Goal: Feedback & Contribution: Submit feedback/report problem

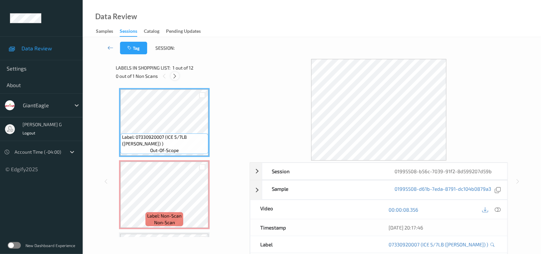
click at [173, 75] on icon at bounding box center [175, 76] width 6 height 6
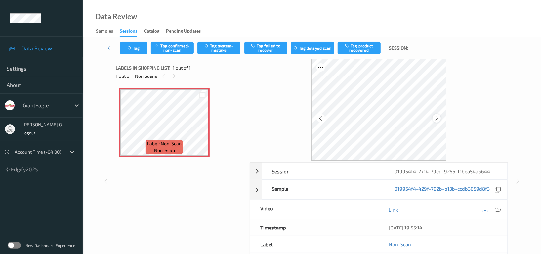
click at [438, 115] on icon at bounding box center [437, 118] width 6 height 6
click at [225, 44] on button "Tag system-mistake" at bounding box center [219, 48] width 43 height 13
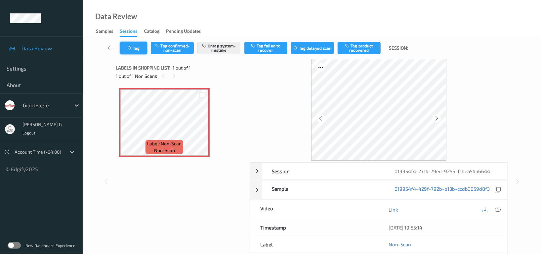
click at [137, 48] on button "Tag" at bounding box center [133, 48] width 27 height 13
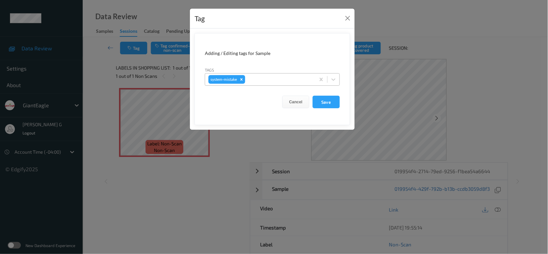
click at [266, 76] on div at bounding box center [280, 79] width 66 height 8
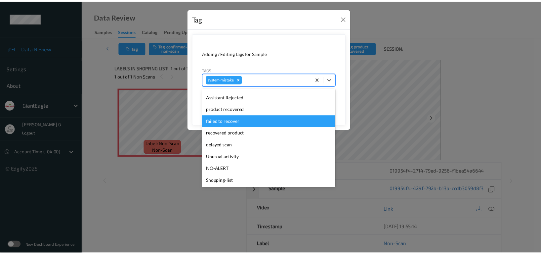
scroll to position [82, 0]
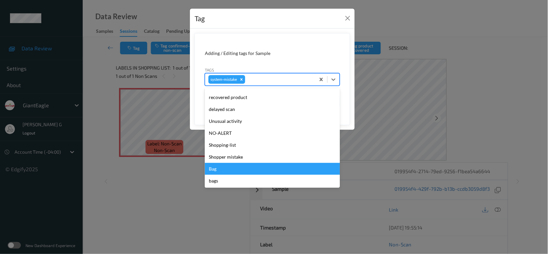
click at [218, 170] on div "Bag" at bounding box center [272, 169] width 135 height 12
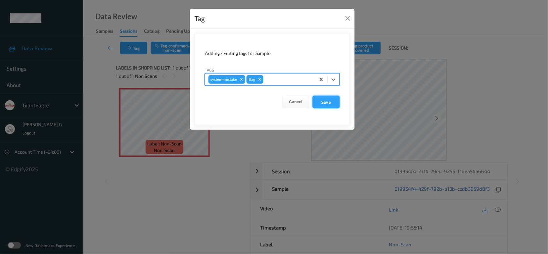
click at [334, 102] on button "Save" at bounding box center [326, 102] width 27 height 13
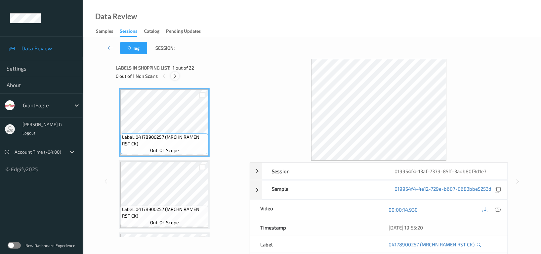
click at [177, 76] on icon at bounding box center [175, 76] width 6 height 6
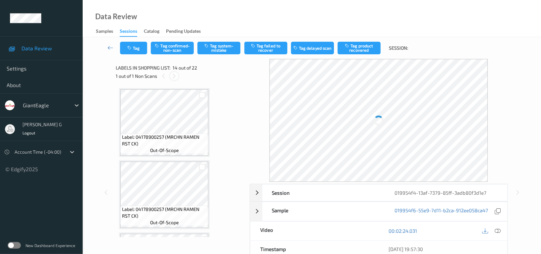
scroll to position [866, 0]
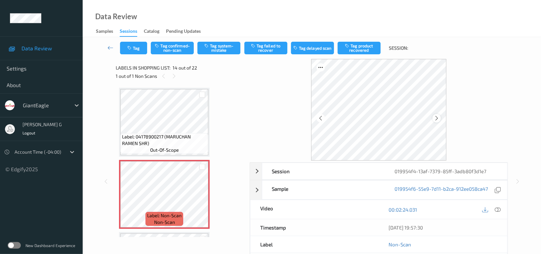
click at [434, 114] on div at bounding box center [437, 118] width 8 height 8
click at [498, 209] on icon at bounding box center [498, 210] width 6 height 6
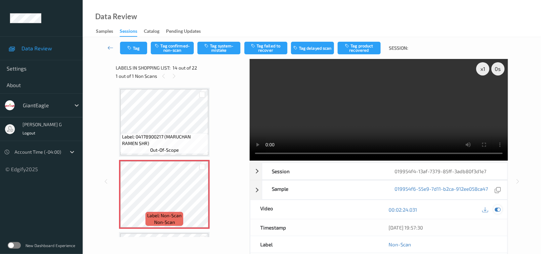
click at [498, 208] on icon at bounding box center [498, 210] width 6 height 6
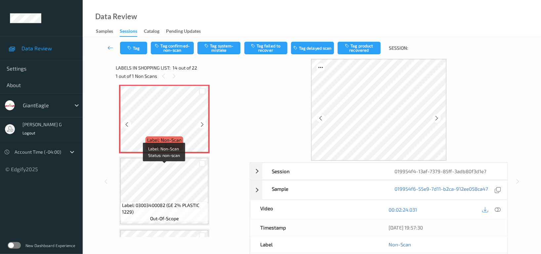
scroll to position [954, 0]
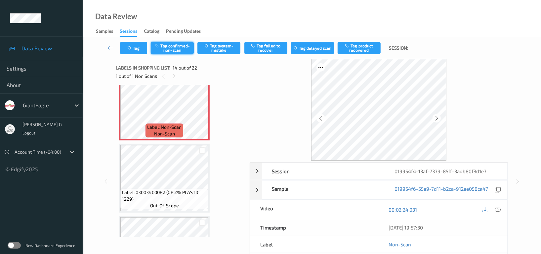
click at [170, 46] on button "Tag confirmed-non-scan" at bounding box center [172, 48] width 43 height 13
click at [265, 44] on button "Tag failed to recover" at bounding box center [266, 48] width 43 height 13
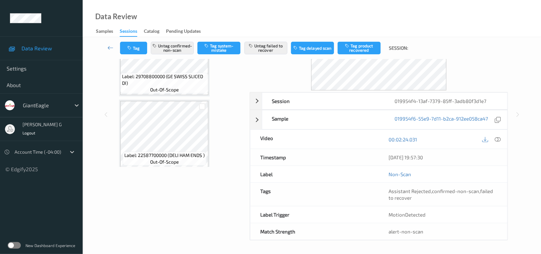
scroll to position [71, 0]
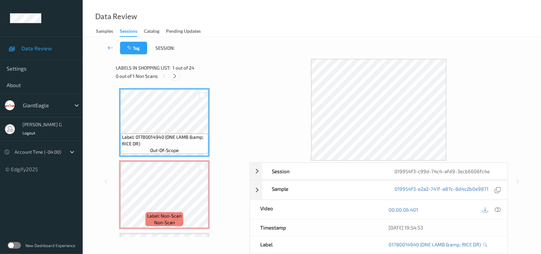
click at [175, 74] on icon at bounding box center [175, 76] width 6 height 6
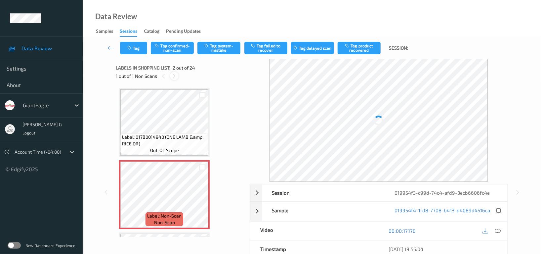
scroll to position [3, 0]
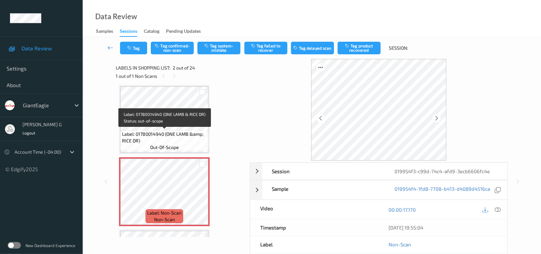
click at [160, 134] on span "Label: 01780014940 (ONE LAMB &amp; RICE DR)" at bounding box center [164, 137] width 85 height 13
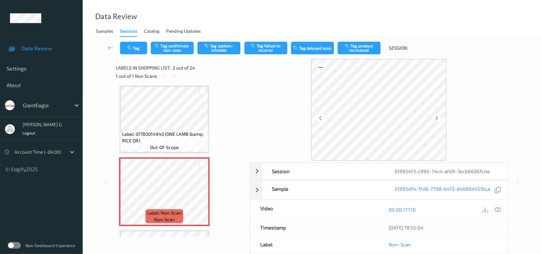
click at [496, 208] on icon at bounding box center [498, 210] width 6 height 6
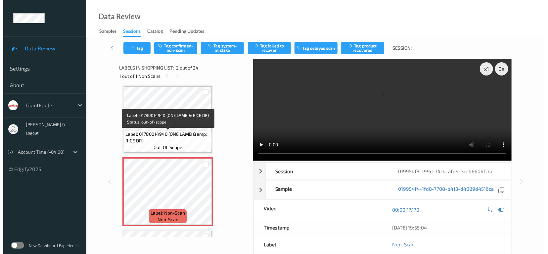
scroll to position [0, 0]
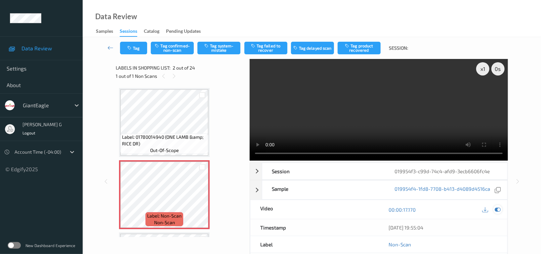
click at [499, 212] on icon at bounding box center [498, 210] width 6 height 6
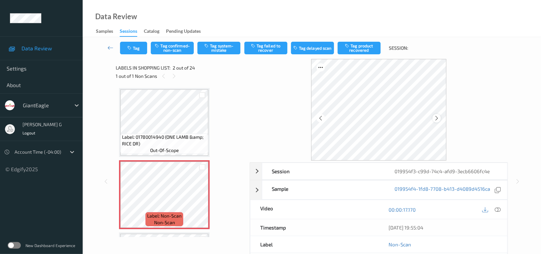
click at [437, 118] on icon at bounding box center [437, 118] width 6 height 6
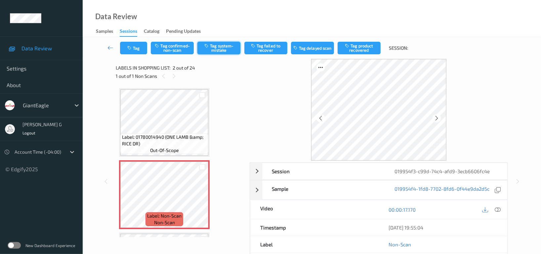
click at [222, 43] on button "Tag system-mistake" at bounding box center [219, 48] width 43 height 13
click at [128, 53] on button "Tag" at bounding box center [133, 48] width 27 height 13
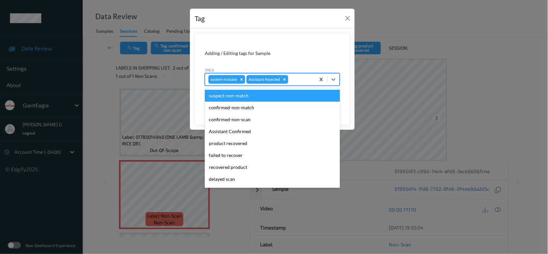
click at [299, 78] on div at bounding box center [301, 79] width 23 height 8
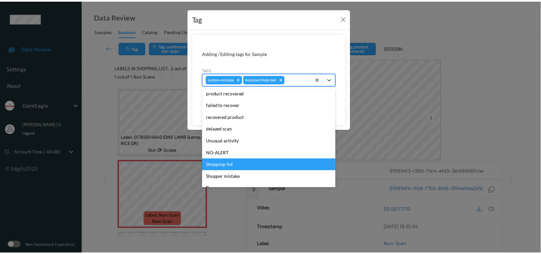
scroll to position [70, 0]
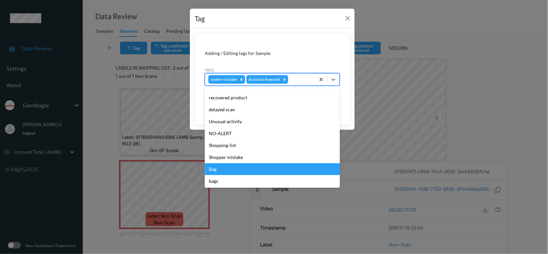
click at [214, 170] on div "Bag" at bounding box center [272, 169] width 135 height 12
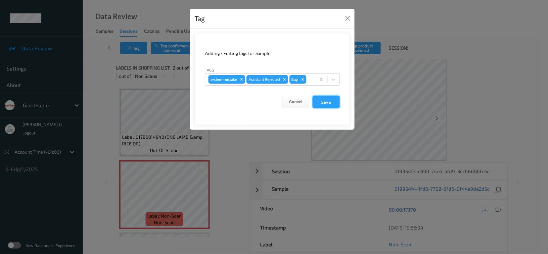
click at [329, 101] on button "Save" at bounding box center [326, 102] width 27 height 13
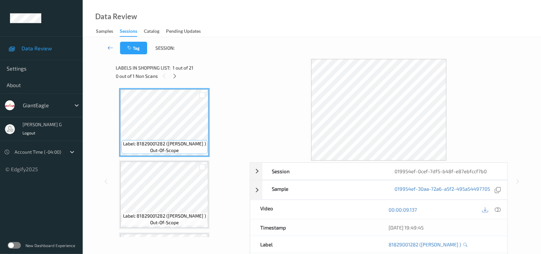
click at [170, 73] on div "0 out of 1 Non Scans" at bounding box center [180, 76] width 129 height 8
click at [173, 78] on icon at bounding box center [175, 76] width 6 height 6
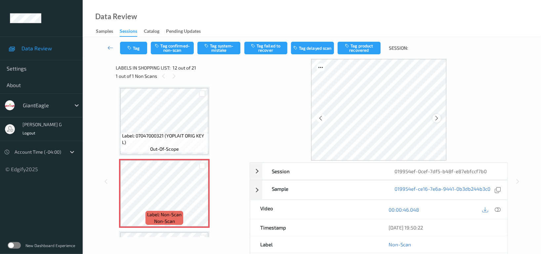
click at [434, 117] on icon at bounding box center [437, 118] width 6 height 6
click at [500, 209] on icon at bounding box center [498, 210] width 6 height 6
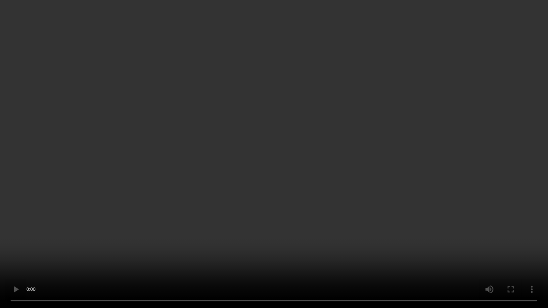
click at [508, 171] on video at bounding box center [274, 154] width 548 height 308
click at [406, 238] on video at bounding box center [274, 154] width 548 height 308
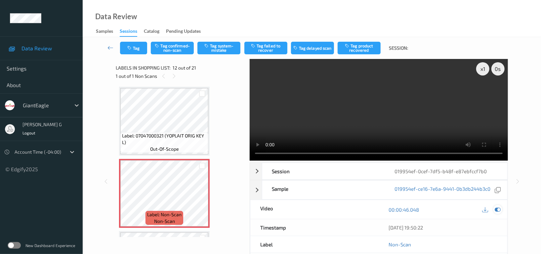
click at [496, 209] on icon at bounding box center [498, 210] width 6 height 6
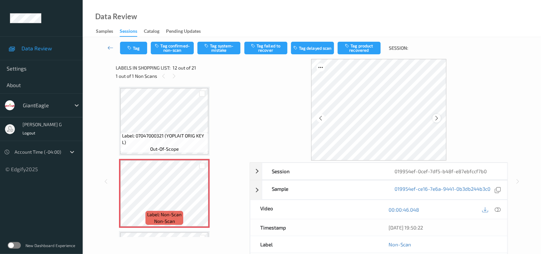
click at [437, 118] on icon at bounding box center [437, 118] width 6 height 6
click at [500, 210] on icon at bounding box center [498, 210] width 6 height 6
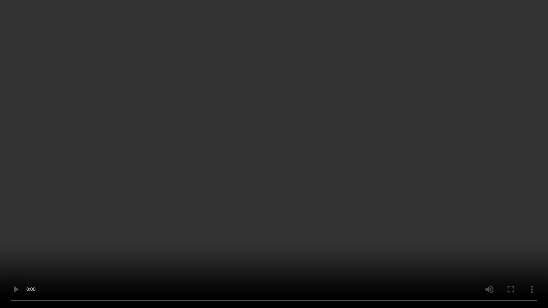
click at [454, 180] on video at bounding box center [274, 154] width 548 height 308
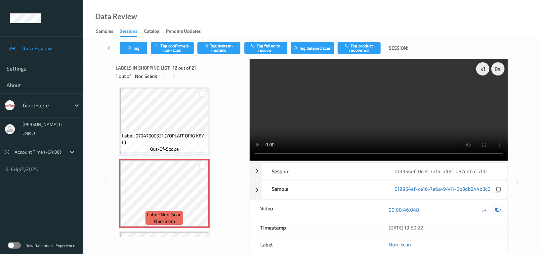
click at [498, 211] on icon at bounding box center [498, 210] width 6 height 6
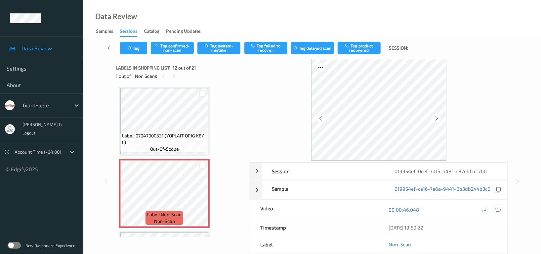
click at [498, 210] on icon at bounding box center [498, 210] width 6 height 6
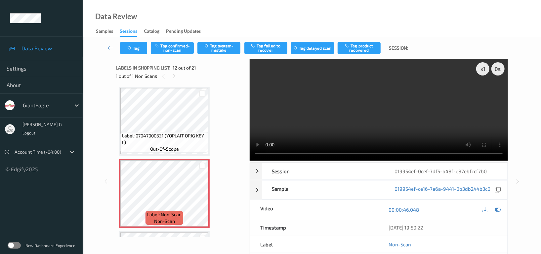
click at [375, 119] on video at bounding box center [379, 110] width 259 height 102
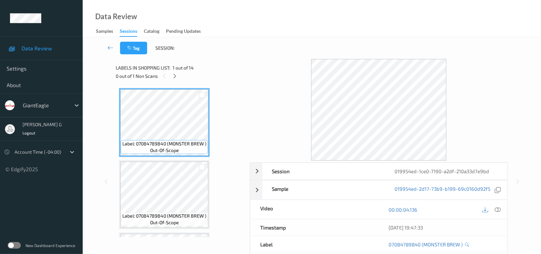
click at [170, 73] on div "0 out of 1 Non Scans" at bounding box center [180, 76] width 129 height 8
click at [175, 76] on icon at bounding box center [175, 76] width 6 height 6
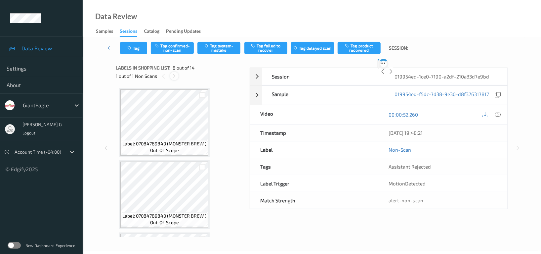
scroll to position [435, 0]
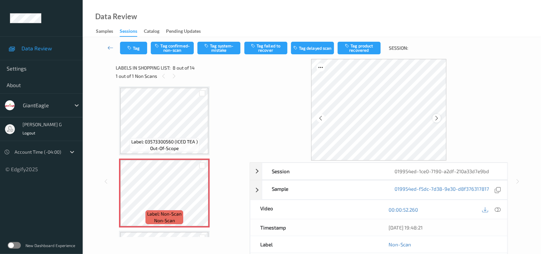
click at [436, 119] on icon at bounding box center [437, 118] width 6 height 6
click at [436, 120] on icon at bounding box center [437, 118] width 6 height 6
click at [500, 210] on icon at bounding box center [498, 210] width 6 height 6
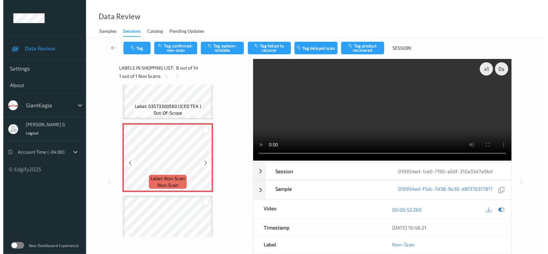
scroll to position [523, 0]
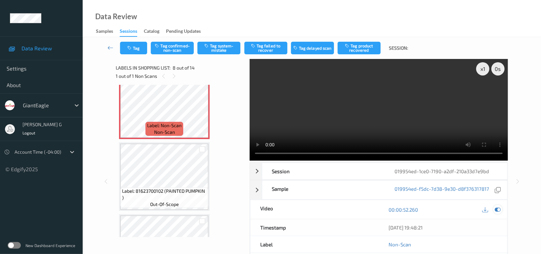
click at [496, 212] on icon at bounding box center [498, 210] width 6 height 6
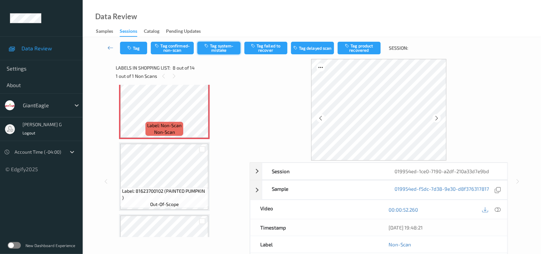
click at [220, 45] on button "Tag system-mistake" at bounding box center [219, 48] width 43 height 13
click at [133, 42] on button "Tag" at bounding box center [133, 48] width 27 height 13
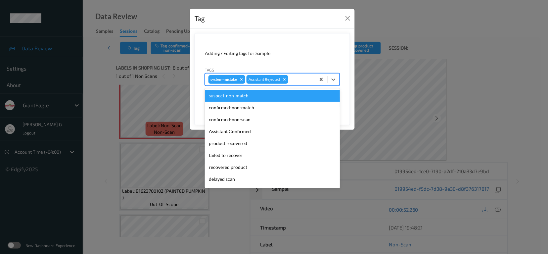
click at [296, 79] on div at bounding box center [301, 79] width 23 height 8
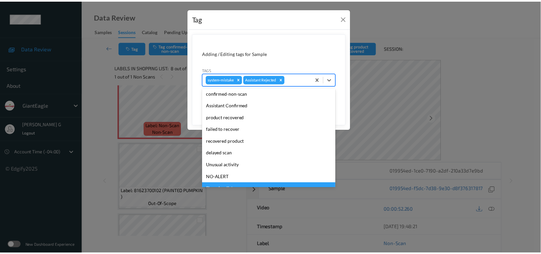
scroll to position [70, 0]
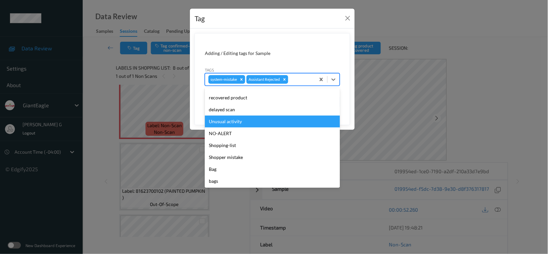
click at [228, 122] on div "Unusual activity" at bounding box center [272, 122] width 135 height 12
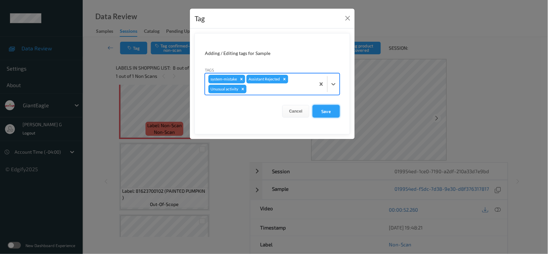
click at [324, 110] on button "Save" at bounding box center [326, 111] width 27 height 13
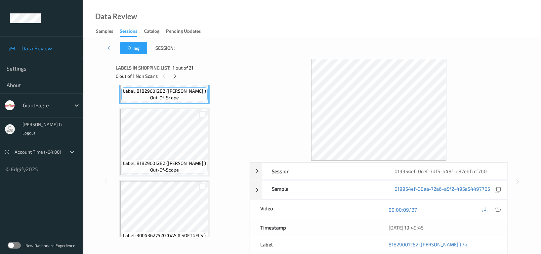
scroll to position [88, 0]
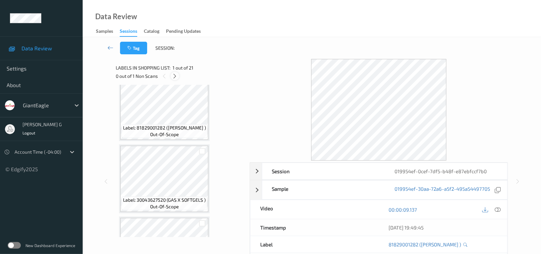
click at [175, 74] on icon at bounding box center [175, 76] width 6 height 6
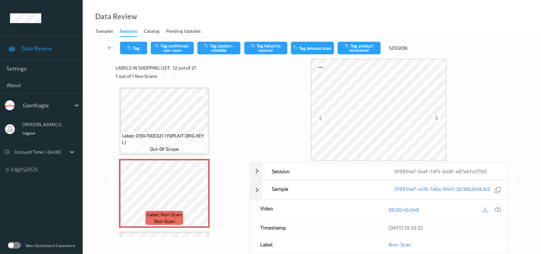
click at [497, 209] on icon at bounding box center [498, 210] width 6 height 6
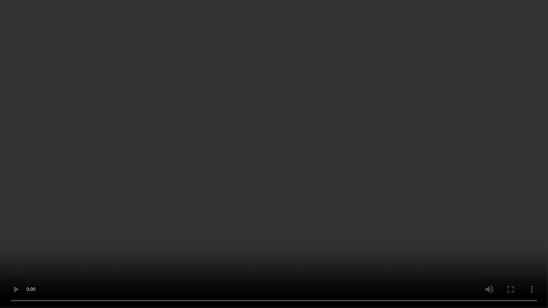
click at [396, 202] on video at bounding box center [274, 154] width 548 height 308
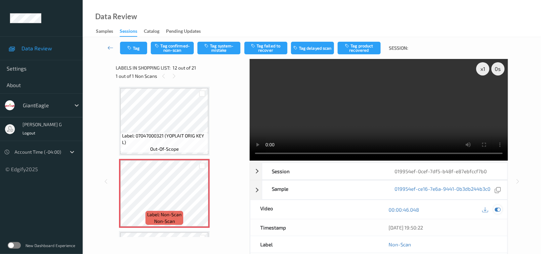
click at [497, 210] on icon at bounding box center [498, 210] width 6 height 6
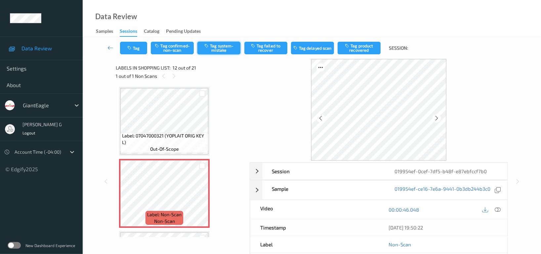
click at [215, 49] on button "Tag system-mistake" at bounding box center [219, 48] width 43 height 13
click at [133, 46] on button "Tag" at bounding box center [133, 48] width 27 height 13
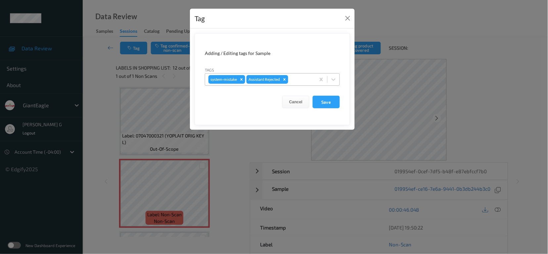
click at [304, 80] on div at bounding box center [301, 79] width 23 height 8
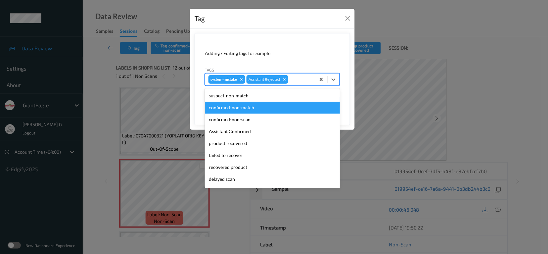
click at [404, 55] on div "Tag Adding / Editing tags for Sample Tags option confirmed-non-match focused, 2…" at bounding box center [274, 127] width 548 height 254
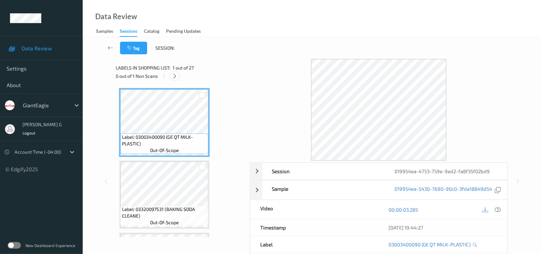
click at [174, 76] on icon at bounding box center [175, 76] width 6 height 6
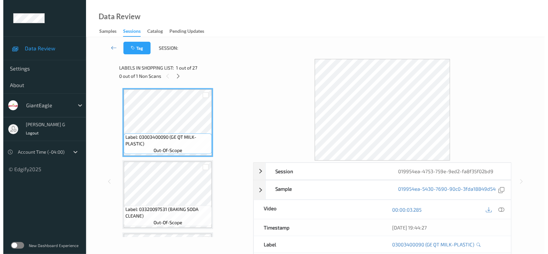
scroll to position [650, 0]
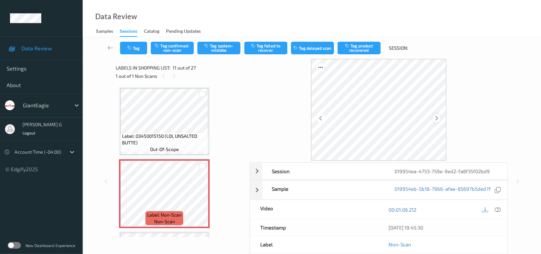
click at [437, 118] on icon at bounding box center [437, 118] width 6 height 6
click at [209, 49] on button "Tag system-mistake" at bounding box center [219, 48] width 43 height 13
click at [132, 52] on button "Tag" at bounding box center [133, 48] width 27 height 13
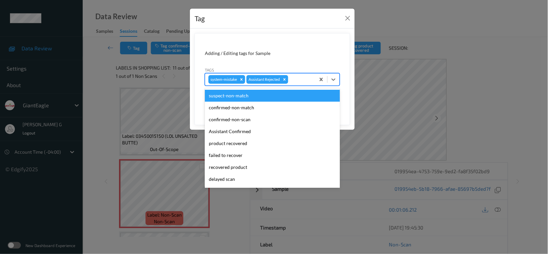
click at [307, 83] on div at bounding box center [301, 79] width 23 height 8
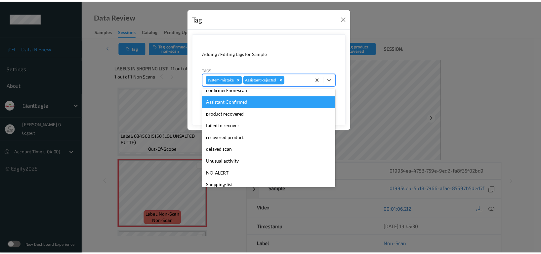
scroll to position [70, 0]
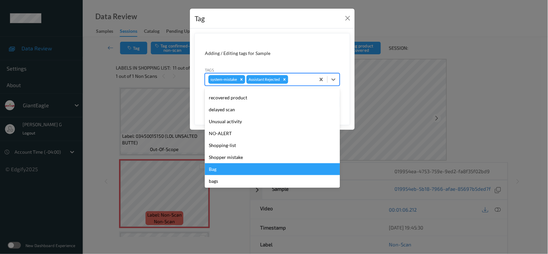
click at [216, 164] on div "Bag" at bounding box center [272, 169] width 135 height 12
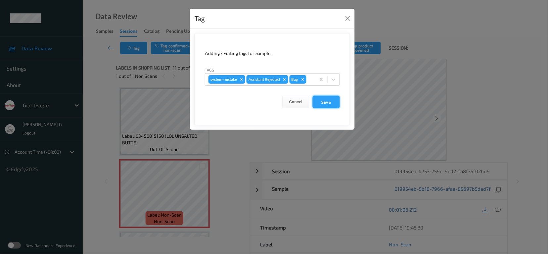
click at [325, 101] on button "Save" at bounding box center [326, 102] width 27 height 13
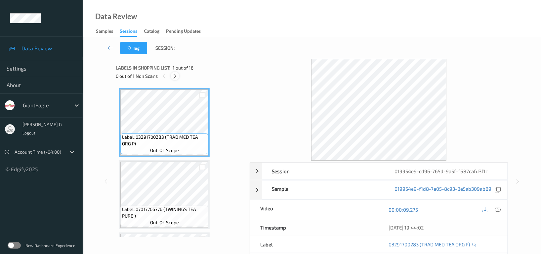
click at [175, 76] on icon at bounding box center [175, 76] width 6 height 6
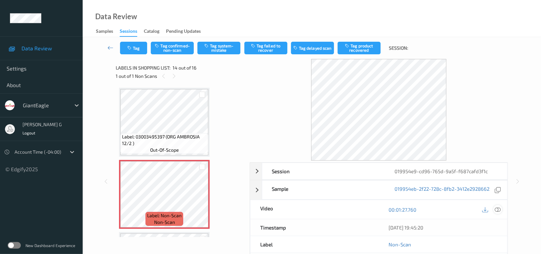
click at [498, 210] on icon at bounding box center [498, 210] width 6 height 6
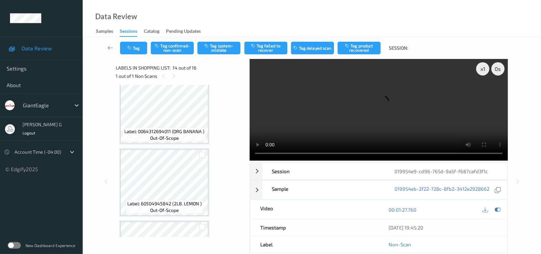
scroll to position [778, 0]
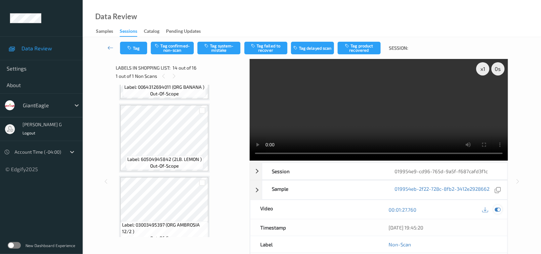
click at [499, 212] on icon at bounding box center [498, 210] width 6 height 6
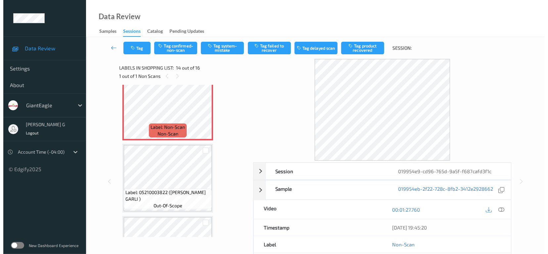
scroll to position [910, 0]
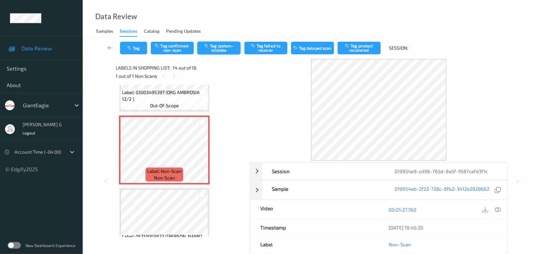
click at [218, 42] on button "Tag system-mistake" at bounding box center [219, 48] width 43 height 13
click at [135, 48] on button "Tag" at bounding box center [133, 48] width 27 height 13
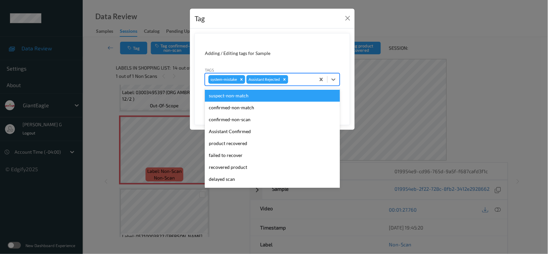
click at [305, 84] on div "system-mistake Assistant Rejected" at bounding box center [260, 79] width 110 height 11
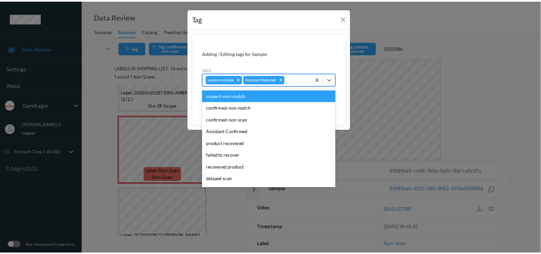
scroll to position [70, 0]
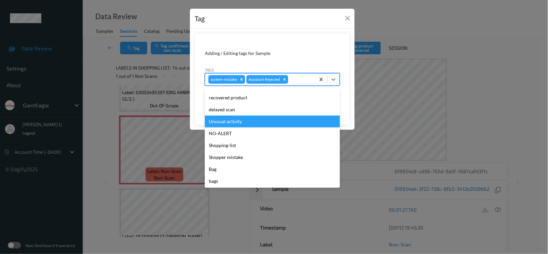
click at [228, 121] on div "Unusual activity" at bounding box center [272, 122] width 135 height 12
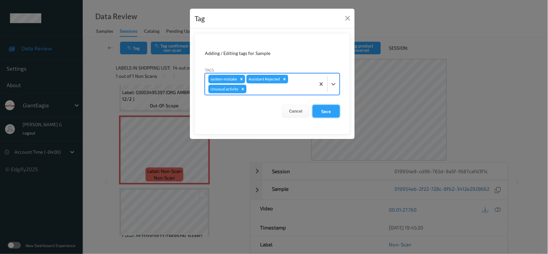
click at [325, 107] on button "Save" at bounding box center [326, 111] width 27 height 13
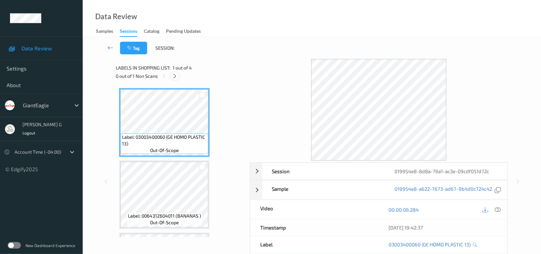
click at [175, 74] on icon at bounding box center [175, 76] width 6 height 6
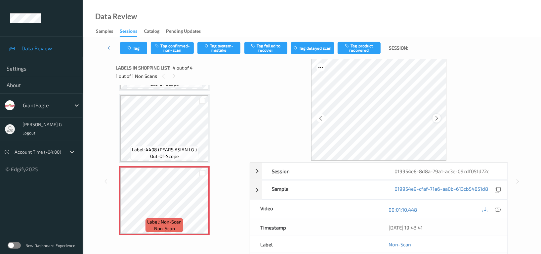
click at [438, 119] on icon at bounding box center [437, 118] width 6 height 6
click at [439, 119] on icon at bounding box center [437, 118] width 6 height 6
click at [499, 208] on icon at bounding box center [498, 210] width 6 height 6
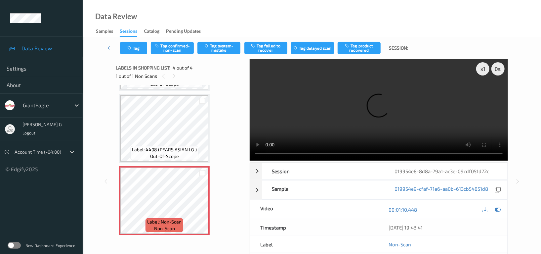
scroll to position [84, 0]
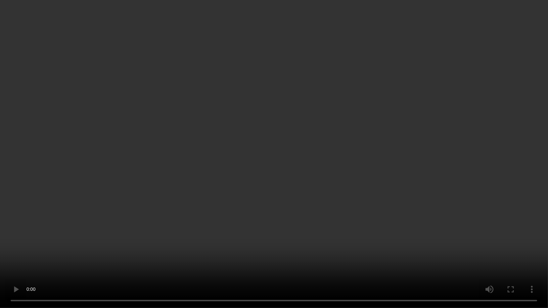
click at [504, 169] on video at bounding box center [274, 154] width 548 height 308
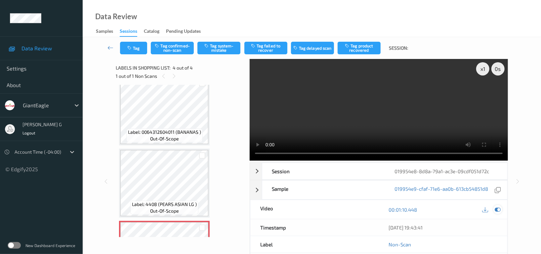
click at [500, 211] on icon at bounding box center [498, 210] width 6 height 6
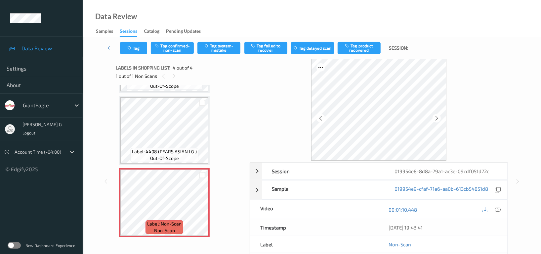
scroll to position [138, 0]
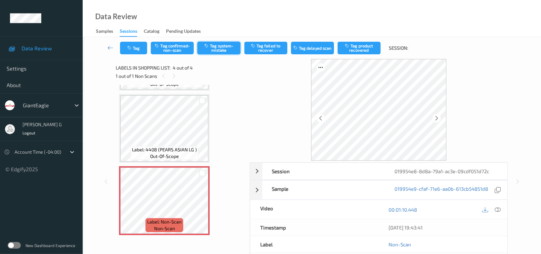
click at [220, 47] on button "Tag system-mistake" at bounding box center [219, 48] width 43 height 13
click at [128, 48] on icon "button" at bounding box center [130, 48] width 6 height 5
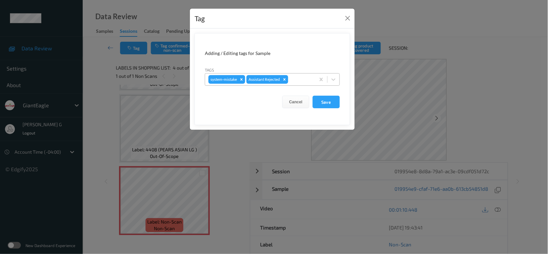
click at [294, 79] on div at bounding box center [301, 79] width 23 height 8
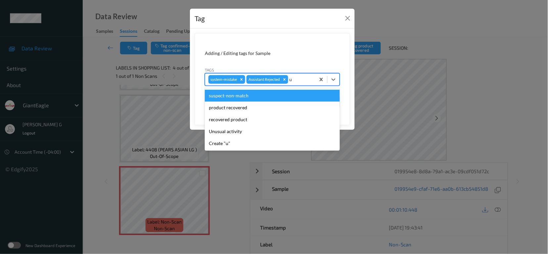
type input "un"
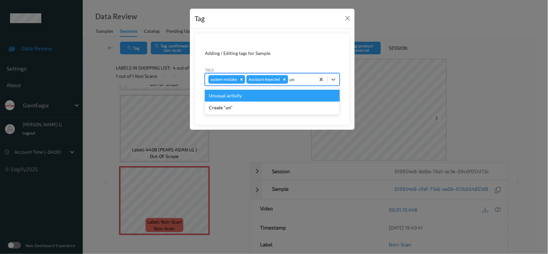
click at [226, 98] on div "Unusual activity" at bounding box center [272, 96] width 135 height 12
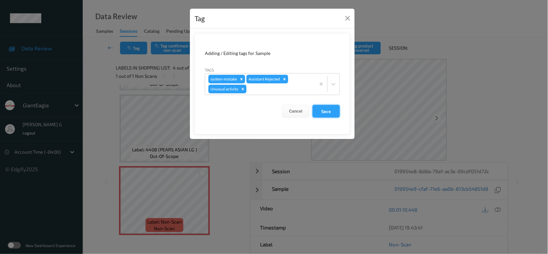
click at [329, 112] on button "Save" at bounding box center [326, 111] width 27 height 13
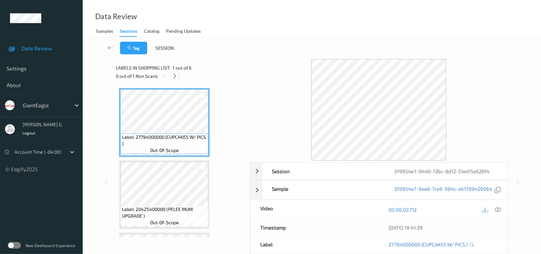
click at [176, 77] on icon at bounding box center [175, 76] width 6 height 6
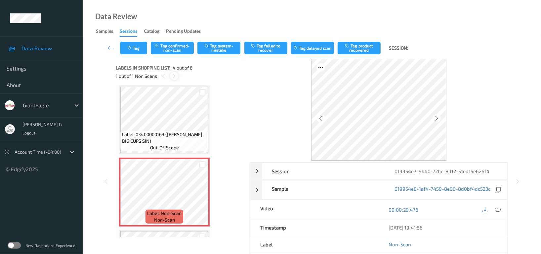
click at [172, 78] on icon at bounding box center [175, 76] width 6 height 6
click at [438, 116] on icon at bounding box center [437, 118] width 6 height 6
click at [496, 209] on icon at bounding box center [498, 210] width 6 height 6
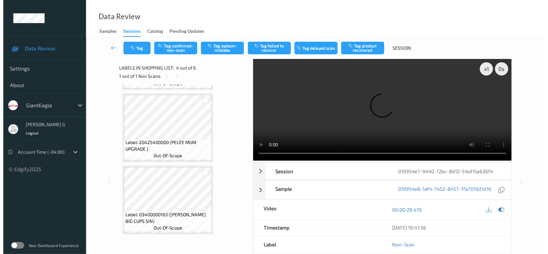
scroll to position [59, 0]
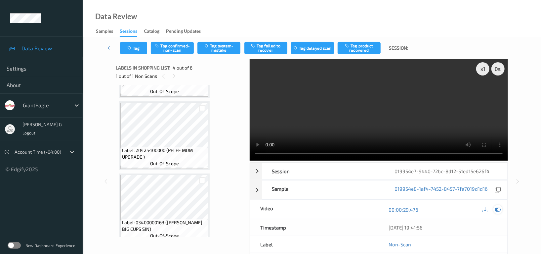
click at [496, 209] on icon at bounding box center [498, 210] width 6 height 6
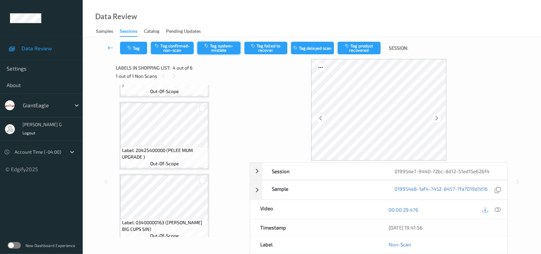
click at [224, 51] on button "Tag system-mistake" at bounding box center [219, 48] width 43 height 13
click at [123, 49] on button "Tag" at bounding box center [133, 48] width 27 height 13
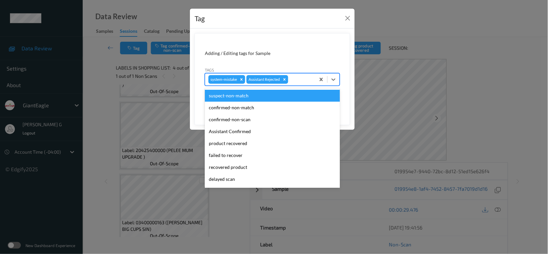
click at [298, 78] on div at bounding box center [301, 79] width 23 height 8
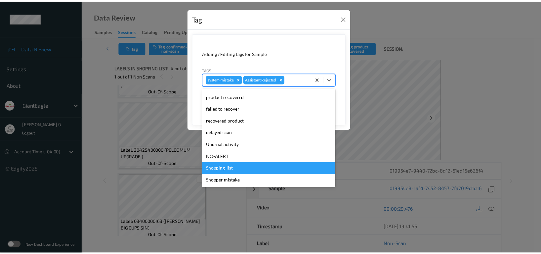
scroll to position [70, 0]
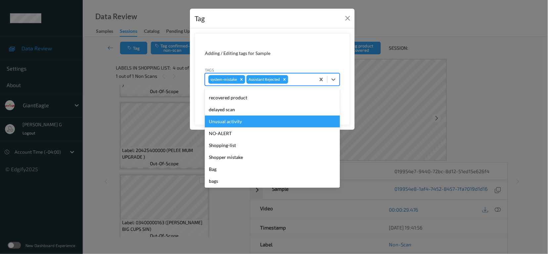
click at [222, 121] on div "Unusual activity" at bounding box center [272, 122] width 135 height 12
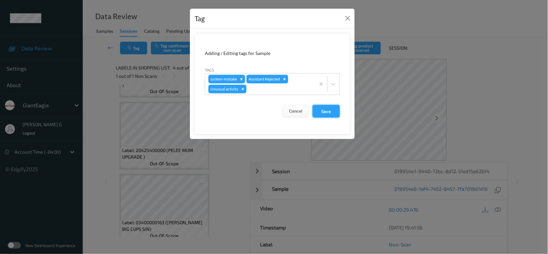
click at [325, 111] on button "Save" at bounding box center [326, 111] width 27 height 13
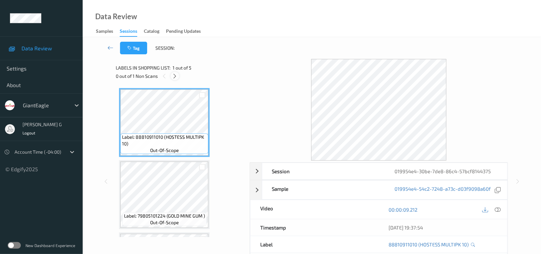
click at [174, 77] on icon at bounding box center [175, 76] width 6 height 6
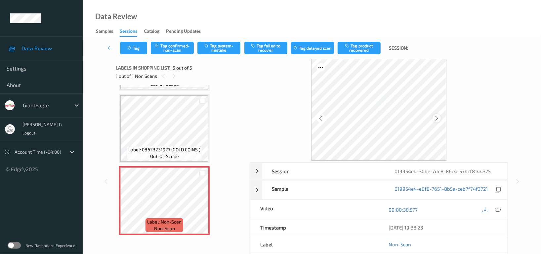
click at [435, 116] on icon at bounding box center [437, 118] width 6 height 6
click at [500, 208] on icon at bounding box center [498, 210] width 6 height 6
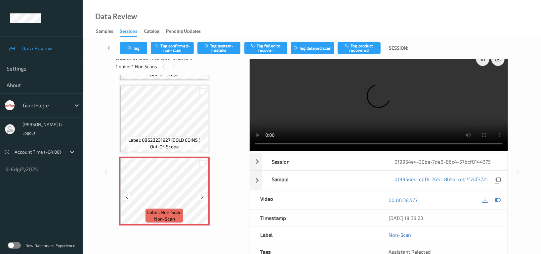
scroll to position [13, 0]
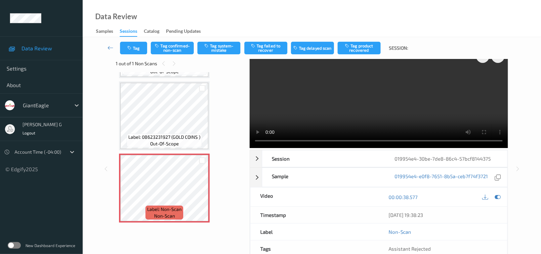
click at [483, 79] on video at bounding box center [379, 97] width 259 height 102
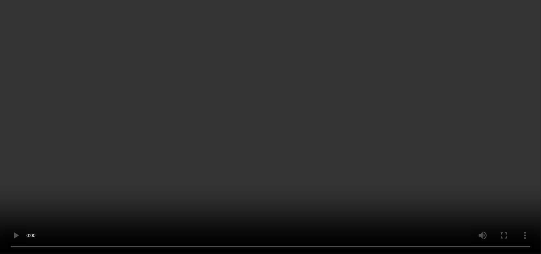
scroll to position [156, 0]
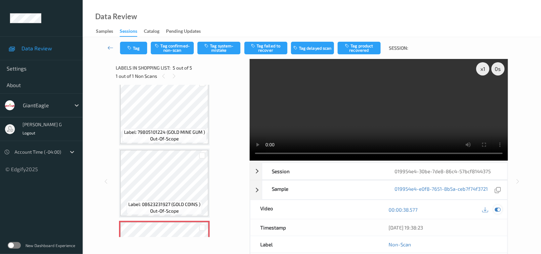
click at [498, 211] on icon at bounding box center [498, 210] width 6 height 6
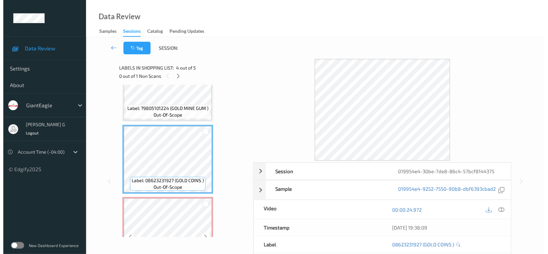
scroll to position [211, 0]
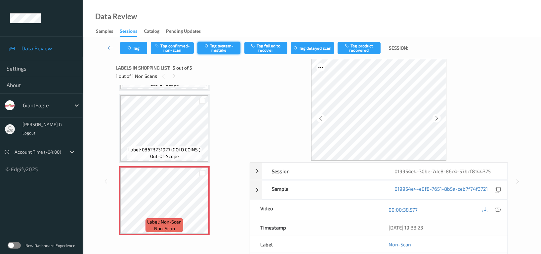
click at [217, 45] on button "Tag system-mistake" at bounding box center [219, 48] width 43 height 13
click at [133, 52] on button "Tag" at bounding box center [133, 48] width 27 height 13
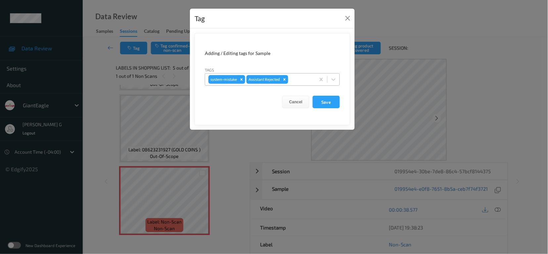
click at [299, 78] on div at bounding box center [301, 79] width 23 height 8
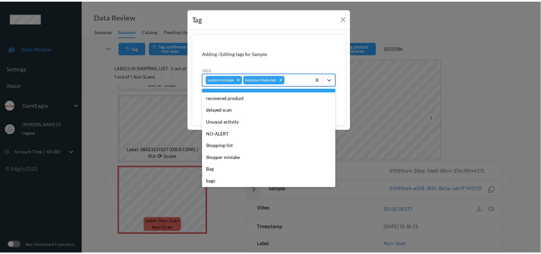
scroll to position [70, 0]
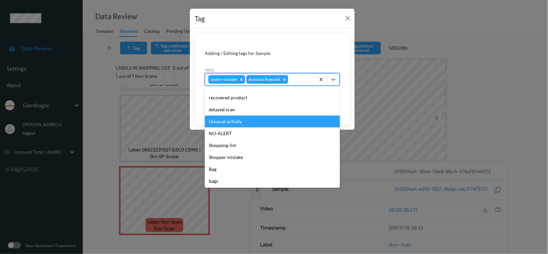
click at [235, 123] on div "Unusual activity" at bounding box center [272, 122] width 135 height 12
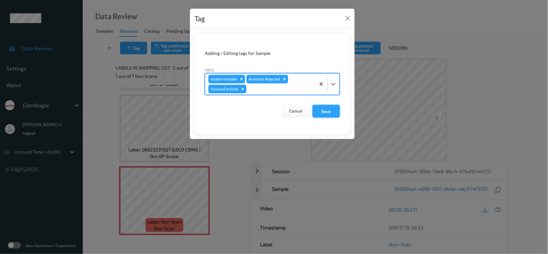
click at [330, 110] on button "Save" at bounding box center [326, 111] width 27 height 13
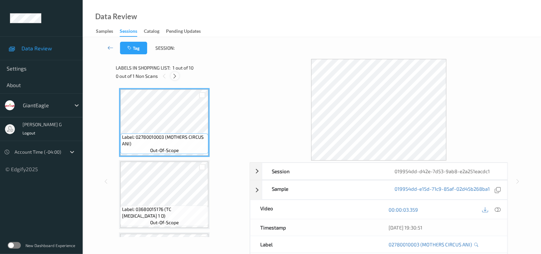
click at [173, 75] on icon at bounding box center [175, 76] width 6 height 6
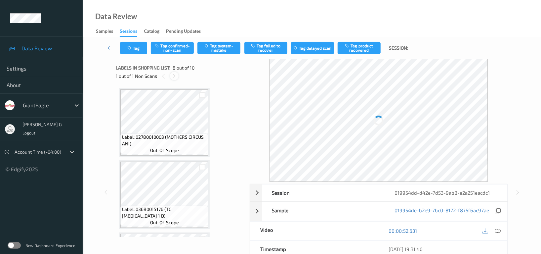
scroll to position [435, 0]
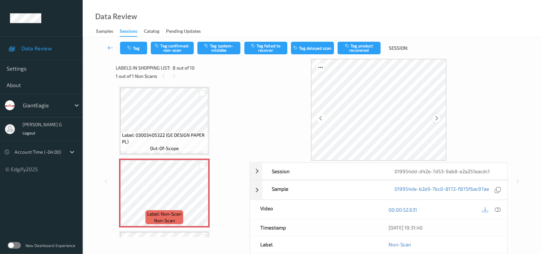
click at [438, 117] on icon at bounding box center [437, 118] width 6 height 6
click at [224, 48] on button "Tag system-mistake" at bounding box center [219, 48] width 43 height 13
click at [132, 47] on icon "button" at bounding box center [130, 48] width 6 height 5
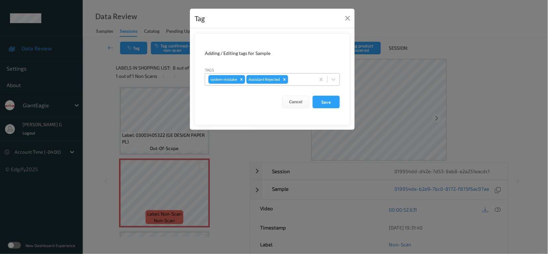
click at [304, 76] on div at bounding box center [301, 79] width 23 height 8
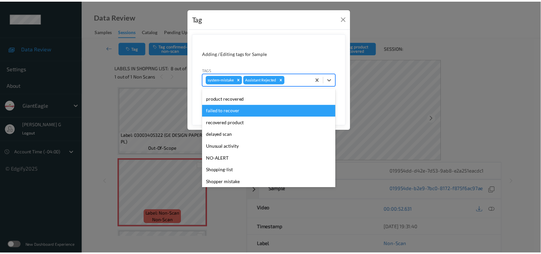
scroll to position [70, 0]
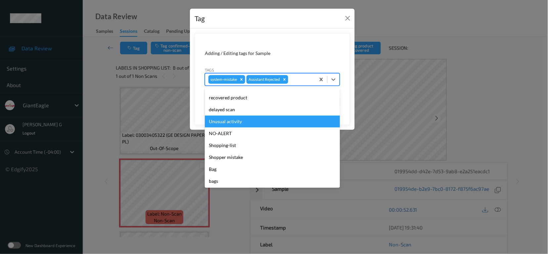
click at [228, 122] on div "Unusual activity" at bounding box center [272, 122] width 135 height 12
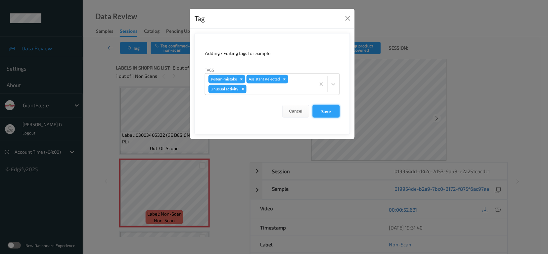
click at [324, 110] on button "Save" at bounding box center [326, 111] width 27 height 13
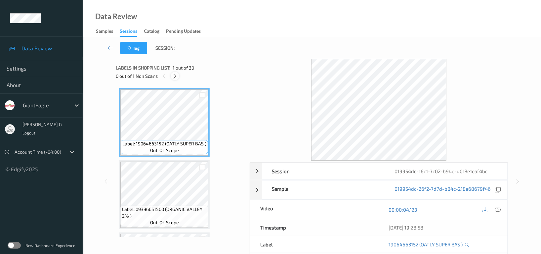
click at [175, 75] on icon at bounding box center [175, 76] width 6 height 6
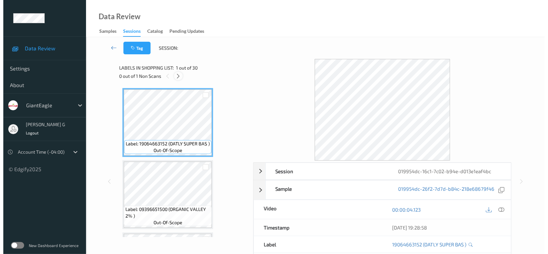
scroll to position [866, 0]
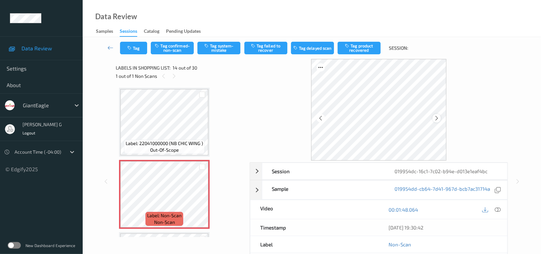
click at [439, 117] on icon at bounding box center [437, 118] width 6 height 6
click at [499, 210] on icon at bounding box center [498, 210] width 6 height 6
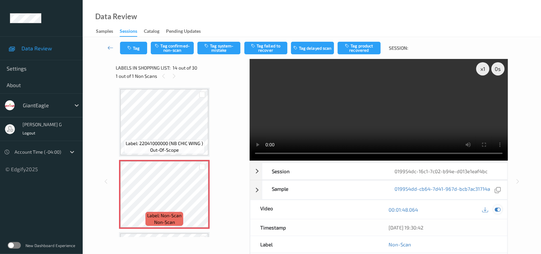
click at [499, 211] on icon at bounding box center [498, 210] width 6 height 6
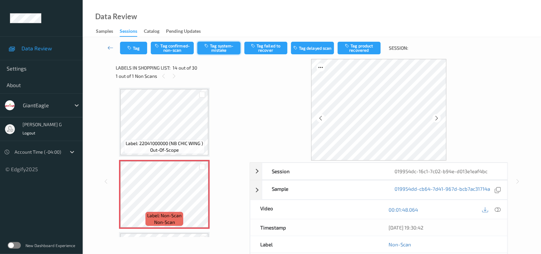
click at [216, 47] on button "Tag system-mistake" at bounding box center [219, 48] width 43 height 13
click at [129, 54] on div "Tag Tag confirmed-non-scan Untag system-mistake Tag failed to recover Tag delay…" at bounding box center [312, 48] width 432 height 22
click at [145, 42] on button "Tag" at bounding box center [133, 48] width 27 height 13
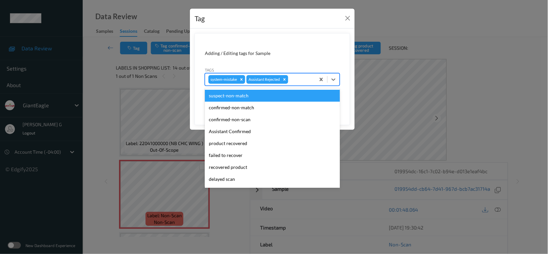
click at [298, 81] on div at bounding box center [301, 79] width 23 height 8
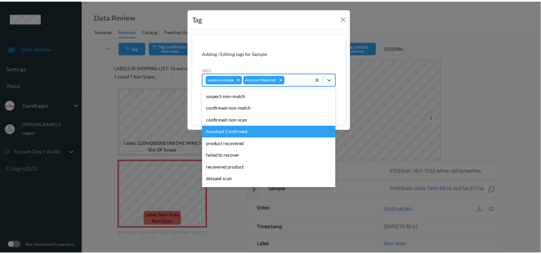
scroll to position [70, 0]
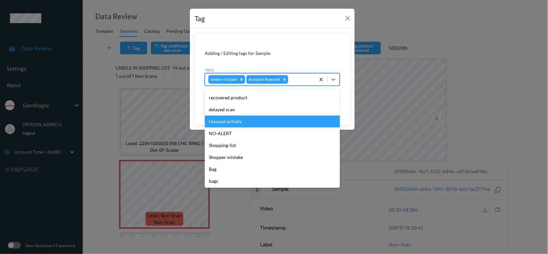
click at [225, 121] on div "Unusual activity" at bounding box center [272, 122] width 135 height 12
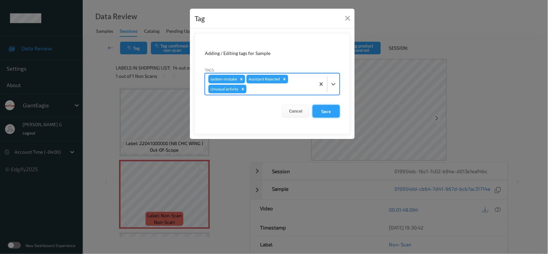
click at [328, 112] on button "Save" at bounding box center [326, 111] width 27 height 13
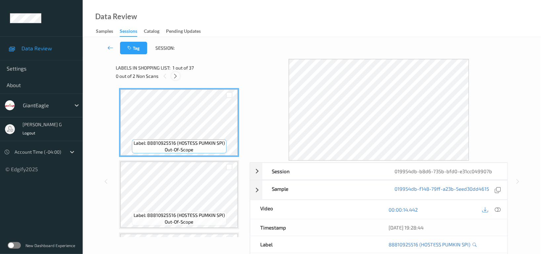
click at [175, 76] on icon at bounding box center [176, 76] width 6 height 6
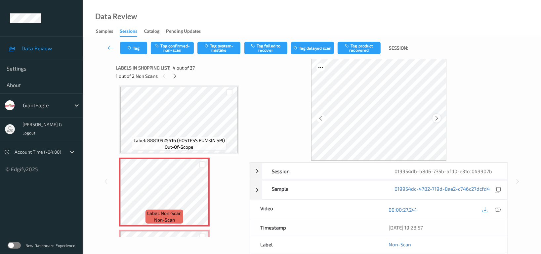
click at [439, 117] on icon at bounding box center [437, 118] width 6 height 6
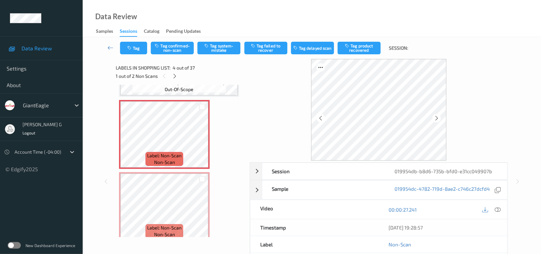
scroll to position [235, 0]
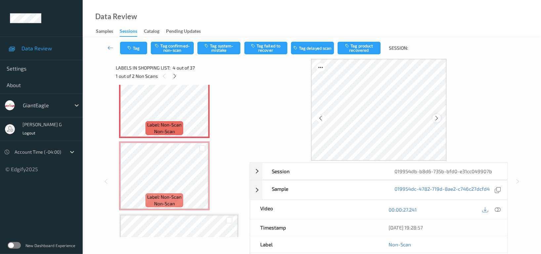
click at [436, 115] on icon at bounding box center [437, 118] width 6 height 6
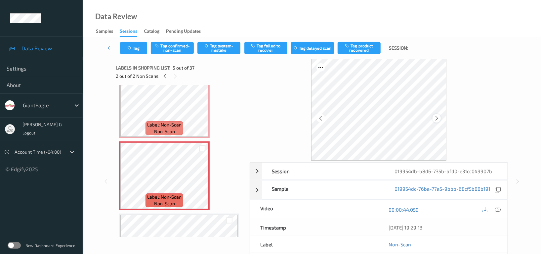
click at [437, 118] on icon at bounding box center [437, 118] width 6 height 6
click at [498, 209] on icon at bounding box center [498, 210] width 6 height 6
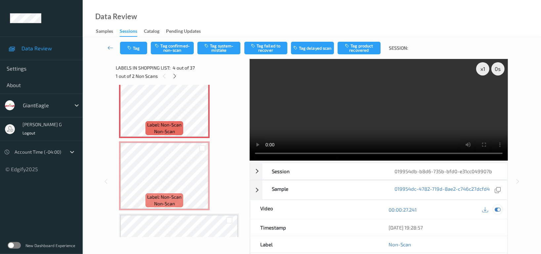
click at [498, 208] on icon at bounding box center [498, 210] width 6 height 6
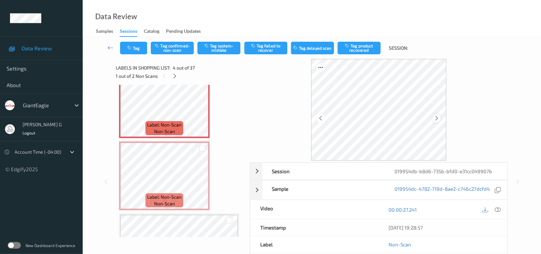
click at [438, 117] on icon at bounding box center [437, 118] width 6 height 6
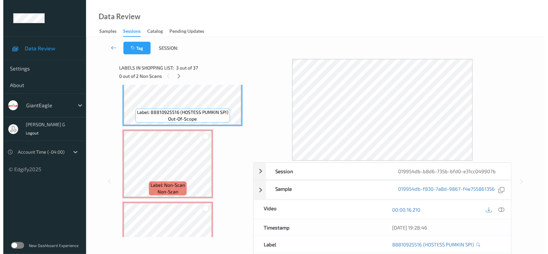
scroll to position [176, 0]
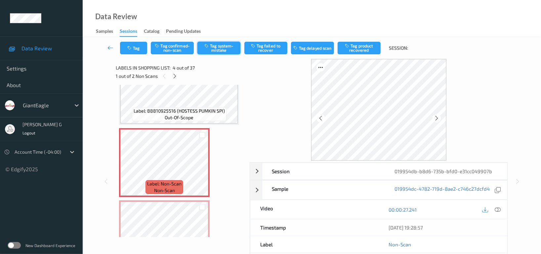
click at [223, 47] on button "Tag system-mistake" at bounding box center [219, 48] width 43 height 13
click at [440, 116] on div at bounding box center [437, 118] width 8 height 8
click at [140, 47] on button "Tag" at bounding box center [133, 48] width 27 height 13
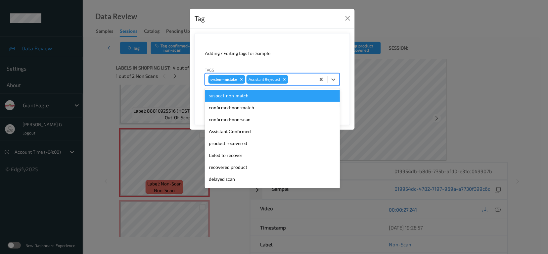
click at [294, 76] on div at bounding box center [301, 79] width 23 height 8
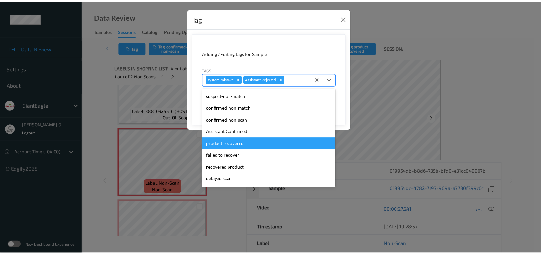
scroll to position [70, 0]
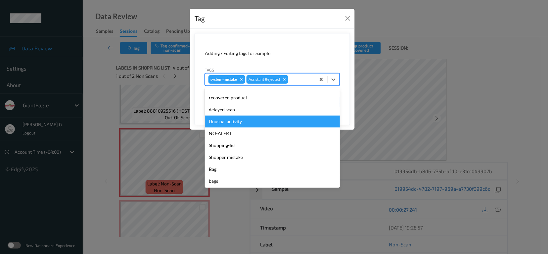
click at [231, 120] on div "Unusual activity" at bounding box center [272, 122] width 135 height 12
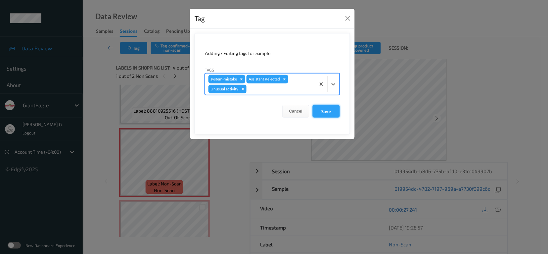
click at [322, 112] on button "Save" at bounding box center [326, 111] width 27 height 13
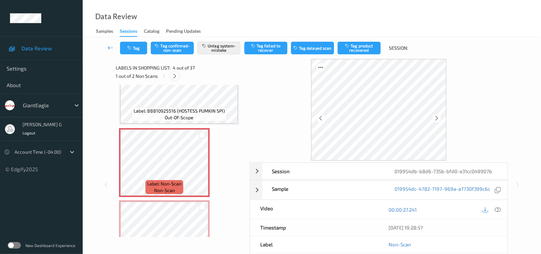
click at [176, 76] on icon at bounding box center [175, 76] width 6 height 6
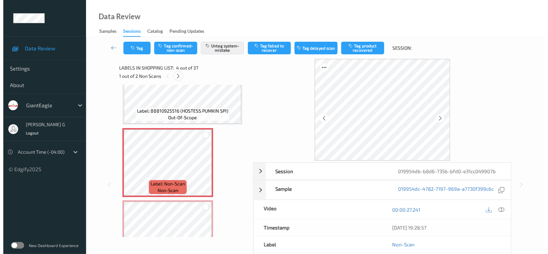
scroll to position [219, 0]
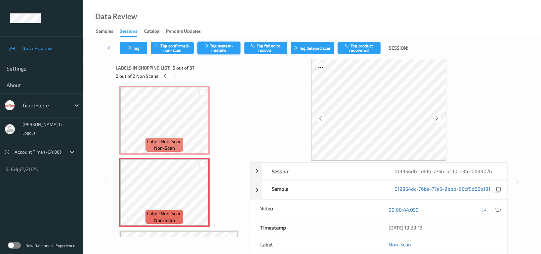
click at [212, 46] on button "Tag system-mistake" at bounding box center [219, 48] width 43 height 13
click at [129, 46] on icon "button" at bounding box center [130, 48] width 6 height 5
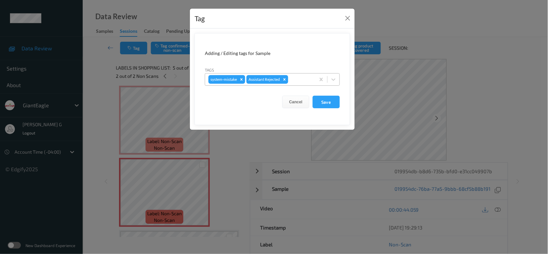
click at [297, 77] on div at bounding box center [301, 79] width 23 height 8
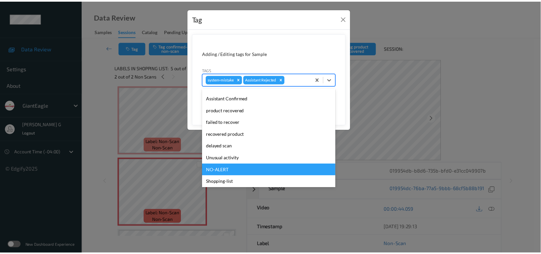
scroll to position [70, 0]
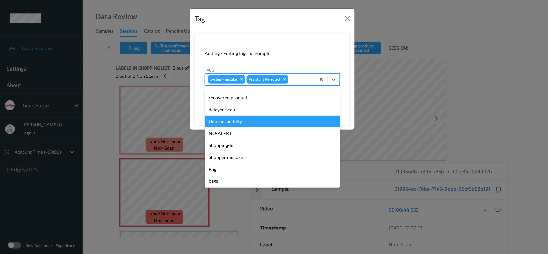
click at [231, 121] on div "Unusual activity" at bounding box center [272, 122] width 135 height 12
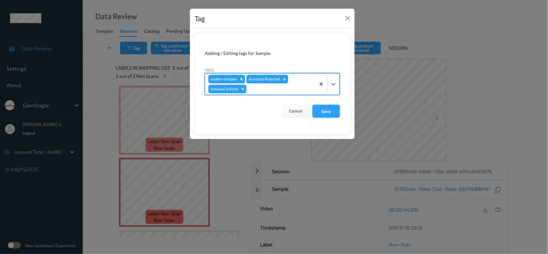
click at [330, 111] on button "Save" at bounding box center [326, 111] width 27 height 13
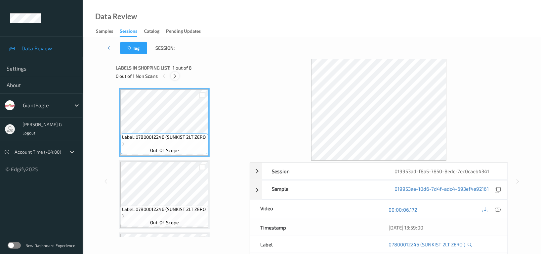
click at [174, 76] on icon at bounding box center [175, 76] width 6 height 6
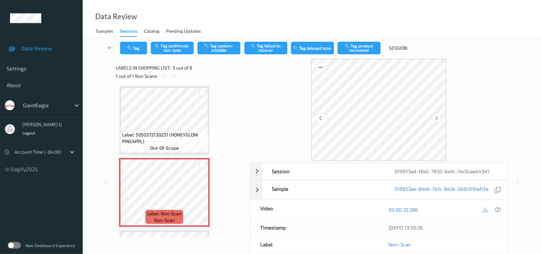
click at [438, 115] on icon at bounding box center [437, 118] width 6 height 6
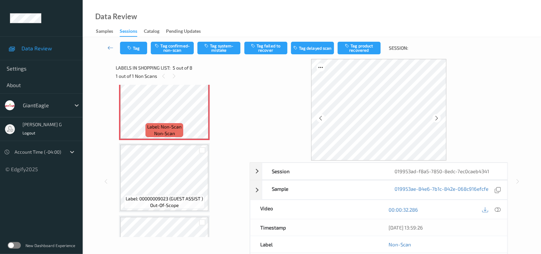
scroll to position [307, 0]
click at [495, 211] on icon at bounding box center [498, 210] width 6 height 6
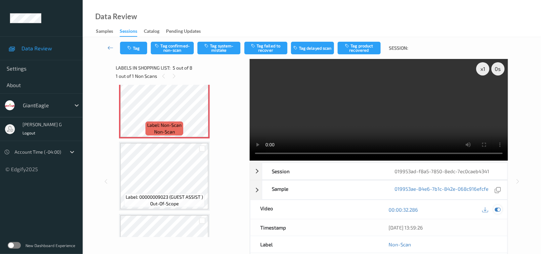
click at [496, 209] on icon at bounding box center [498, 210] width 6 height 6
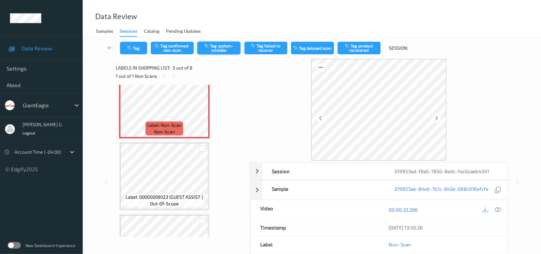
click at [221, 46] on button "Tag system-mistake" at bounding box center [219, 48] width 43 height 13
click at [133, 46] on icon "button" at bounding box center [130, 48] width 6 height 5
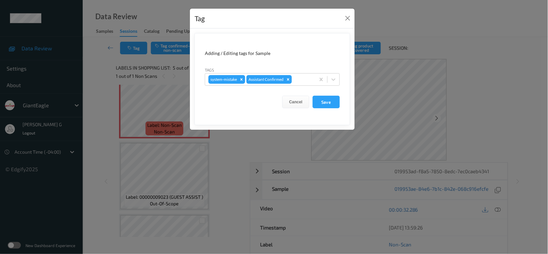
click at [159, 46] on div "Tag Adding / Editing tags for Sample Tags system-mistake Assistant Confirmed Ca…" at bounding box center [274, 127] width 548 height 254
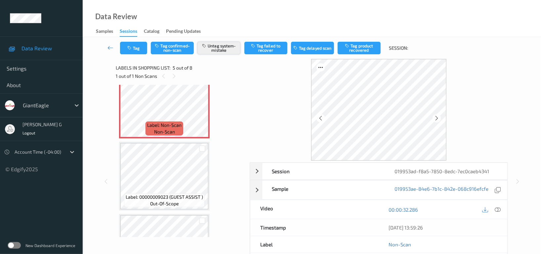
click at [223, 44] on button "Untag system-mistake" at bounding box center [219, 48] width 43 height 13
click at [167, 48] on button "Tag confirmed-non-scan" at bounding box center [172, 48] width 43 height 13
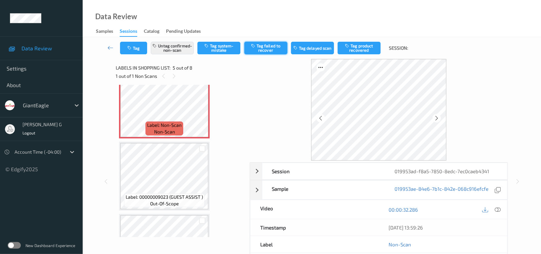
click at [261, 47] on button "Tag failed to recover" at bounding box center [266, 48] width 43 height 13
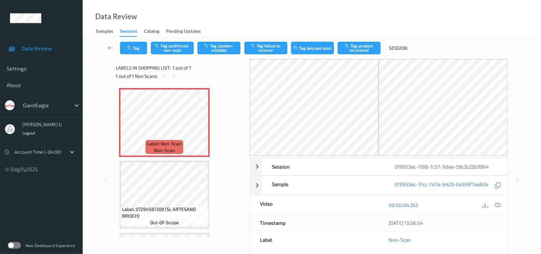
click at [241, 16] on div "Data Review Samples Sessions Catalog Pending Updates" at bounding box center [312, 18] width 459 height 37
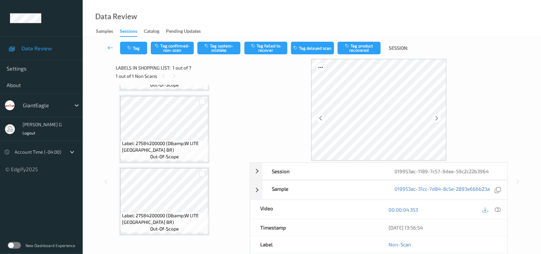
scroll to position [133, 0]
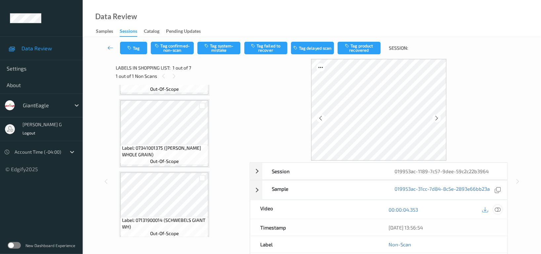
click at [499, 208] on icon at bounding box center [498, 210] width 6 height 6
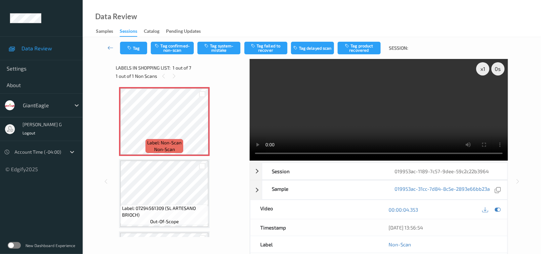
scroll to position [0, 0]
click at [497, 210] on icon at bounding box center [498, 210] width 6 height 6
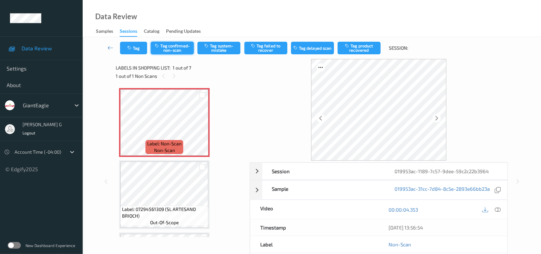
click at [183, 49] on button "Tag confirmed-non-scan" at bounding box center [172, 48] width 43 height 13
click at [362, 47] on button "Tag product recovered" at bounding box center [359, 48] width 43 height 13
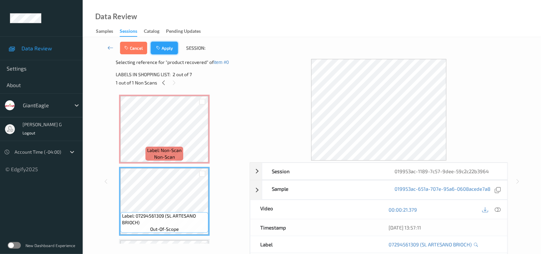
click at [167, 51] on button "Apply" at bounding box center [164, 48] width 27 height 13
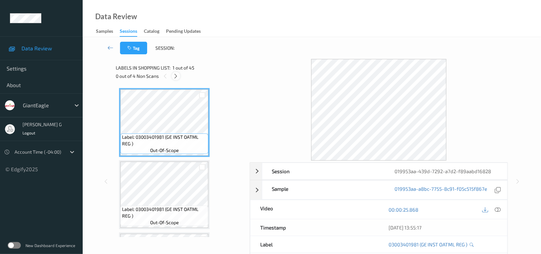
click at [180, 76] on div at bounding box center [176, 76] width 8 height 8
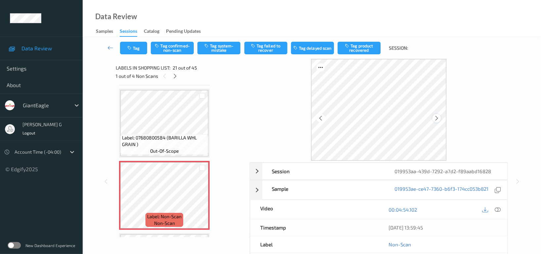
click at [436, 118] on icon at bounding box center [437, 118] width 6 height 6
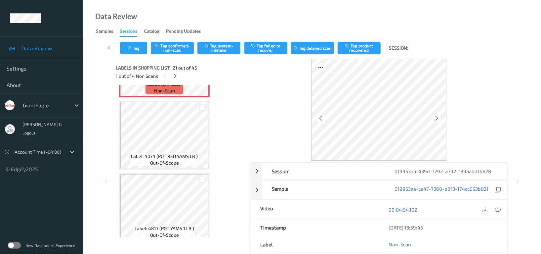
scroll to position [1458, 0]
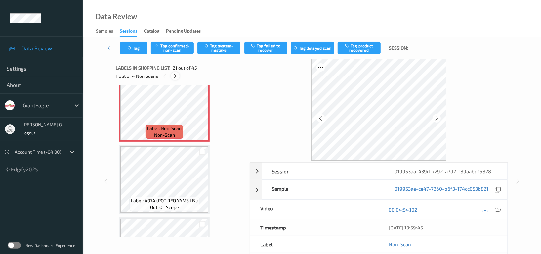
click at [174, 75] on icon at bounding box center [176, 76] width 6 height 6
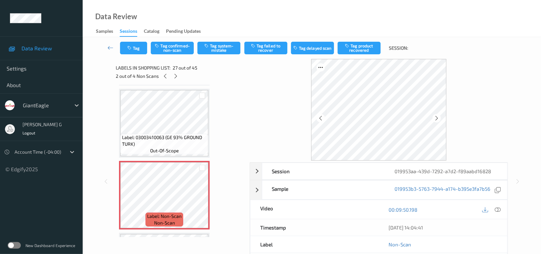
scroll to position [1801, 0]
click at [436, 116] on icon at bounding box center [437, 118] width 6 height 6
click at [176, 74] on icon at bounding box center [176, 76] width 6 height 6
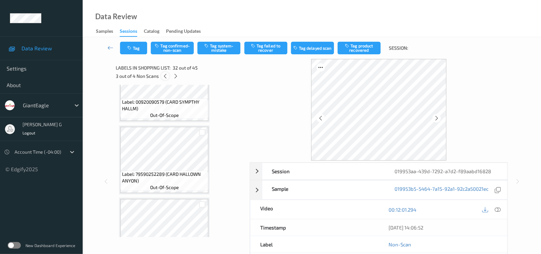
click at [165, 75] on icon at bounding box center [166, 76] width 6 height 6
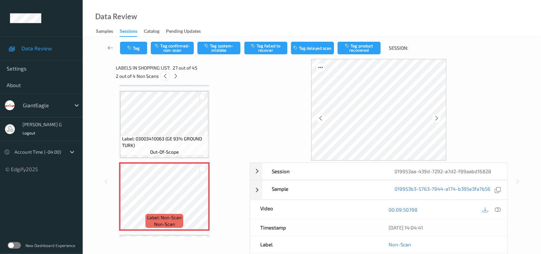
click at [165, 75] on icon at bounding box center [166, 76] width 6 height 6
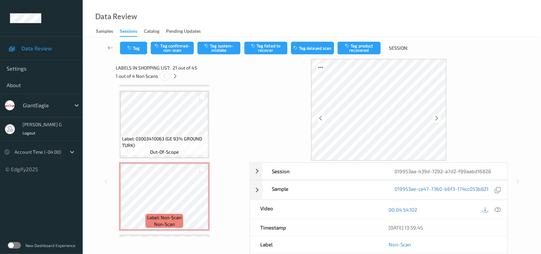
scroll to position [1370, 0]
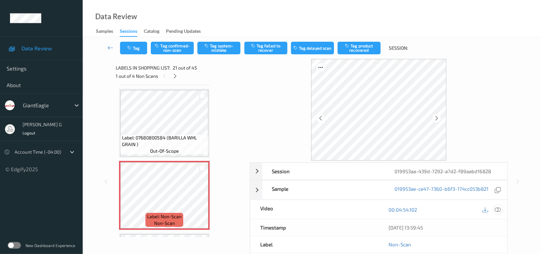
click at [500, 212] on icon at bounding box center [498, 210] width 6 height 6
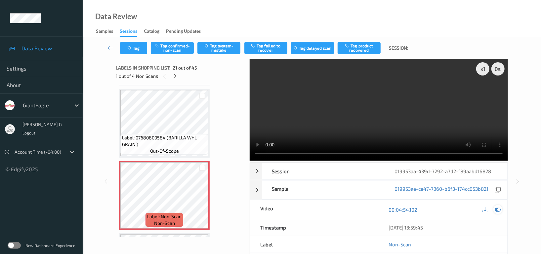
click at [496, 208] on icon at bounding box center [498, 210] width 6 height 6
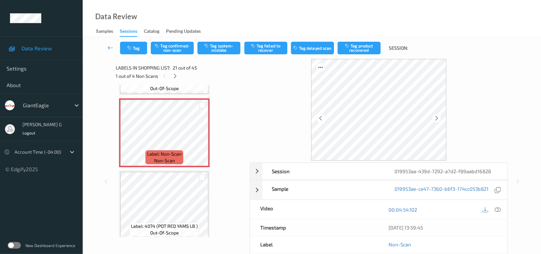
scroll to position [1414, 0]
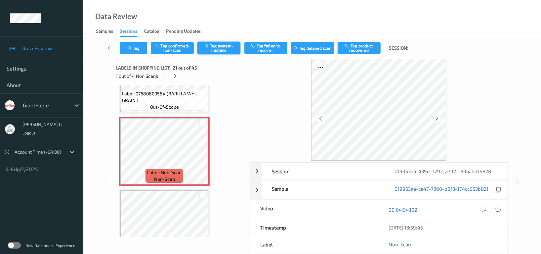
click at [219, 42] on button "Tag system-mistake" at bounding box center [219, 48] width 43 height 13
click at [219, 48] on button "Untag system-mistake" at bounding box center [219, 48] width 43 height 13
click at [171, 46] on button "Tag confirmed-non-scan" at bounding box center [172, 48] width 43 height 13
click at [361, 48] on button "Tag product recovered" at bounding box center [359, 48] width 43 height 13
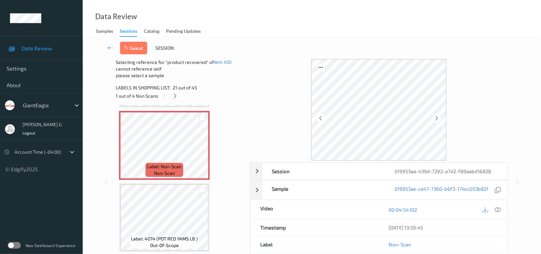
scroll to position [1458, 0]
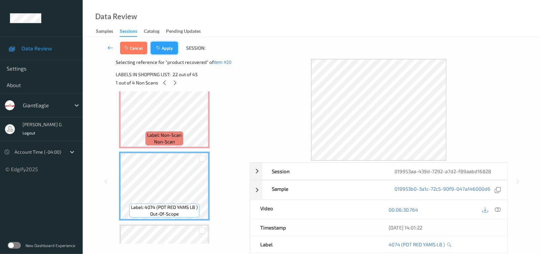
click at [162, 44] on button "Apply" at bounding box center [164, 48] width 27 height 13
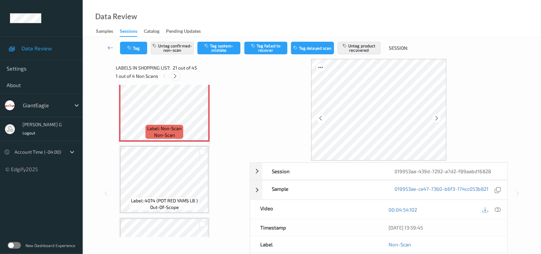
click at [173, 73] on icon at bounding box center [176, 76] width 6 height 6
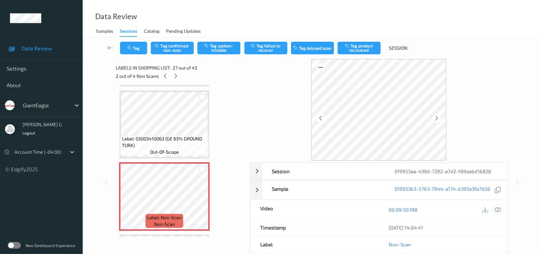
click at [498, 210] on icon at bounding box center [498, 210] width 6 height 6
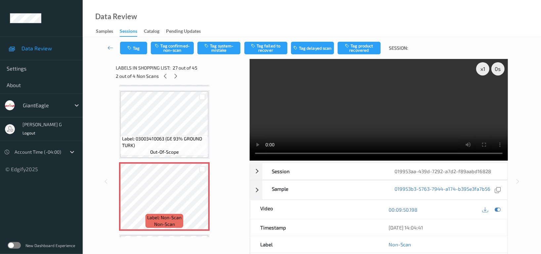
click at [483, 91] on video at bounding box center [379, 110] width 259 height 102
click at [498, 210] on icon at bounding box center [498, 210] width 6 height 6
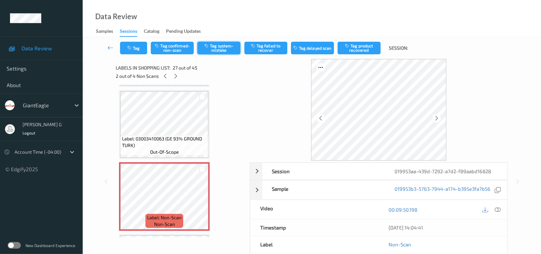
click at [214, 43] on button "Tag system-mistake" at bounding box center [219, 48] width 43 height 13
click at [134, 47] on button "Tag" at bounding box center [133, 48] width 27 height 13
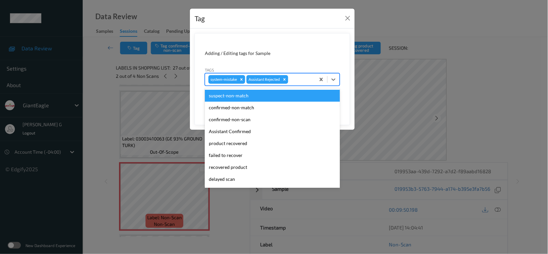
click at [290, 78] on div "system-mistake Assistant Rejected" at bounding box center [260, 79] width 110 height 11
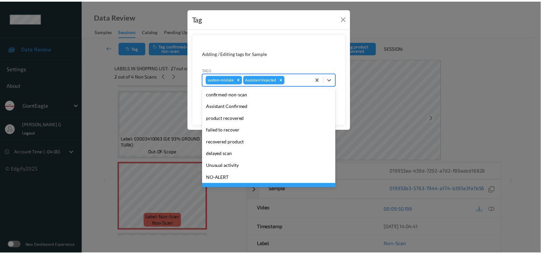
scroll to position [70, 0]
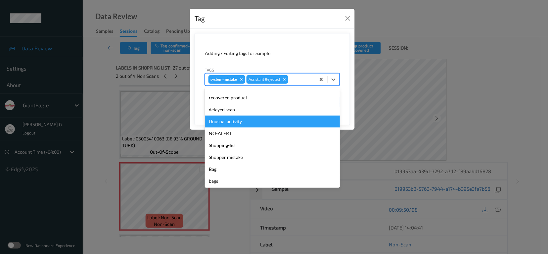
click at [225, 125] on div "Unusual activity" at bounding box center [272, 122] width 135 height 12
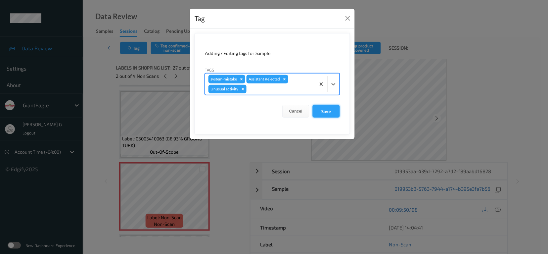
click at [328, 110] on button "Save" at bounding box center [326, 111] width 27 height 13
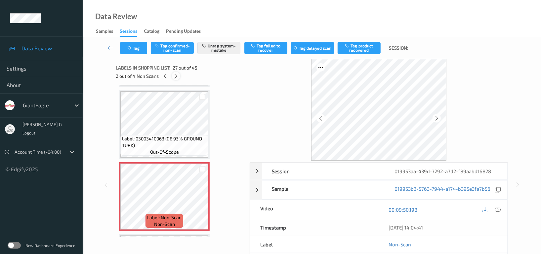
click at [177, 78] on icon at bounding box center [176, 76] width 6 height 6
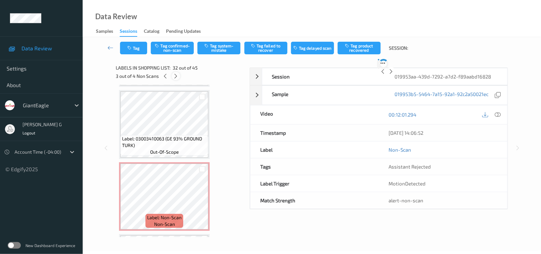
scroll to position [2161, 0]
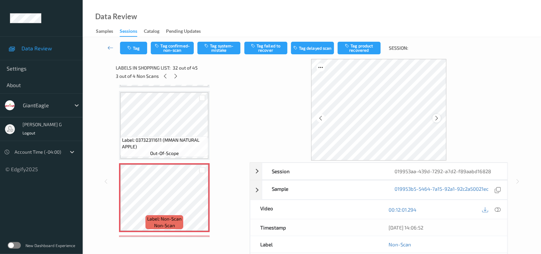
click at [438, 116] on icon at bounding box center [437, 118] width 6 height 6
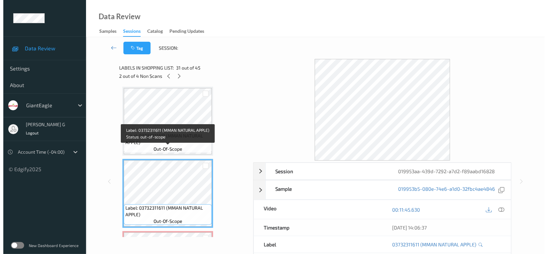
scroll to position [2117, 0]
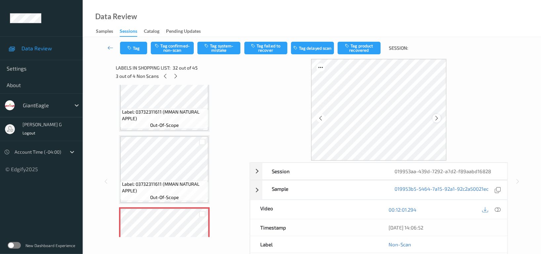
click at [436, 118] on icon at bounding box center [437, 118] width 6 height 6
click at [220, 44] on button "Tag system-mistake" at bounding box center [219, 48] width 43 height 13
click at [134, 46] on button "Tag" at bounding box center [133, 48] width 27 height 13
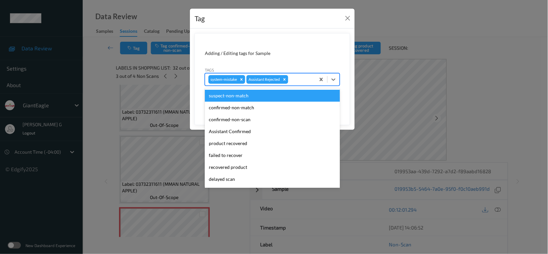
click at [291, 78] on input "text" at bounding box center [290, 79] width 1 height 7
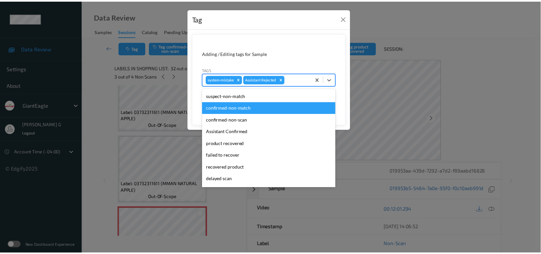
scroll to position [70, 0]
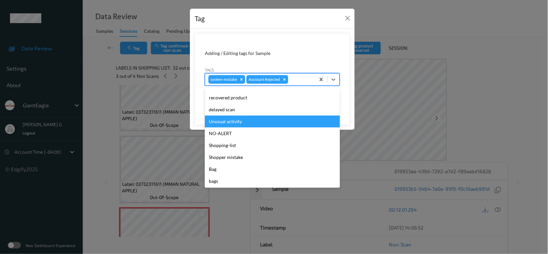
click at [227, 119] on div "Unusual activity" at bounding box center [272, 122] width 135 height 12
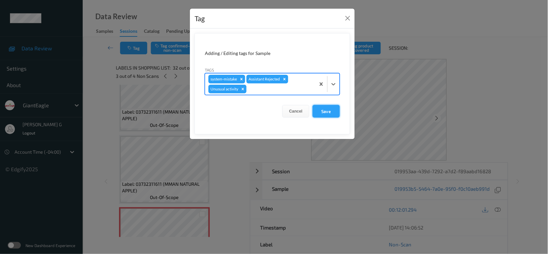
click at [327, 117] on button "Save" at bounding box center [326, 111] width 27 height 13
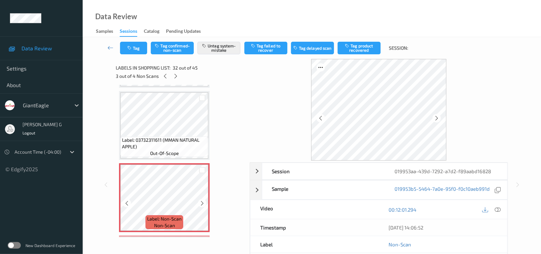
scroll to position [2205, 0]
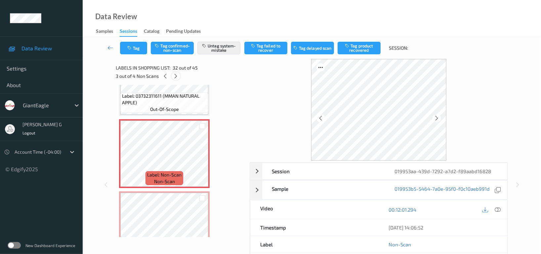
click at [175, 75] on icon at bounding box center [176, 76] width 6 height 6
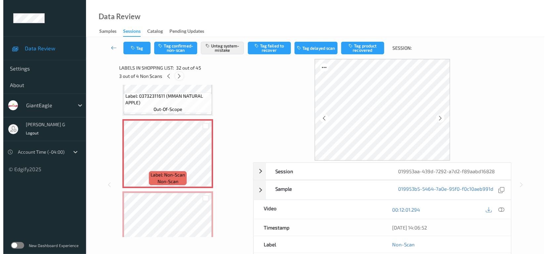
scroll to position [2233, 0]
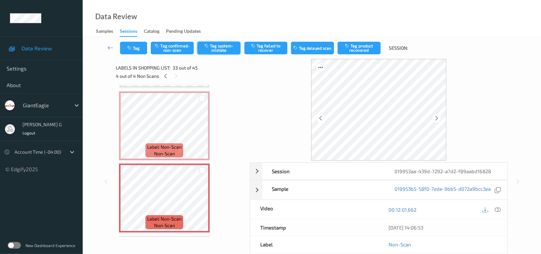
click at [227, 46] on button "Tag system-mistake" at bounding box center [219, 48] width 43 height 13
click at [133, 45] on button "Tag" at bounding box center [133, 48] width 27 height 13
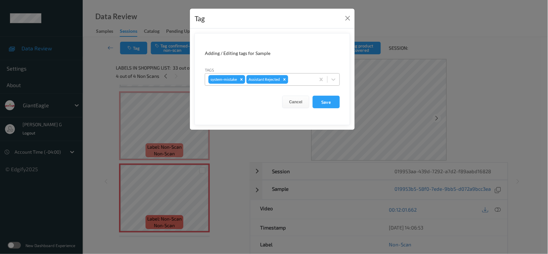
click at [298, 76] on div at bounding box center [301, 79] width 23 height 8
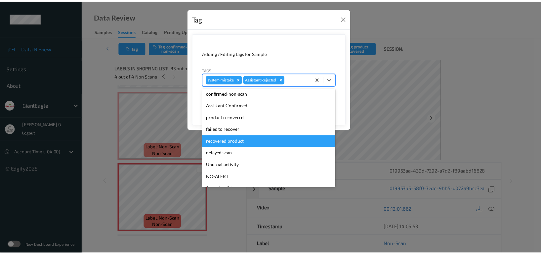
scroll to position [70, 0]
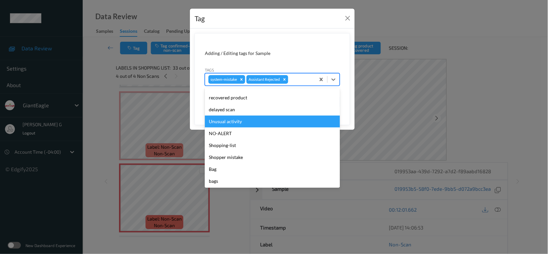
click at [225, 123] on div "Unusual activity" at bounding box center [272, 122] width 135 height 12
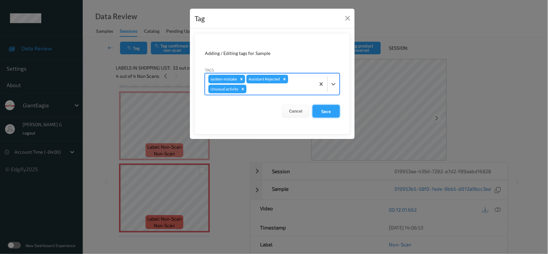
click at [319, 109] on button "Save" at bounding box center [326, 111] width 27 height 13
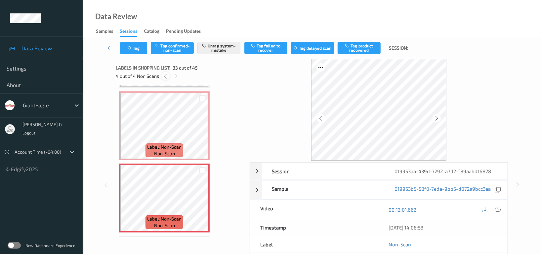
click at [167, 77] on icon at bounding box center [166, 76] width 6 height 6
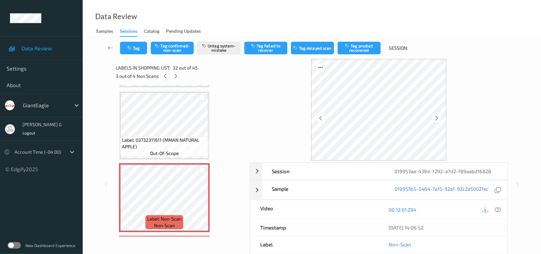
click at [167, 77] on icon at bounding box center [166, 76] width 6 height 6
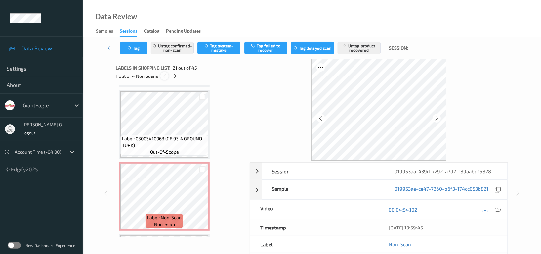
scroll to position [1370, 0]
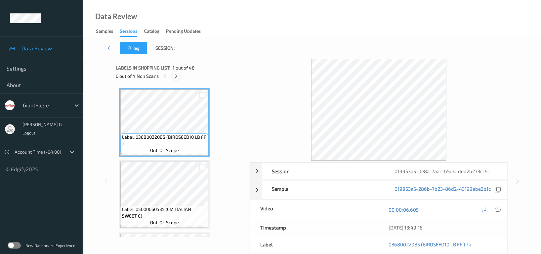
click at [176, 74] on icon at bounding box center [176, 76] width 6 height 6
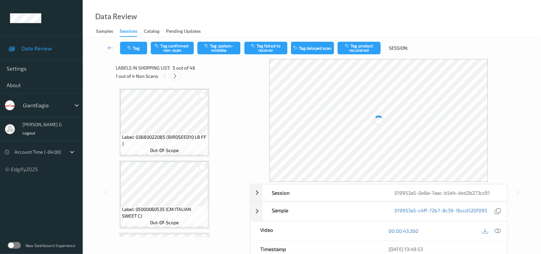
scroll to position [219, 0]
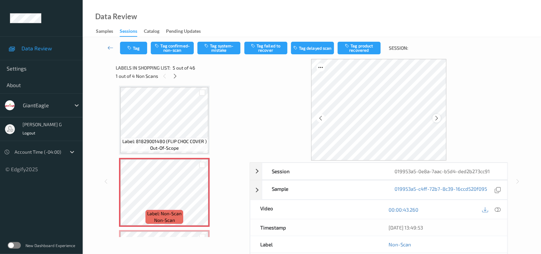
click at [435, 117] on icon at bounding box center [437, 118] width 6 height 6
click at [440, 117] on div at bounding box center [437, 118] width 8 height 8
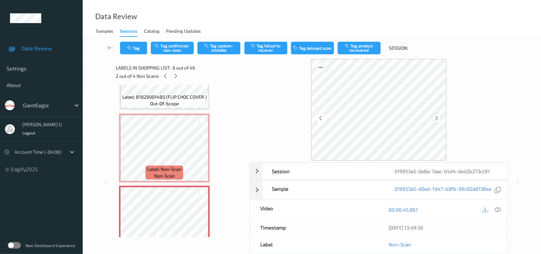
click at [436, 116] on icon at bounding box center [437, 118] width 6 height 6
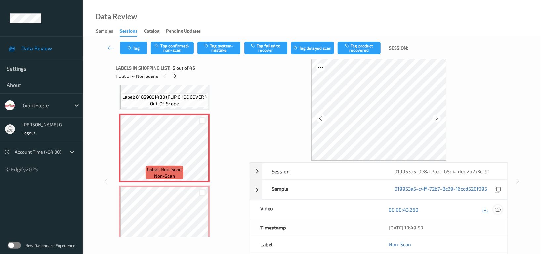
click at [498, 212] on icon at bounding box center [498, 210] width 6 height 6
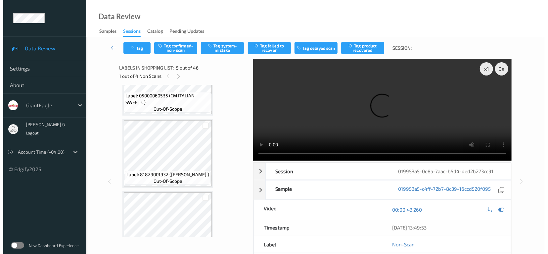
scroll to position [86, 0]
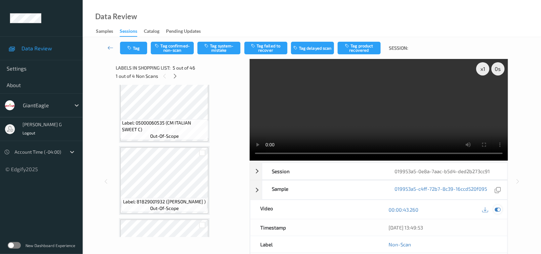
click at [500, 212] on icon at bounding box center [498, 210] width 6 height 6
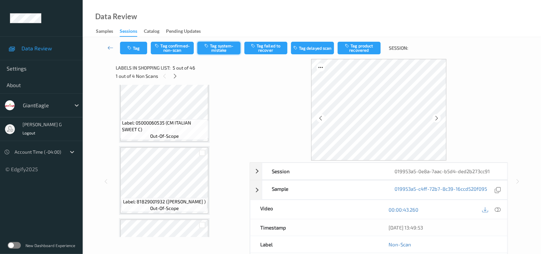
click at [215, 46] on button "Tag system-mistake" at bounding box center [219, 48] width 43 height 13
click at [137, 44] on button "Tag" at bounding box center [133, 48] width 27 height 13
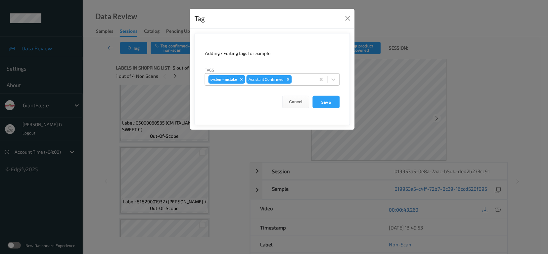
click at [308, 80] on div at bounding box center [302, 79] width 19 height 8
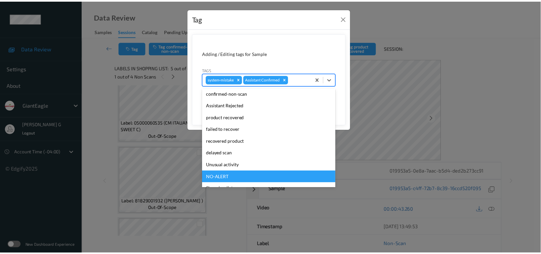
scroll to position [70, 0]
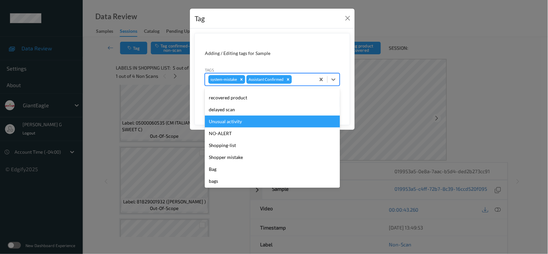
click at [230, 120] on div "Unusual activity" at bounding box center [272, 122] width 135 height 12
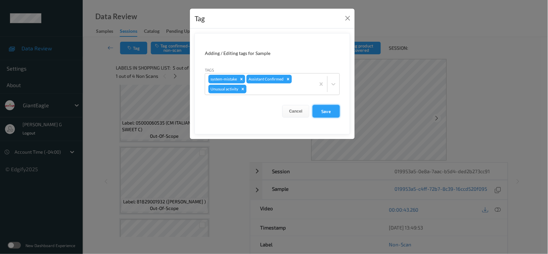
click at [328, 111] on button "Save" at bounding box center [326, 111] width 27 height 13
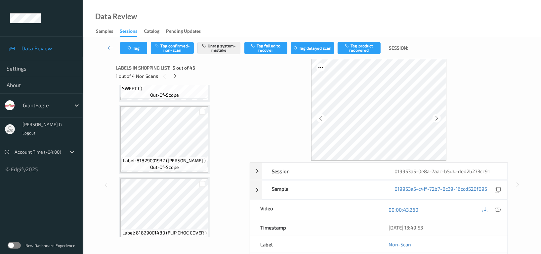
scroll to position [175, 0]
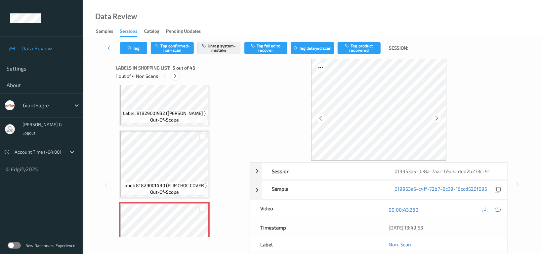
click at [176, 76] on icon at bounding box center [176, 76] width 6 height 6
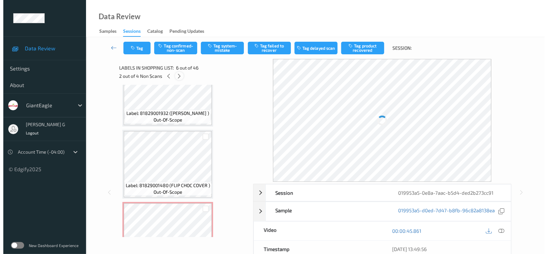
scroll to position [291, 0]
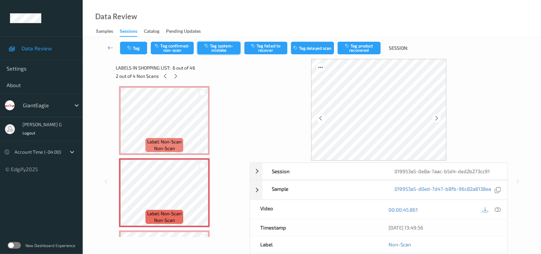
click at [223, 49] on button "Tag system-mistake" at bounding box center [219, 48] width 43 height 13
click at [131, 48] on icon "button" at bounding box center [130, 48] width 6 height 5
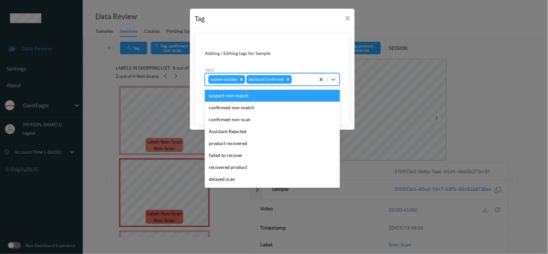
click at [307, 78] on div at bounding box center [302, 79] width 19 height 8
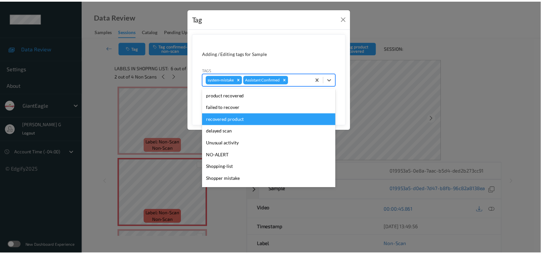
scroll to position [70, 0]
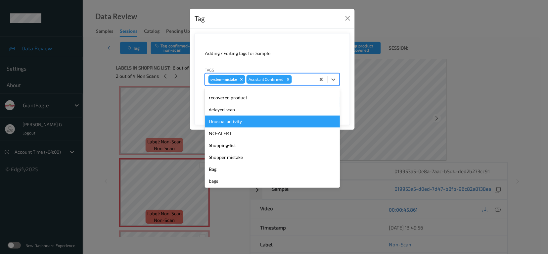
click at [231, 122] on div "Unusual activity" at bounding box center [272, 122] width 135 height 12
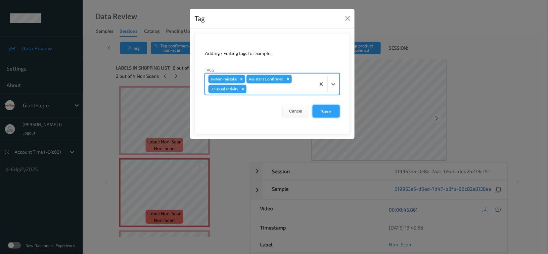
click at [328, 111] on button "Save" at bounding box center [326, 111] width 27 height 13
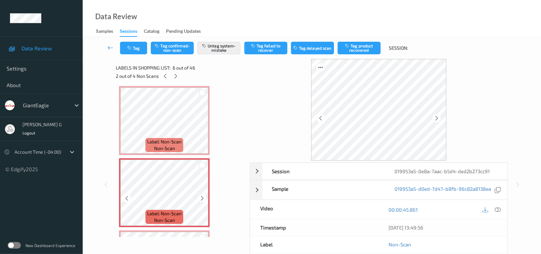
scroll to position [423, 0]
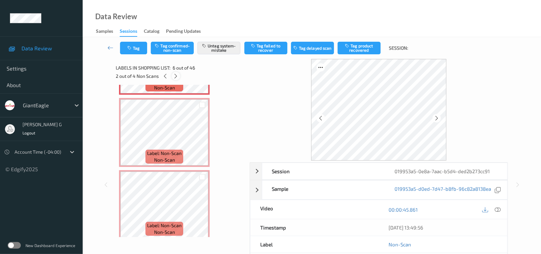
click at [175, 76] on icon at bounding box center [176, 76] width 6 height 6
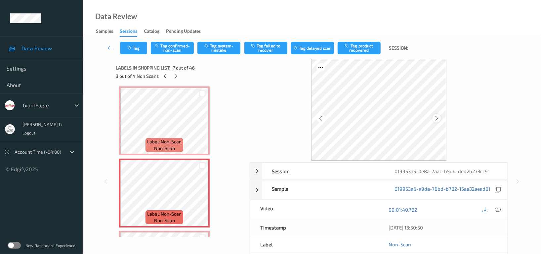
click at [434, 119] on icon at bounding box center [437, 118] width 6 height 6
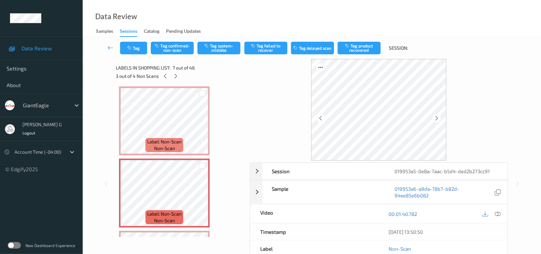
click at [434, 119] on icon at bounding box center [437, 118] width 6 height 6
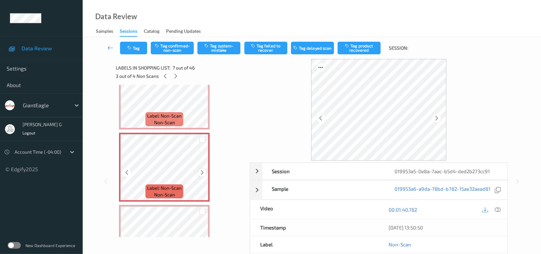
scroll to position [407, 0]
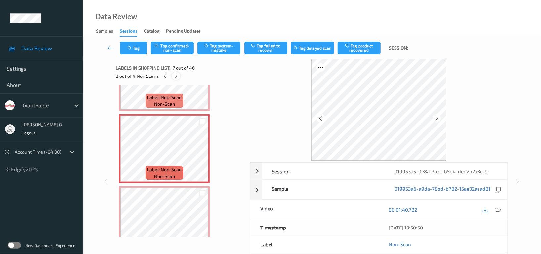
click at [177, 75] on icon at bounding box center [176, 76] width 6 height 6
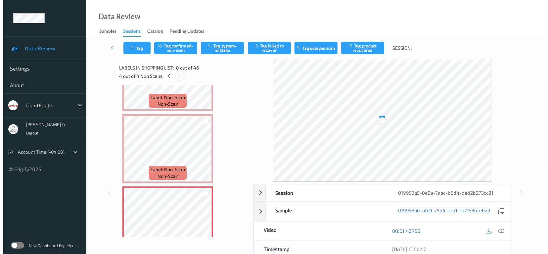
scroll to position [435, 0]
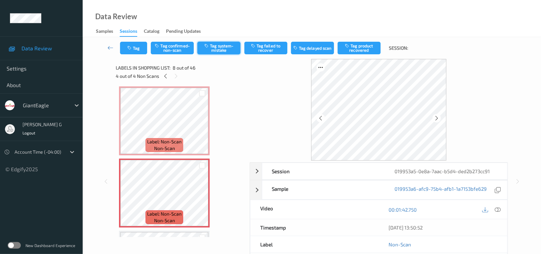
click at [224, 47] on button "Tag system-mistake" at bounding box center [219, 48] width 43 height 13
click at [140, 44] on button "Tag" at bounding box center [133, 48] width 27 height 13
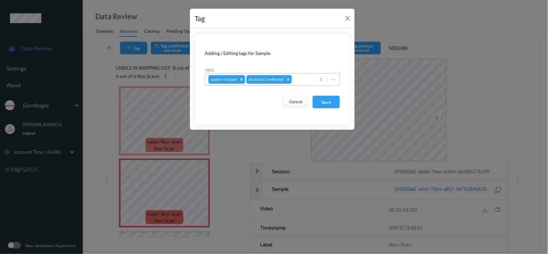
click at [305, 76] on div at bounding box center [302, 79] width 19 height 8
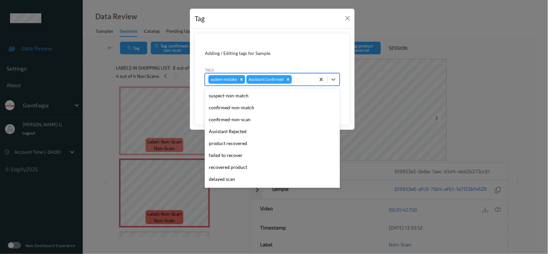
scroll to position [70, 0]
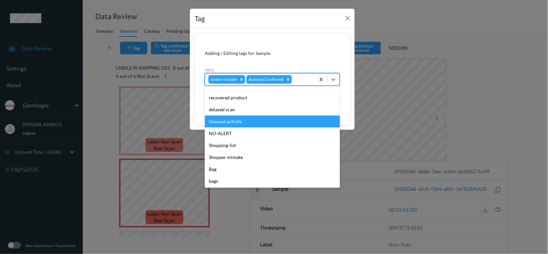
click at [219, 120] on div "Unusual activity" at bounding box center [272, 122] width 135 height 12
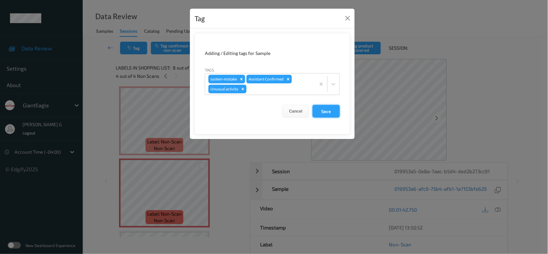
click at [325, 112] on button "Save" at bounding box center [326, 111] width 27 height 13
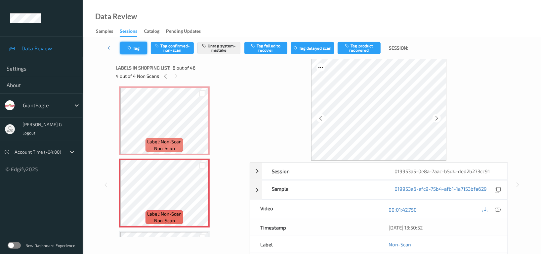
click at [135, 51] on button "Tag" at bounding box center [133, 48] width 27 height 13
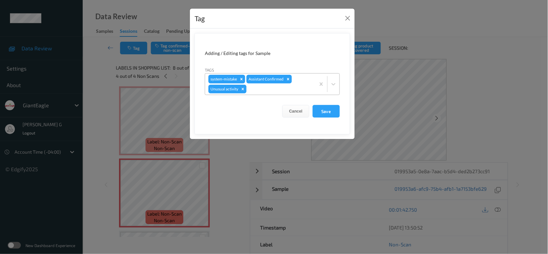
click at [296, 85] on div at bounding box center [280, 89] width 64 height 8
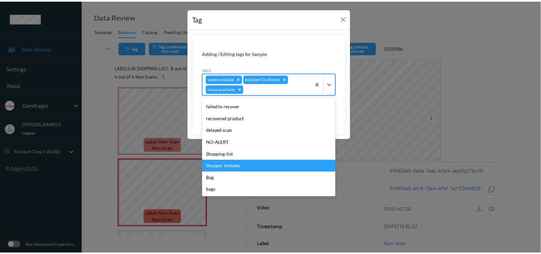
scroll to position [0, 0]
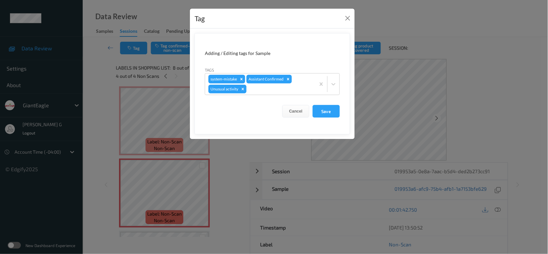
click at [418, 53] on div "Tag Adding / Editing tags for Sample Tags system-mistake Assistant Confirmed Un…" at bounding box center [274, 127] width 548 height 254
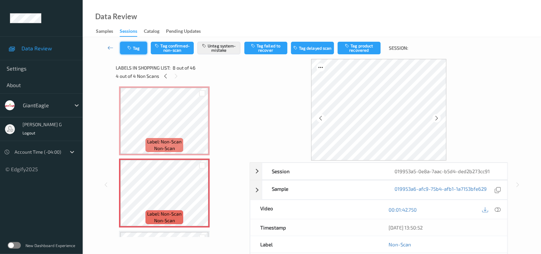
click at [124, 46] on button "Tag" at bounding box center [133, 48] width 27 height 13
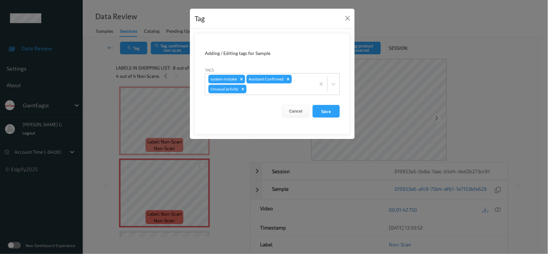
click at [423, 95] on div "Tag Adding / Editing tags for Sample Tags system-mistake Assistant Confirmed Un…" at bounding box center [274, 127] width 548 height 254
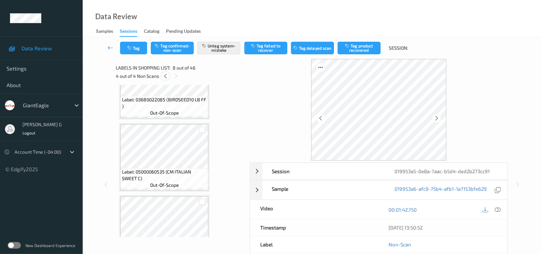
click at [166, 73] on icon at bounding box center [166, 76] width 6 height 6
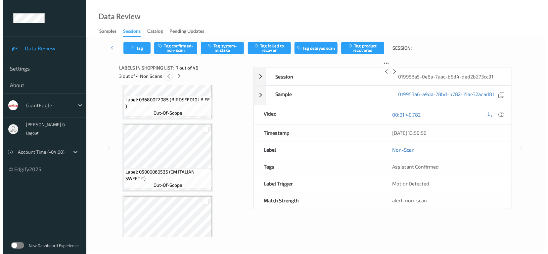
scroll to position [362, 0]
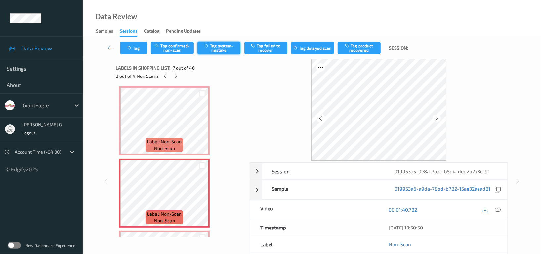
click at [210, 49] on button "Tag system-mistake" at bounding box center [219, 48] width 43 height 13
click at [129, 49] on icon "button" at bounding box center [130, 48] width 6 height 5
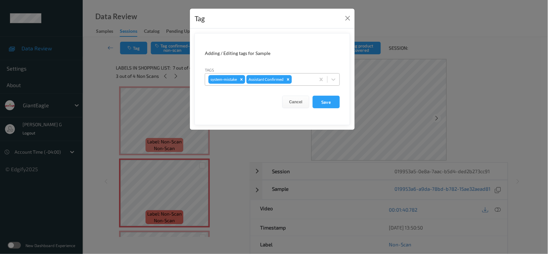
click at [301, 79] on div at bounding box center [302, 79] width 19 height 8
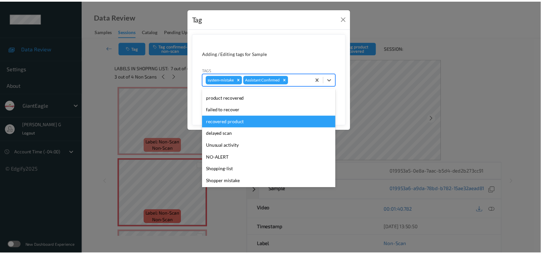
scroll to position [70, 0]
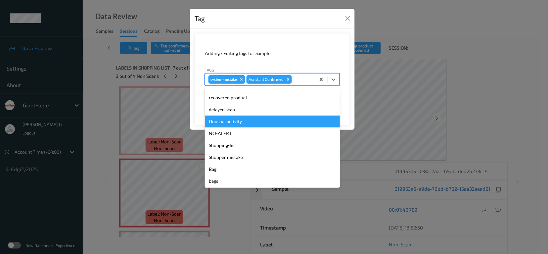
click at [232, 120] on div "Unusual activity" at bounding box center [272, 122] width 135 height 12
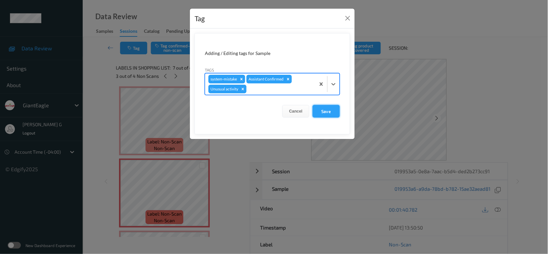
click at [325, 113] on button "Save" at bounding box center [326, 111] width 27 height 13
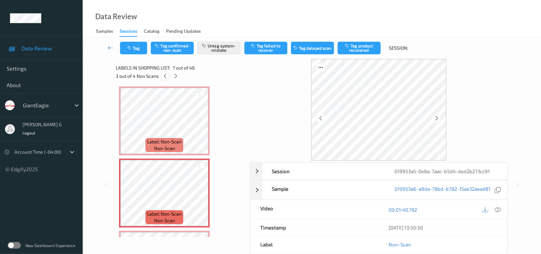
click at [163, 75] on icon at bounding box center [166, 76] width 6 height 6
click at [164, 75] on icon at bounding box center [166, 76] width 6 height 6
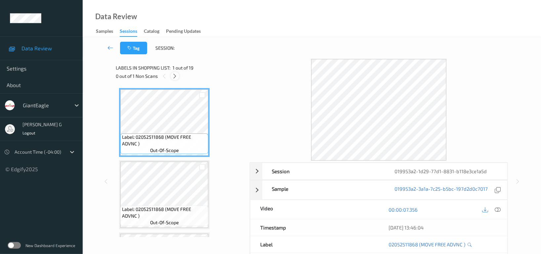
click at [174, 76] on icon at bounding box center [175, 76] width 6 height 6
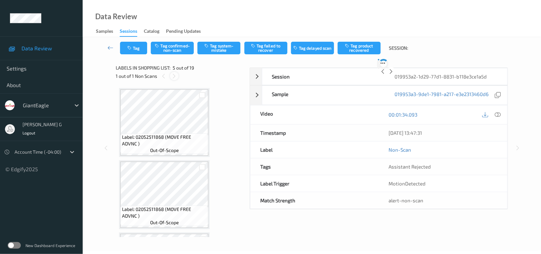
scroll to position [219, 0]
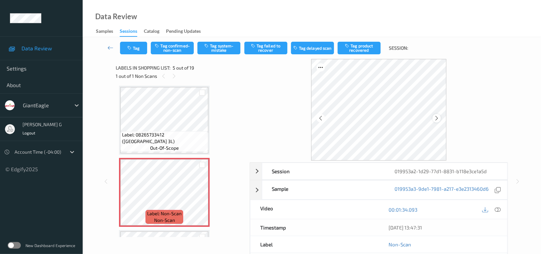
click at [436, 118] on icon at bounding box center [437, 118] width 6 height 6
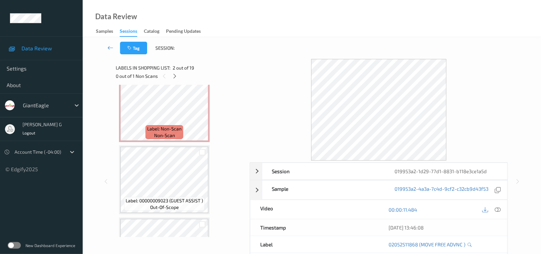
scroll to position [485, 0]
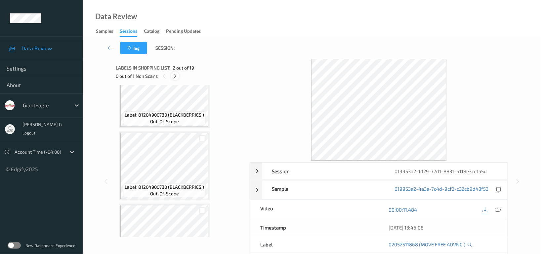
click at [174, 77] on icon at bounding box center [175, 76] width 6 height 6
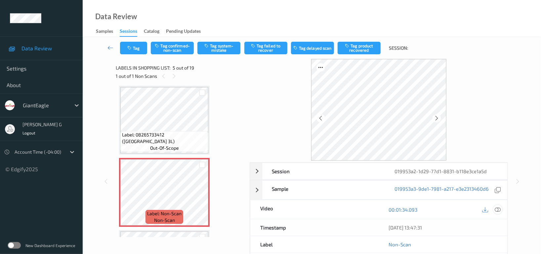
click at [498, 209] on icon at bounding box center [498, 210] width 6 height 6
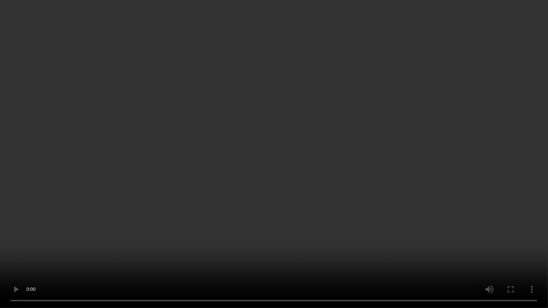
click at [518, 169] on video at bounding box center [274, 154] width 548 height 308
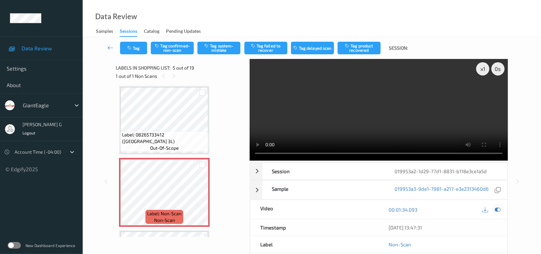
click at [498, 210] on icon at bounding box center [498, 210] width 6 height 6
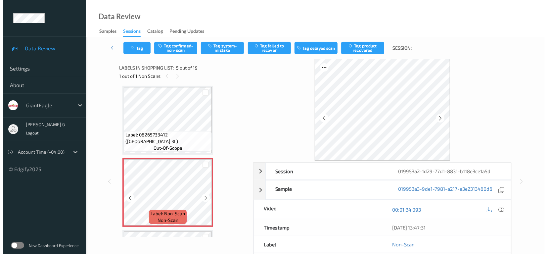
scroll to position [263, 0]
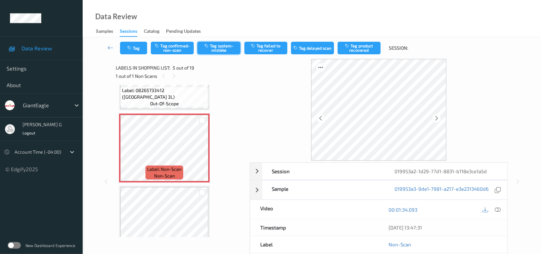
click at [219, 51] on button "Tag system-mistake" at bounding box center [219, 48] width 43 height 13
click at [131, 51] on button "Tag" at bounding box center [133, 48] width 27 height 13
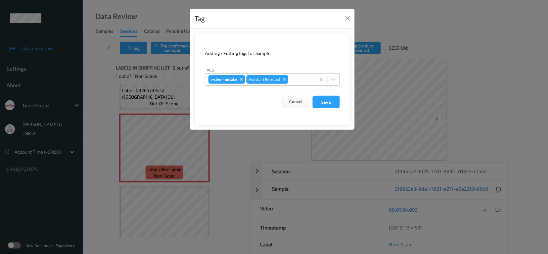
click at [309, 78] on div at bounding box center [301, 79] width 23 height 8
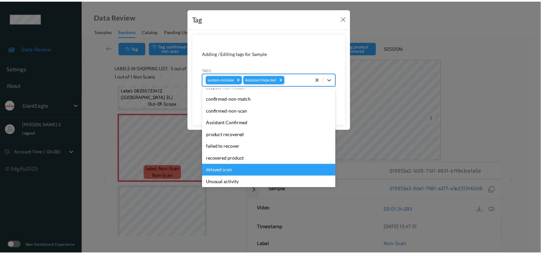
scroll to position [70, 0]
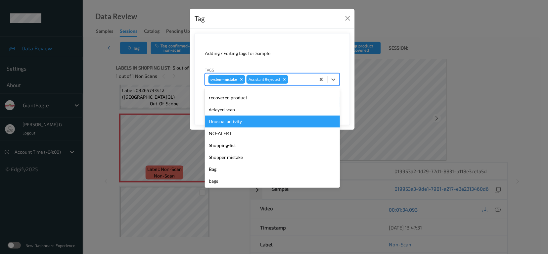
click at [227, 120] on div "Unusual activity" at bounding box center [272, 122] width 135 height 12
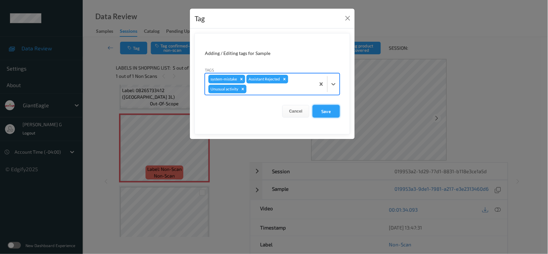
click at [336, 110] on button "Save" at bounding box center [326, 111] width 27 height 13
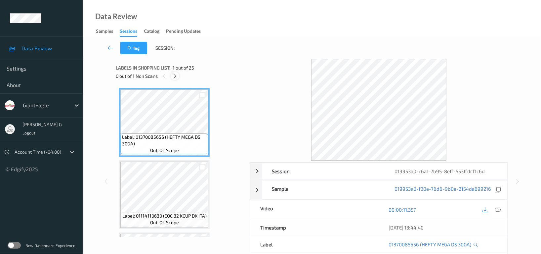
click at [174, 75] on icon at bounding box center [175, 76] width 6 height 6
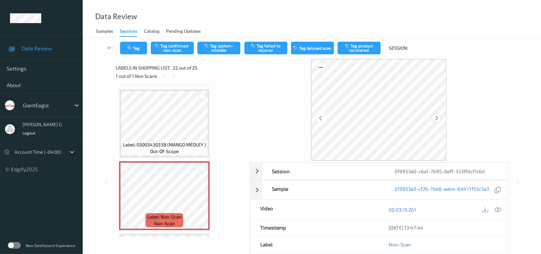
click at [439, 118] on icon at bounding box center [437, 118] width 6 height 6
click at [498, 210] on icon at bounding box center [498, 210] width 6 height 6
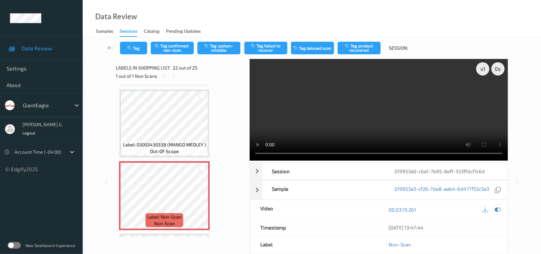
click at [495, 210] on icon at bounding box center [498, 210] width 6 height 6
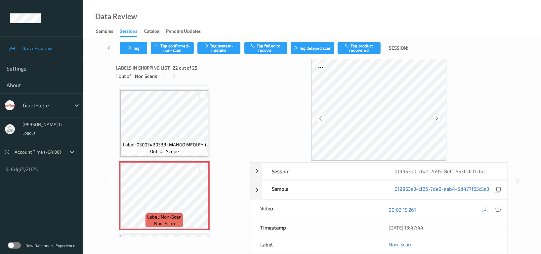
click at [438, 116] on icon at bounding box center [437, 118] width 6 height 6
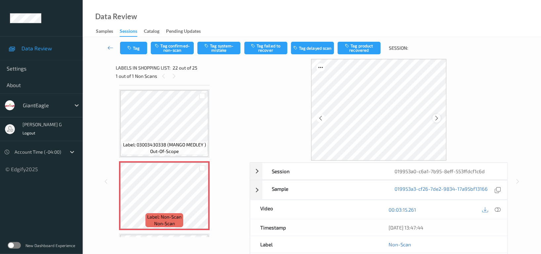
click at [440, 118] on div at bounding box center [437, 118] width 8 height 8
click at [500, 210] on icon at bounding box center [498, 210] width 6 height 6
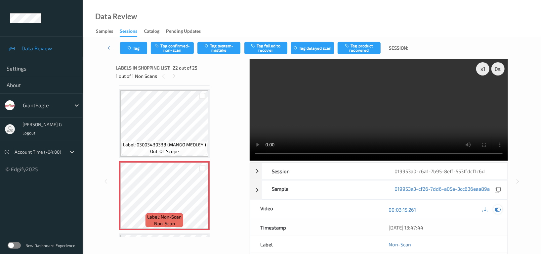
click at [501, 211] on icon at bounding box center [498, 210] width 6 height 6
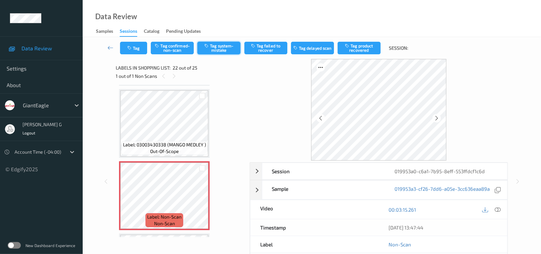
click at [222, 50] on button "Tag system-mistake" at bounding box center [219, 48] width 43 height 13
click at [132, 52] on button "Tag" at bounding box center [133, 48] width 27 height 13
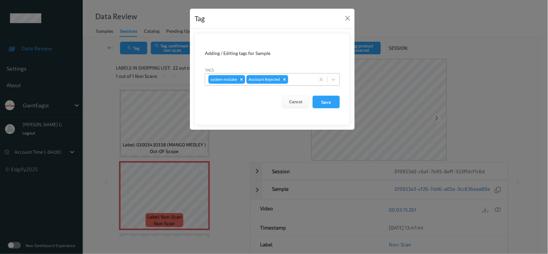
click at [300, 78] on div at bounding box center [301, 79] width 23 height 8
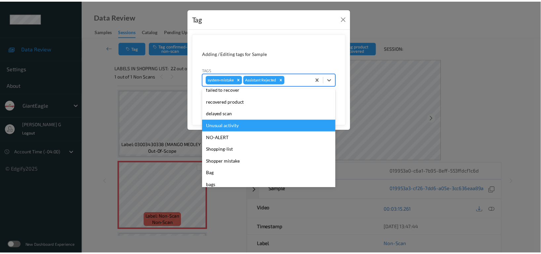
scroll to position [70, 0]
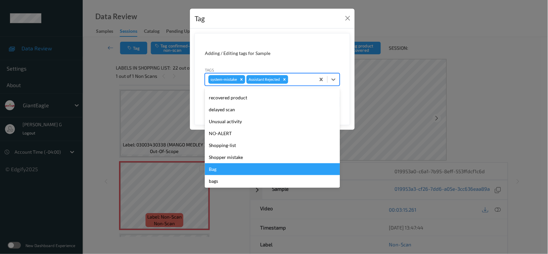
click at [220, 170] on div "Bag" at bounding box center [272, 169] width 135 height 12
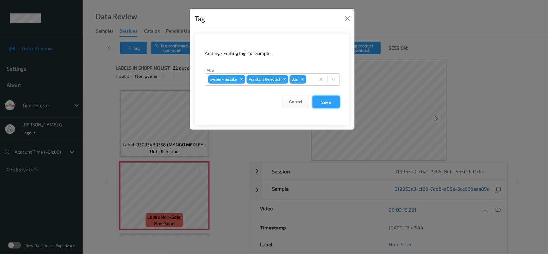
click at [331, 101] on button "Save" at bounding box center [326, 102] width 27 height 13
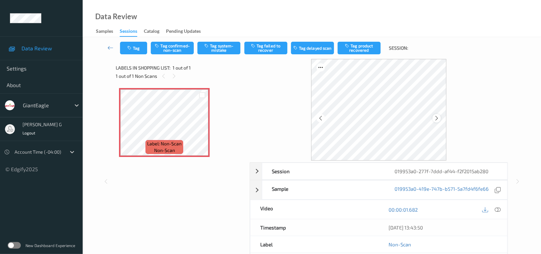
click at [439, 117] on icon at bounding box center [437, 118] width 6 height 6
click at [215, 49] on button "Tag system-mistake" at bounding box center [219, 48] width 43 height 13
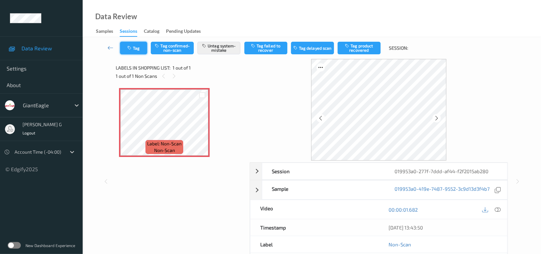
click at [131, 49] on icon "button" at bounding box center [130, 48] width 6 height 5
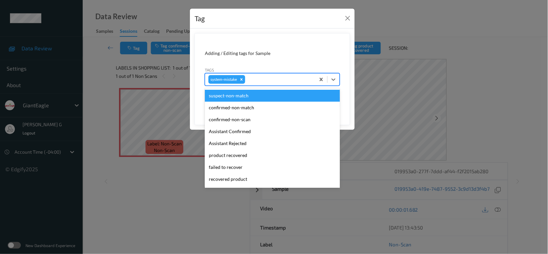
click at [269, 78] on div at bounding box center [280, 79] width 66 height 8
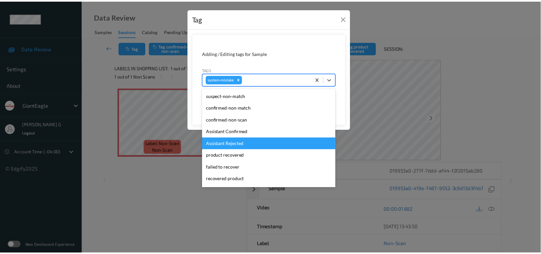
scroll to position [82, 0]
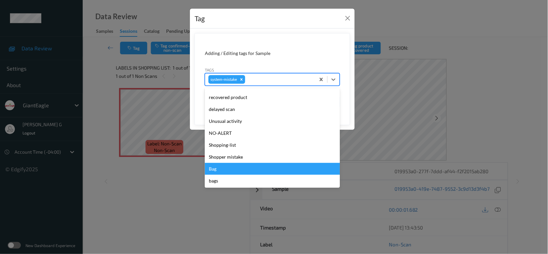
click at [213, 170] on div "Bag" at bounding box center [272, 169] width 135 height 12
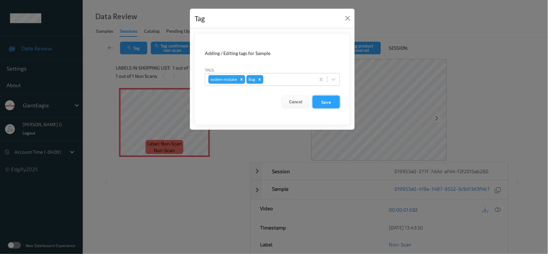
click at [336, 103] on button "Save" at bounding box center [326, 102] width 27 height 13
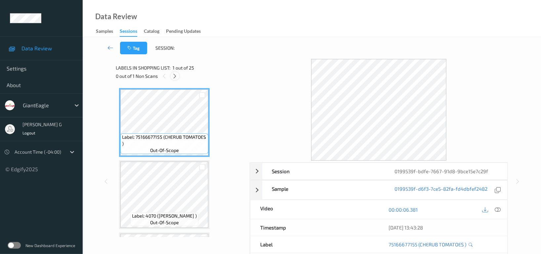
click at [178, 74] on div at bounding box center [175, 76] width 8 height 8
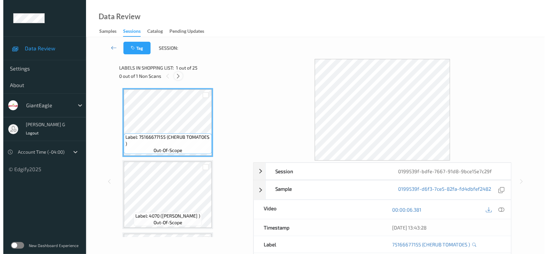
scroll to position [723, 0]
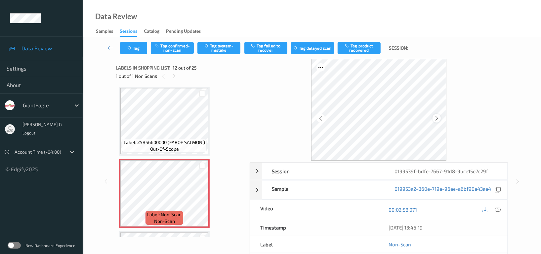
click at [439, 119] on icon at bounding box center [437, 118] width 6 height 6
click at [499, 210] on icon at bounding box center [498, 210] width 6 height 6
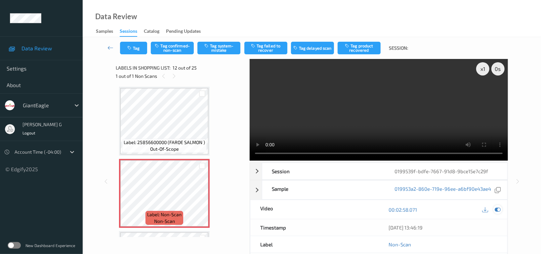
click at [497, 212] on icon at bounding box center [498, 210] width 6 height 6
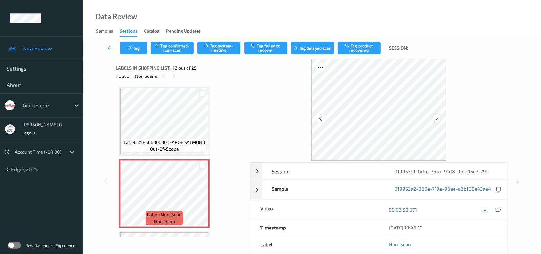
click at [439, 118] on icon at bounding box center [437, 118] width 6 height 6
click at [219, 49] on button "Tag system-mistake" at bounding box center [219, 48] width 43 height 13
click at [132, 43] on button "Tag" at bounding box center [133, 48] width 27 height 13
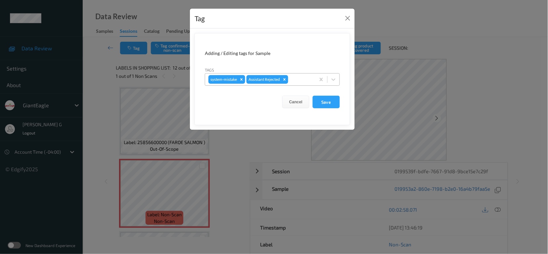
click at [304, 75] on div at bounding box center [301, 79] width 23 height 8
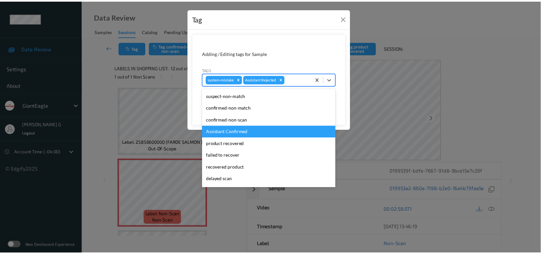
scroll to position [70, 0]
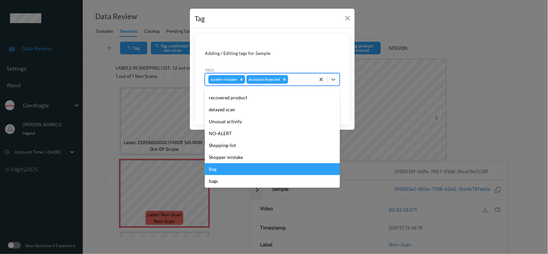
click at [215, 174] on div "Bag" at bounding box center [272, 169] width 135 height 12
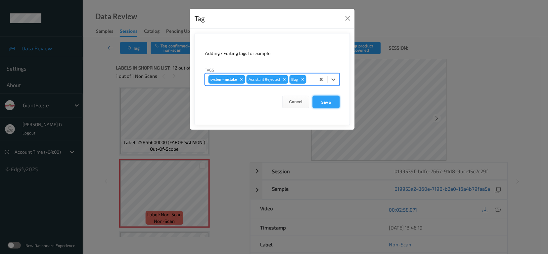
click at [328, 105] on button "Save" at bounding box center [326, 102] width 27 height 13
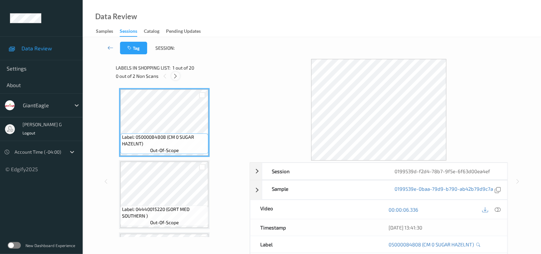
click at [179, 76] on div at bounding box center [175, 76] width 8 height 8
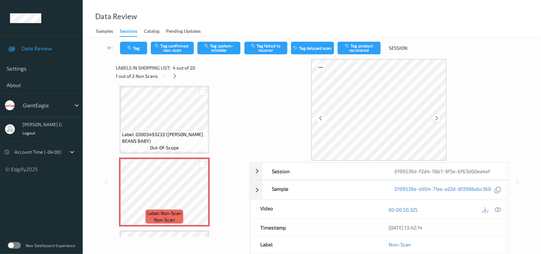
click at [436, 119] on icon at bounding box center [437, 118] width 6 height 6
click at [498, 210] on icon at bounding box center [498, 210] width 6 height 6
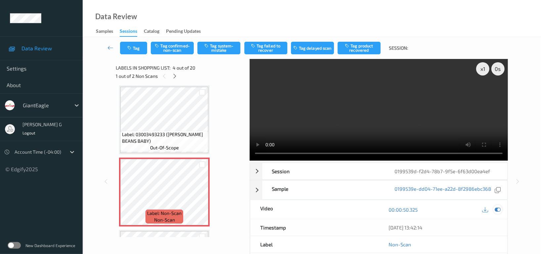
click at [498, 212] on icon at bounding box center [498, 210] width 6 height 6
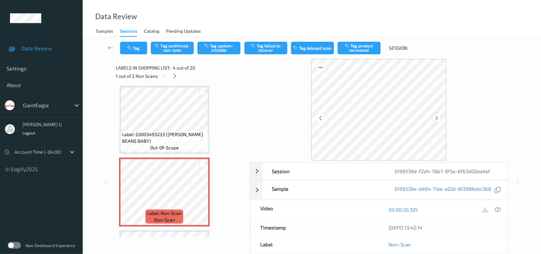
click at [438, 118] on icon at bounding box center [437, 118] width 6 height 6
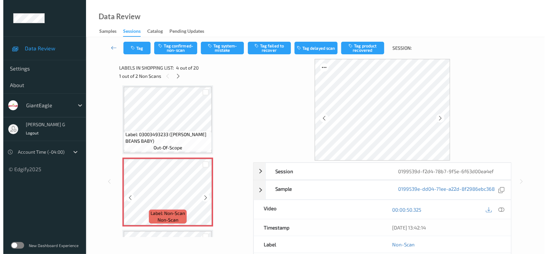
scroll to position [191, 0]
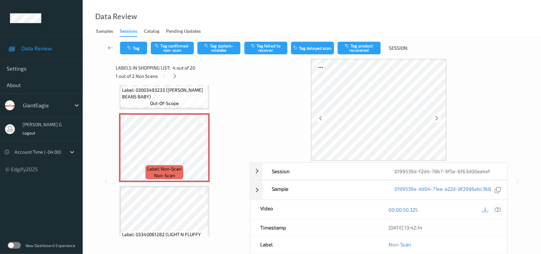
click at [501, 210] on div at bounding box center [498, 209] width 9 height 9
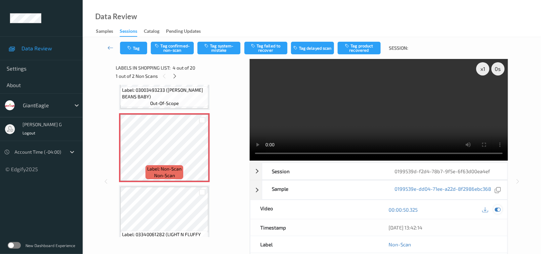
click at [494, 211] on div at bounding box center [498, 209] width 9 height 9
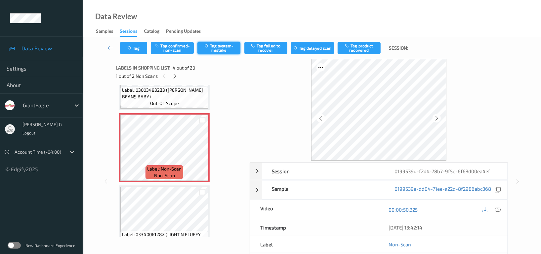
click at [216, 44] on button "Tag system-mistake" at bounding box center [219, 48] width 43 height 13
click at [131, 50] on icon "button" at bounding box center [130, 48] width 6 height 5
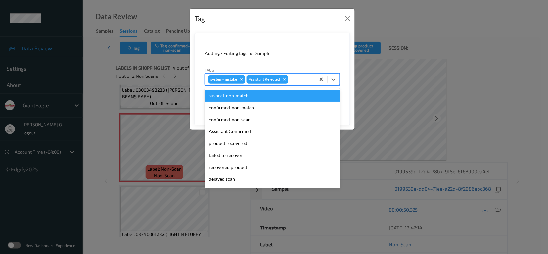
click at [302, 78] on div at bounding box center [301, 79] width 23 height 8
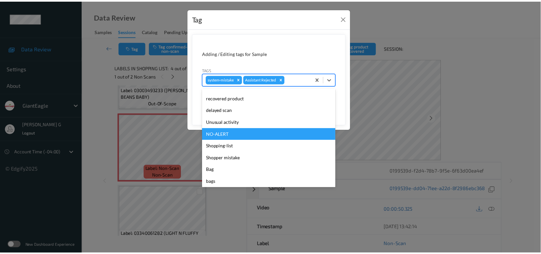
scroll to position [70, 0]
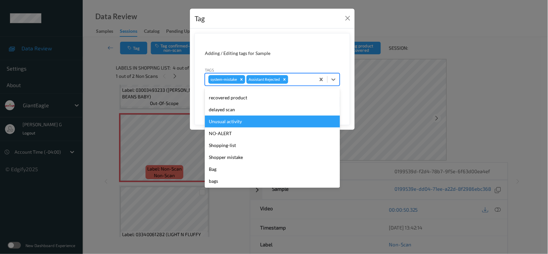
click at [229, 121] on div "Unusual activity" at bounding box center [272, 122] width 135 height 12
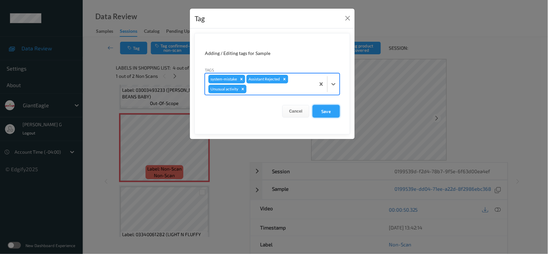
click at [320, 106] on button "Save" at bounding box center [326, 111] width 27 height 13
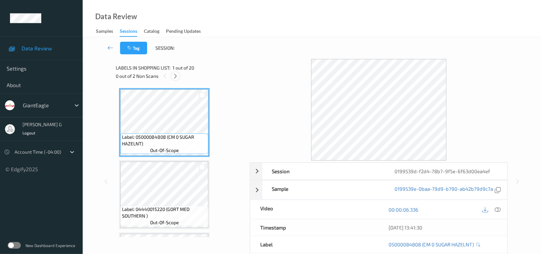
click at [176, 75] on icon at bounding box center [176, 76] width 6 height 6
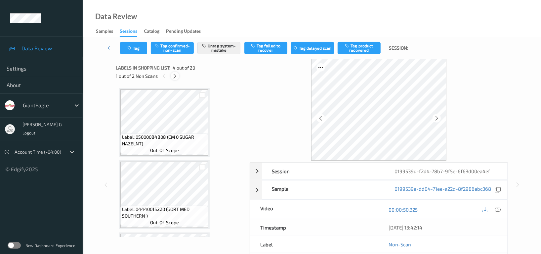
scroll to position [147, 0]
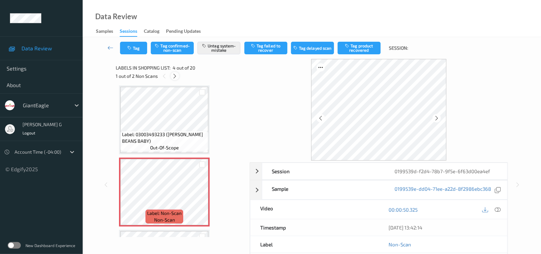
click at [176, 75] on icon at bounding box center [175, 76] width 6 height 6
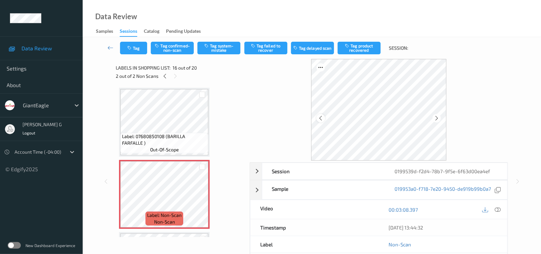
click at [320, 118] on icon at bounding box center [321, 118] width 6 height 6
click at [498, 211] on icon at bounding box center [498, 210] width 6 height 6
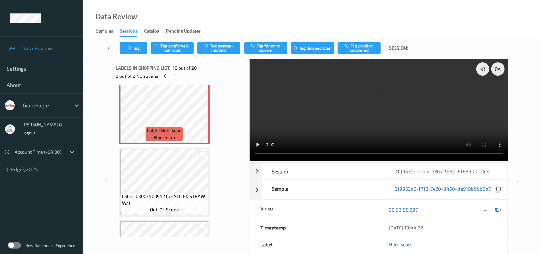
scroll to position [1098, 0]
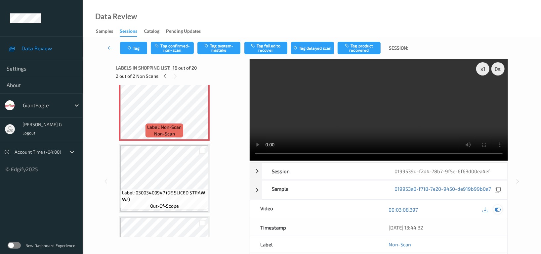
click at [499, 212] on icon at bounding box center [498, 210] width 6 height 6
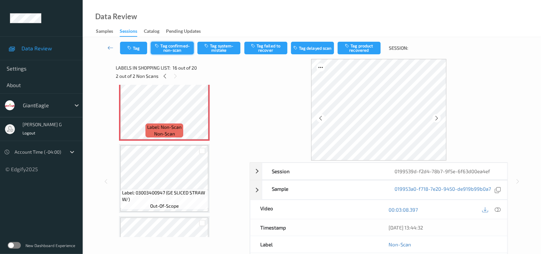
click at [167, 46] on button "Tag confirmed-non-scan" at bounding box center [172, 48] width 43 height 13
click at [263, 49] on button "Tag failed to recover" at bounding box center [266, 48] width 43 height 13
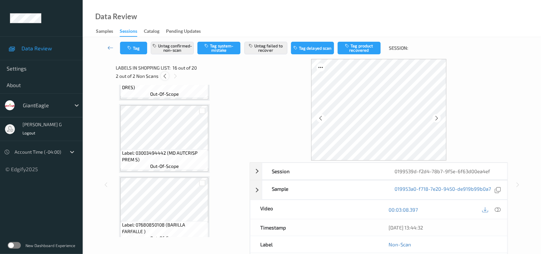
click at [168, 75] on div at bounding box center [165, 76] width 8 height 8
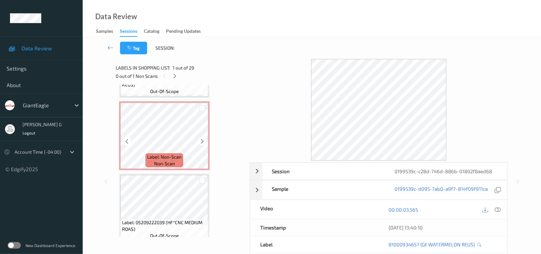
scroll to position [220, 0]
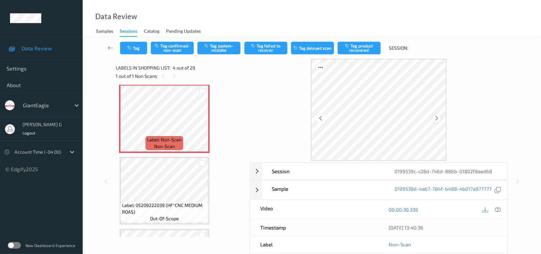
click at [440, 118] on icon at bounding box center [437, 118] width 6 height 6
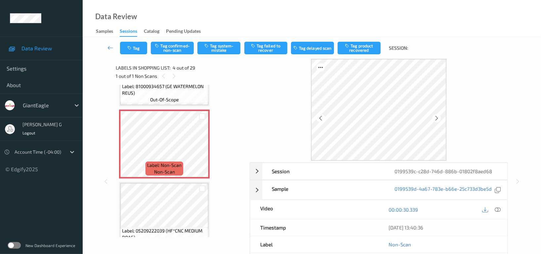
scroll to position [176, 0]
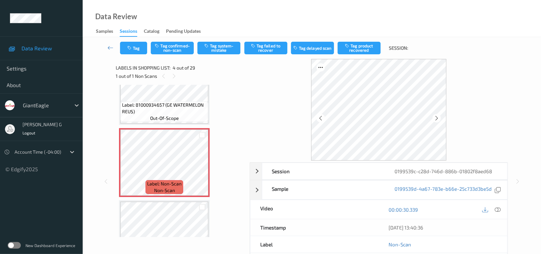
click at [176, 102] on span "Label: 81000934657 (GE WATERMELON REUS)" at bounding box center [164, 108] width 85 height 13
click at [436, 119] on icon at bounding box center [437, 118] width 6 height 6
click at [498, 210] on icon at bounding box center [498, 210] width 6 height 6
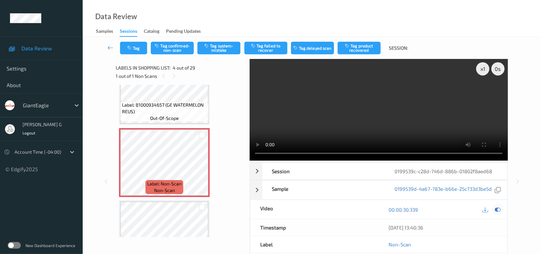
click at [499, 209] on icon at bounding box center [498, 210] width 6 height 6
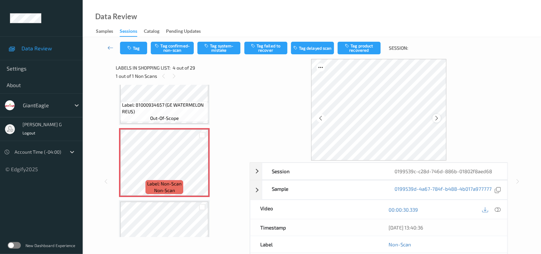
click at [438, 118] on icon at bounding box center [437, 118] width 6 height 6
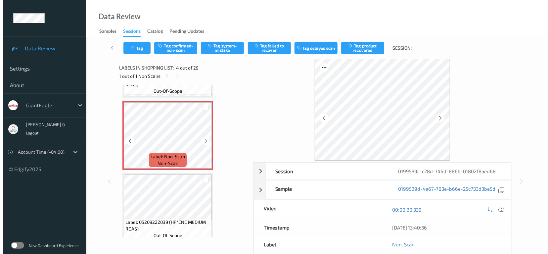
scroll to position [220, 0]
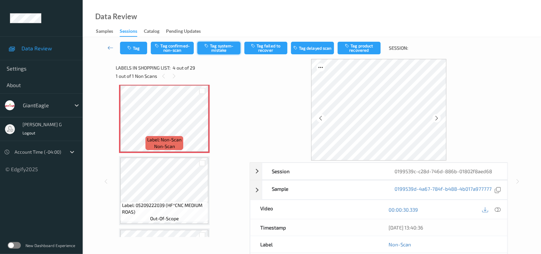
click at [207, 49] on button "Tag system-mistake" at bounding box center [219, 48] width 43 height 13
click at [133, 49] on button "Tag" at bounding box center [133, 48] width 27 height 13
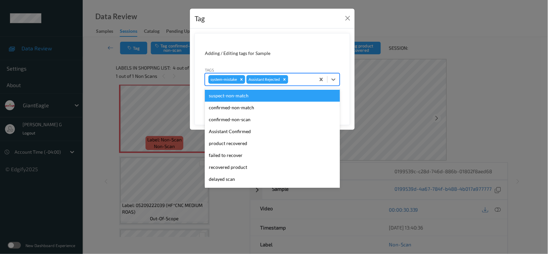
click at [302, 82] on div at bounding box center [301, 79] width 23 height 8
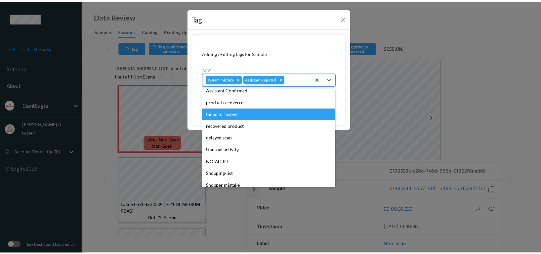
scroll to position [70, 0]
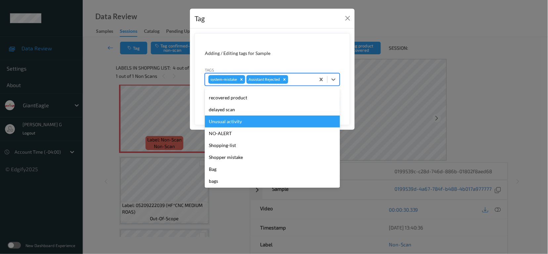
click at [230, 120] on div "Unusual activity" at bounding box center [272, 122] width 135 height 12
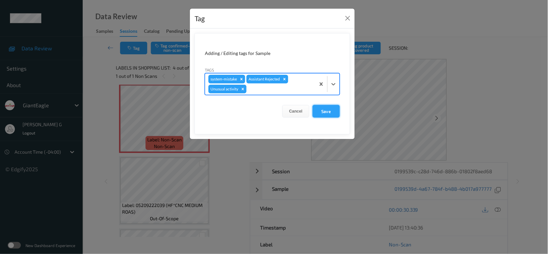
click at [333, 112] on button "Save" at bounding box center [326, 111] width 27 height 13
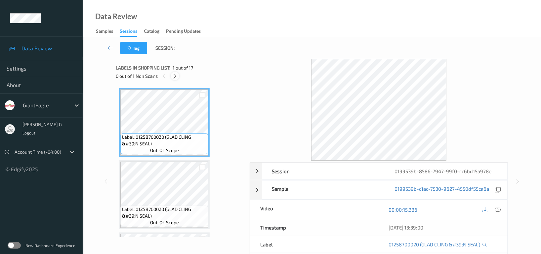
click at [171, 73] on div at bounding box center [175, 76] width 8 height 8
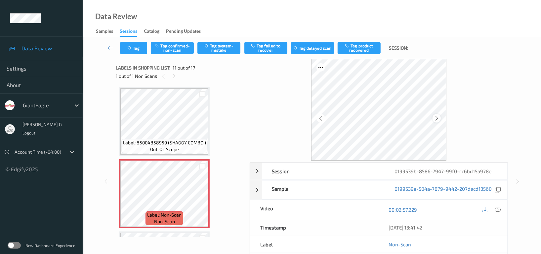
click at [439, 119] on icon at bounding box center [437, 118] width 6 height 6
click at [498, 208] on icon at bounding box center [498, 210] width 6 height 6
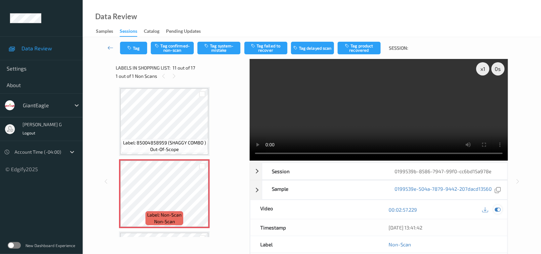
click at [497, 208] on icon at bounding box center [498, 210] width 6 height 6
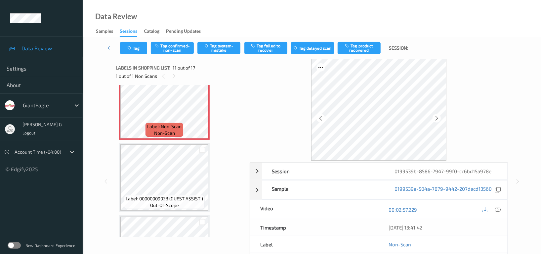
scroll to position [694, 0]
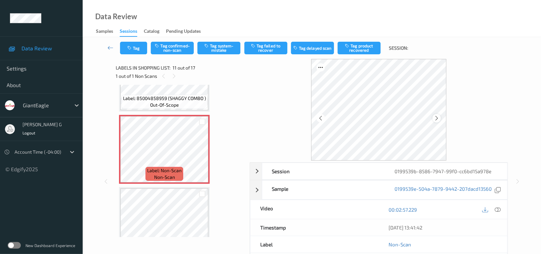
click at [439, 116] on icon at bounding box center [437, 118] width 6 height 6
click at [498, 210] on icon at bounding box center [498, 210] width 6 height 6
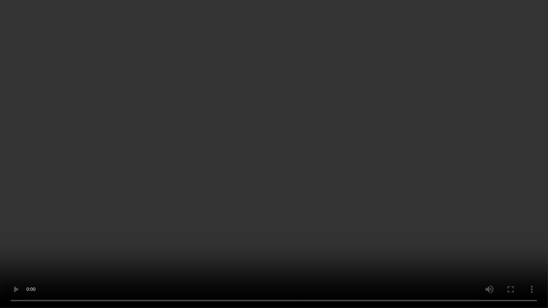
click at [402, 229] on video at bounding box center [274, 154] width 548 height 308
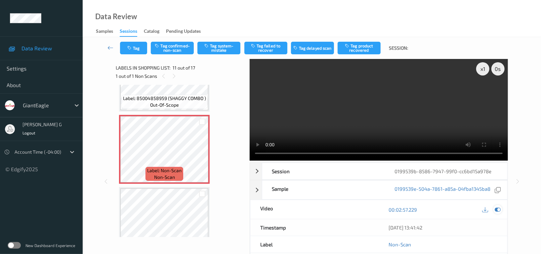
click at [499, 209] on icon at bounding box center [498, 210] width 6 height 6
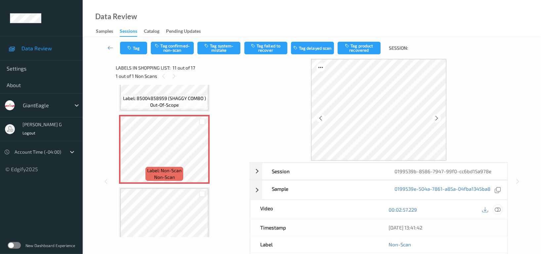
click at [498, 210] on icon at bounding box center [498, 210] width 6 height 6
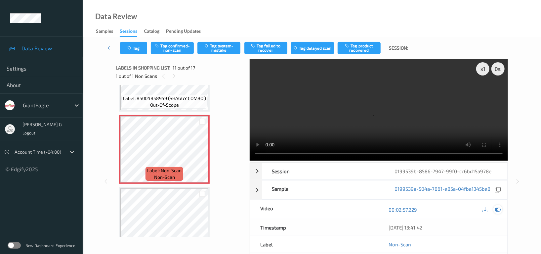
click at [497, 210] on icon at bounding box center [498, 210] width 6 height 6
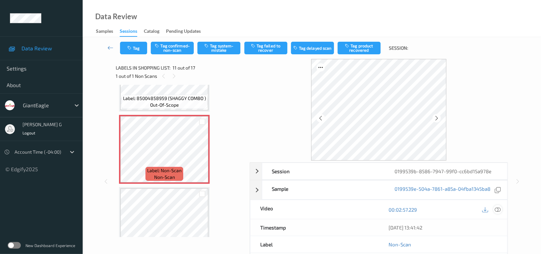
click at [499, 210] on icon at bounding box center [498, 210] width 6 height 6
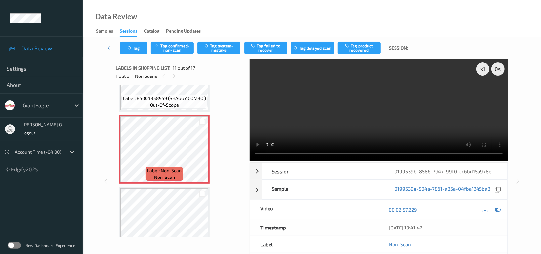
click at [517, 170] on div "x 1 0 s Session 0199539b-8586-7947-99f0-cc6bd15a978e Session ID 0199539b-8586-7…" at bounding box center [312, 181] width 432 height 245
click at [497, 208] on icon at bounding box center [498, 210] width 6 height 6
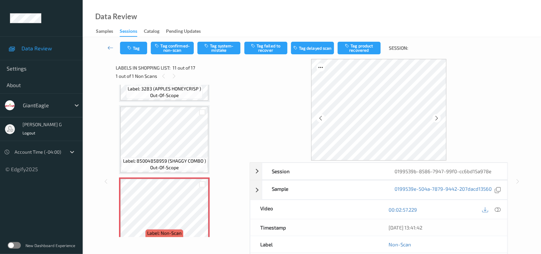
scroll to position [650, 0]
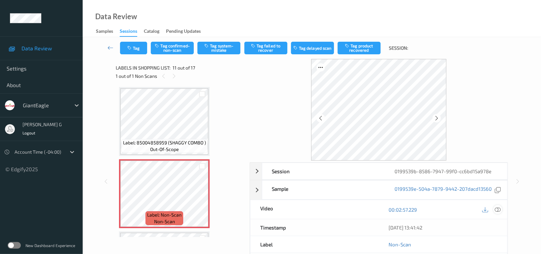
click at [497, 210] on icon at bounding box center [498, 210] width 6 height 6
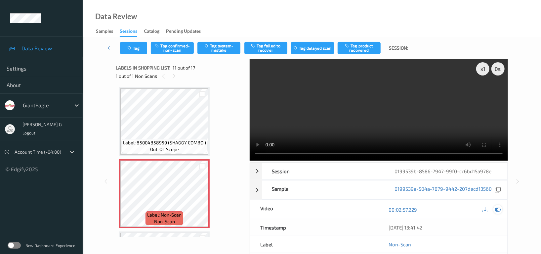
click at [497, 210] on icon at bounding box center [498, 210] width 6 height 6
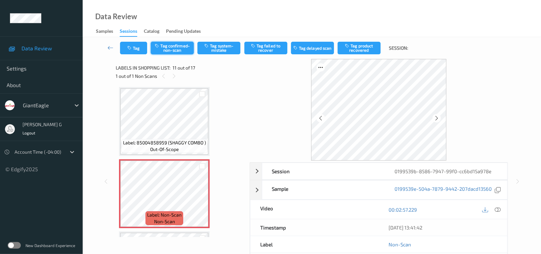
click at [177, 44] on button "Tag confirmed-non-scan" at bounding box center [172, 48] width 43 height 13
click at [355, 48] on button "Tag product recovered" at bounding box center [359, 48] width 43 height 13
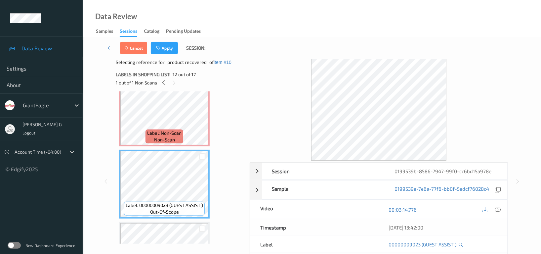
scroll to position [782, 0]
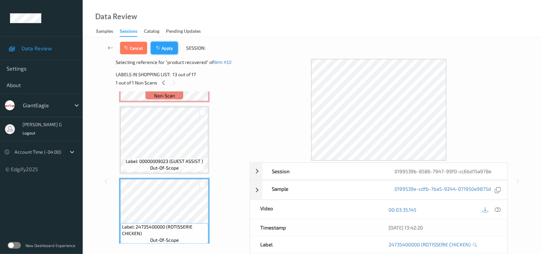
click at [164, 46] on button "Apply" at bounding box center [164, 48] width 27 height 13
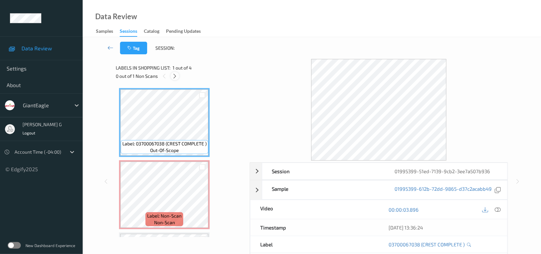
click at [177, 73] on icon at bounding box center [175, 76] width 6 height 6
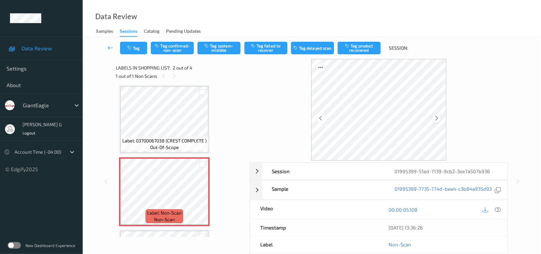
click at [435, 117] on icon at bounding box center [437, 118] width 6 height 6
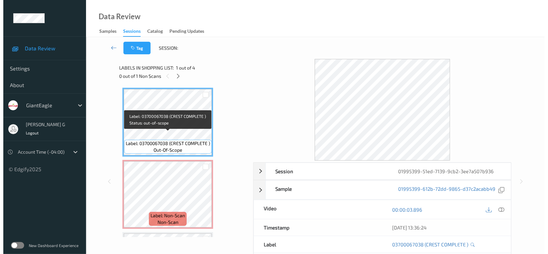
scroll to position [0, 0]
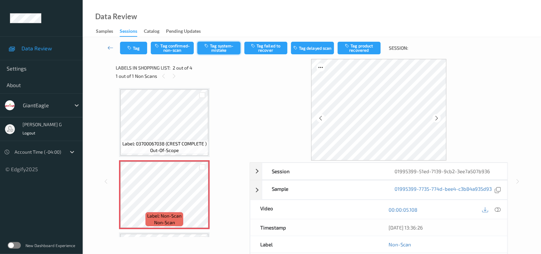
click at [214, 48] on button "Tag system-mistake" at bounding box center [219, 48] width 43 height 13
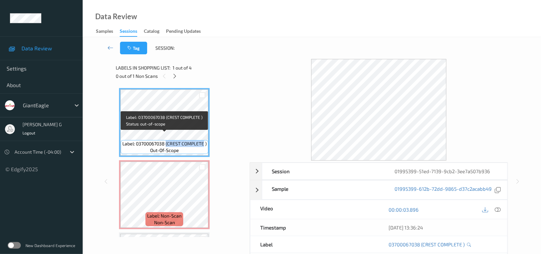
drag, startPoint x: 167, startPoint y: 138, endPoint x: 204, endPoint y: 136, distance: 36.8
click at [204, 140] on span "Label: 03700067038 (CREST COMPLETE )" at bounding box center [164, 143] width 84 height 7
copy span "(CREST COMPLETE"
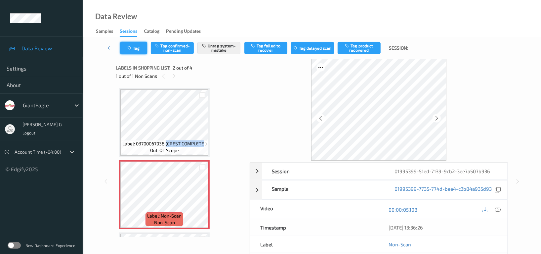
click at [137, 49] on button "Tag" at bounding box center [133, 48] width 27 height 13
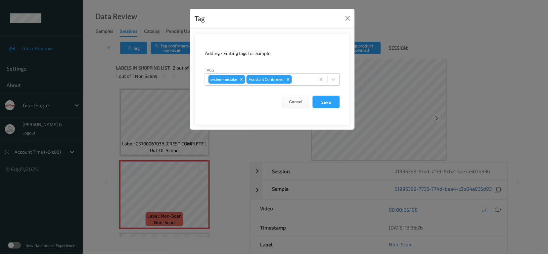
click at [296, 76] on div at bounding box center [302, 79] width 19 height 8
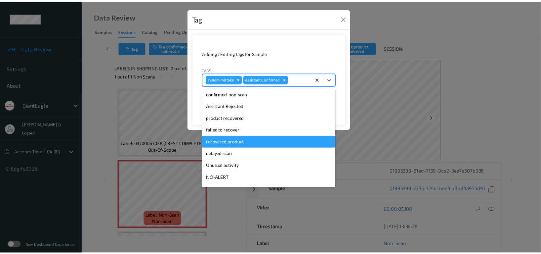
scroll to position [70, 0]
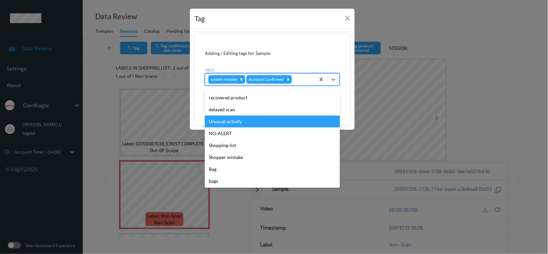
click at [230, 121] on div "Unusual activity" at bounding box center [272, 122] width 135 height 12
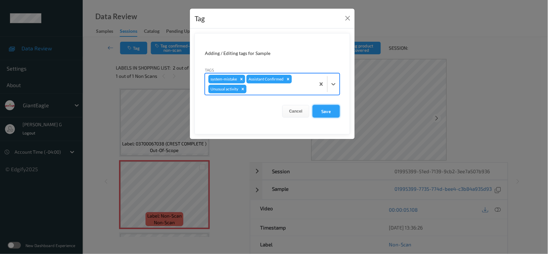
click at [326, 110] on button "Save" at bounding box center [326, 111] width 27 height 13
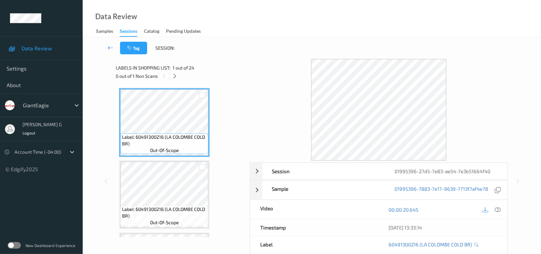
click at [227, 22] on div "Data Review Samples Sessions Catalog Pending Updates" at bounding box center [312, 18] width 459 height 37
click at [175, 76] on icon at bounding box center [175, 76] width 6 height 6
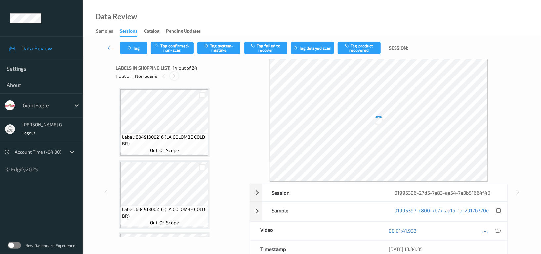
scroll to position [866, 0]
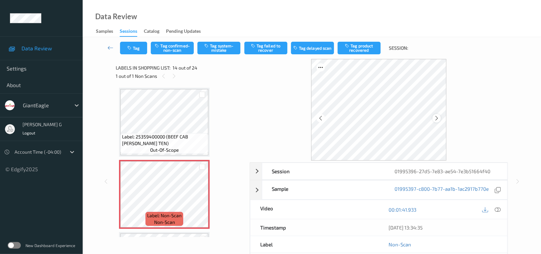
click at [437, 119] on icon at bounding box center [437, 118] width 6 height 6
click at [436, 118] on icon at bounding box center [437, 118] width 6 height 6
click at [435, 118] on icon at bounding box center [437, 118] width 6 height 6
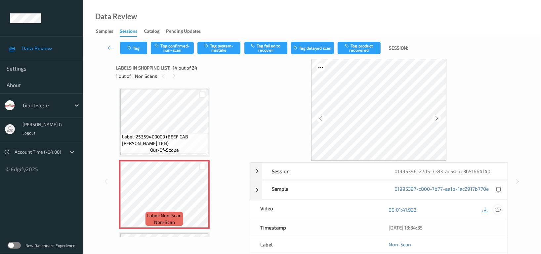
click at [499, 208] on icon at bounding box center [498, 210] width 6 height 6
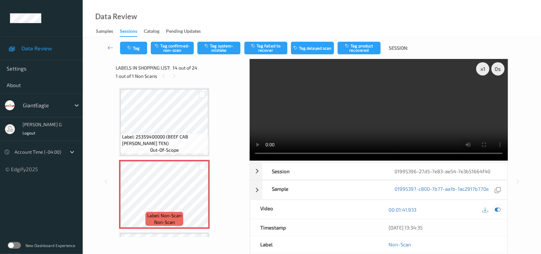
click at [498, 210] on icon at bounding box center [498, 210] width 6 height 6
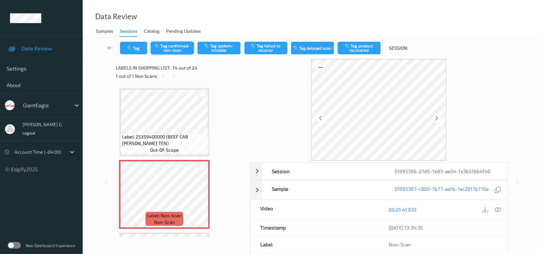
click at [165, 46] on button "Tag confirmed-non-scan" at bounding box center [172, 48] width 43 height 13
click at [173, 43] on button "Untag confirmed-non-scan" at bounding box center [172, 48] width 43 height 13
click at [219, 48] on button "Tag system-mistake" at bounding box center [219, 48] width 43 height 13
click at [132, 42] on button "Tag" at bounding box center [133, 48] width 27 height 13
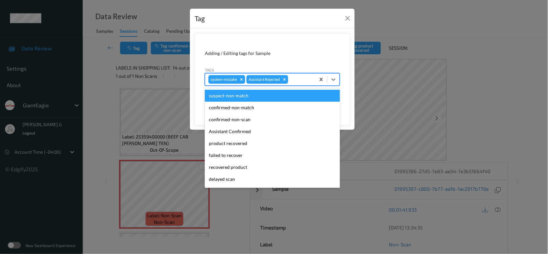
click at [306, 80] on div at bounding box center [301, 79] width 23 height 8
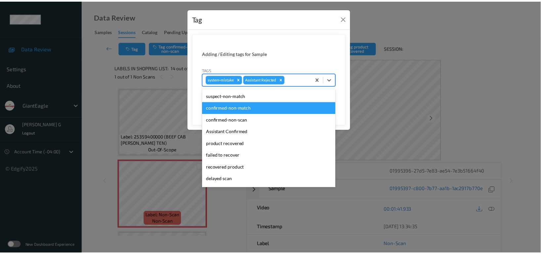
scroll to position [70, 0]
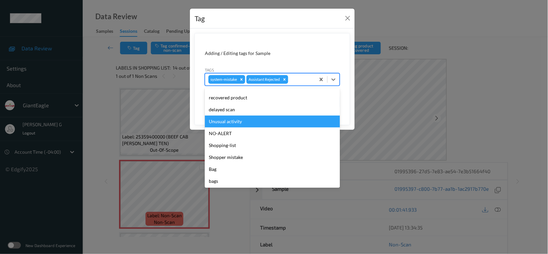
click at [224, 121] on div "Unusual activity" at bounding box center [272, 122] width 135 height 12
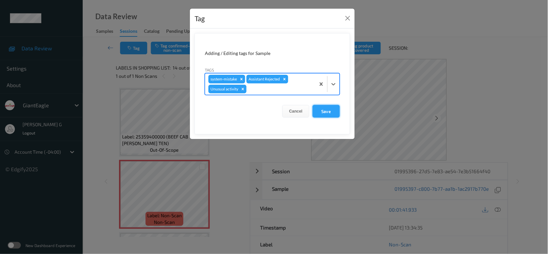
click at [324, 110] on button "Save" at bounding box center [326, 111] width 27 height 13
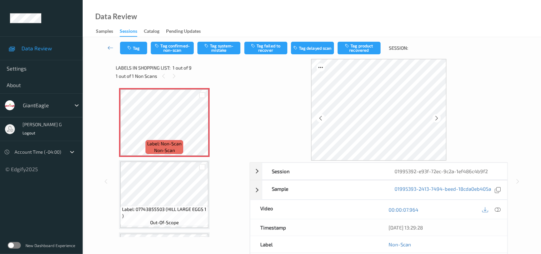
click at [237, 26] on div "Data Review Samples Sessions Catalog Pending Updates" at bounding box center [312, 18] width 459 height 37
click at [438, 117] on icon at bounding box center [437, 118] width 6 height 6
click at [500, 209] on icon at bounding box center [498, 210] width 6 height 6
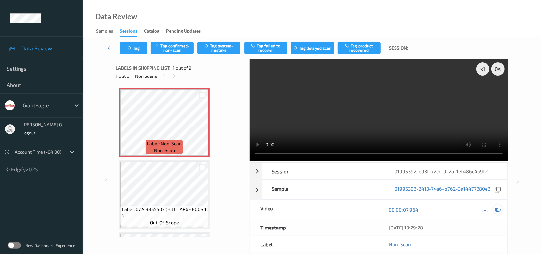
click at [498, 210] on icon at bounding box center [498, 210] width 6 height 6
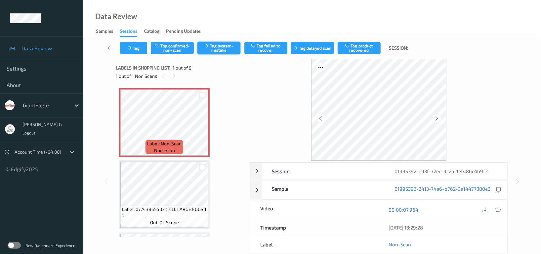
click at [214, 46] on button "Tag system-mistake" at bounding box center [219, 48] width 43 height 13
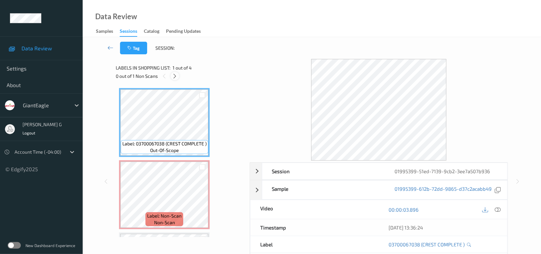
click at [173, 78] on icon at bounding box center [175, 76] width 6 height 6
click at [173, 76] on icon at bounding box center [175, 76] width 6 height 6
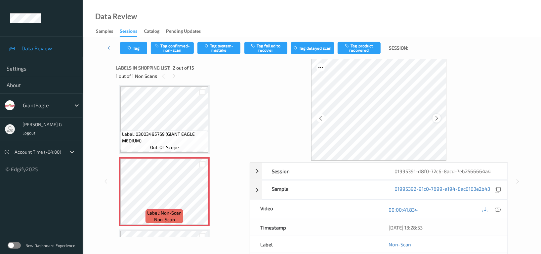
click at [440, 121] on div at bounding box center [437, 118] width 8 height 8
click at [439, 116] on icon at bounding box center [437, 118] width 6 height 6
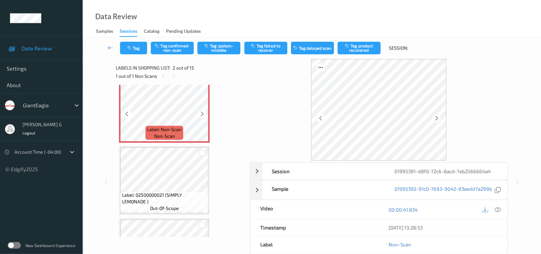
scroll to position [91, 0]
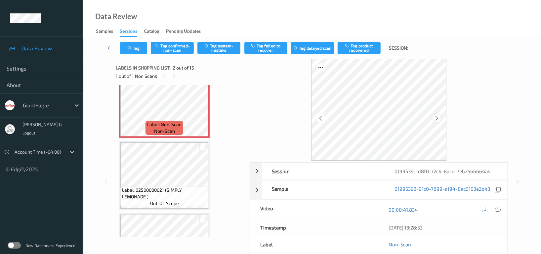
click at [438, 120] on icon at bounding box center [437, 118] width 6 height 6
click at [501, 206] on div at bounding box center [492, 209] width 22 height 9
click at [498, 210] on icon at bounding box center [498, 210] width 6 height 6
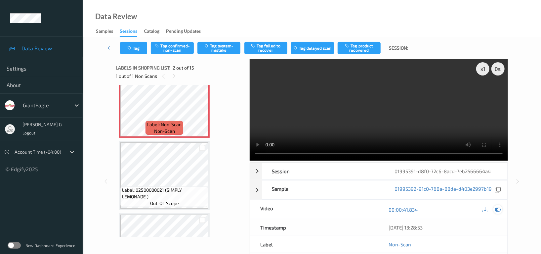
click at [499, 209] on icon at bounding box center [498, 210] width 6 height 6
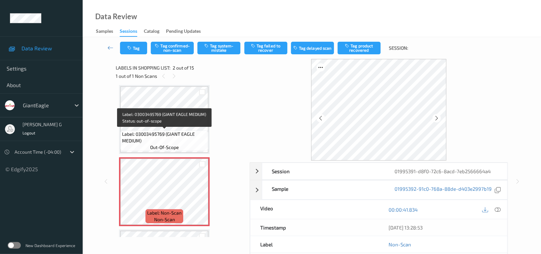
scroll to position [0, 0]
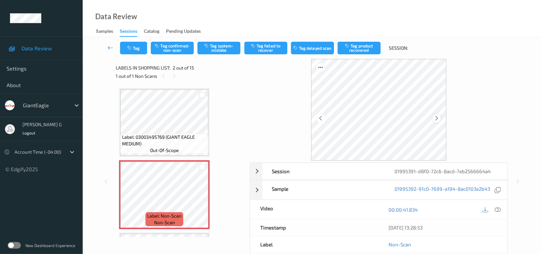
click at [436, 119] on icon at bounding box center [437, 118] width 6 height 6
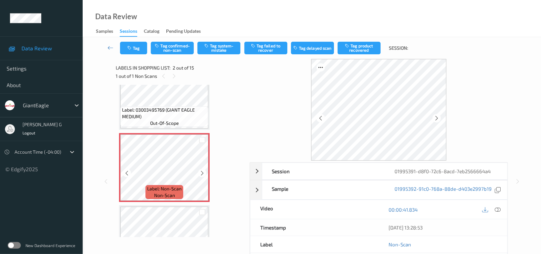
scroll to position [44, 0]
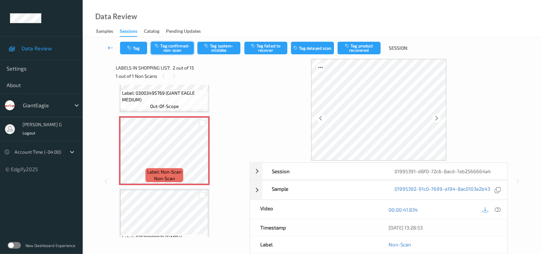
click at [175, 49] on button "Tag confirmed-non-scan" at bounding box center [172, 48] width 43 height 13
click at [262, 44] on button "Tag failed to recover" at bounding box center [266, 48] width 43 height 13
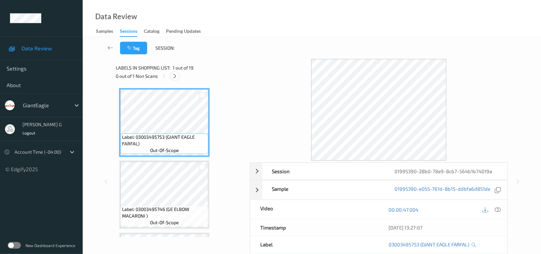
click at [172, 77] on icon at bounding box center [175, 76] width 6 height 6
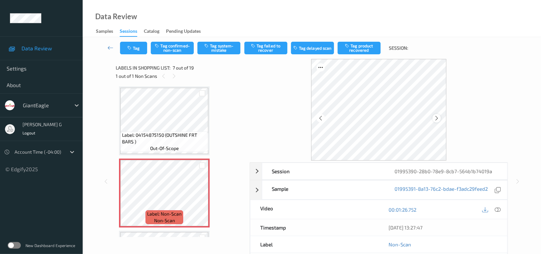
click at [439, 117] on icon at bounding box center [437, 118] width 6 height 6
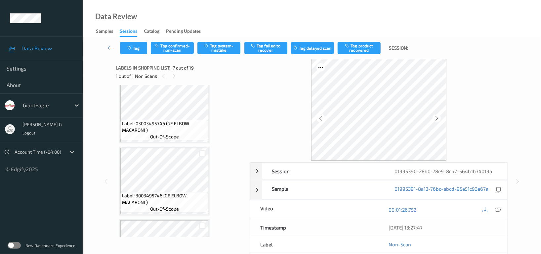
scroll to position [407, 0]
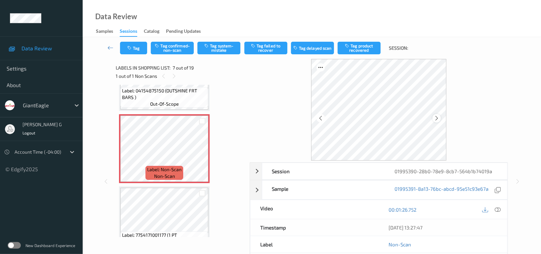
click at [438, 119] on icon at bounding box center [437, 118] width 6 height 6
click at [500, 209] on icon at bounding box center [498, 210] width 6 height 6
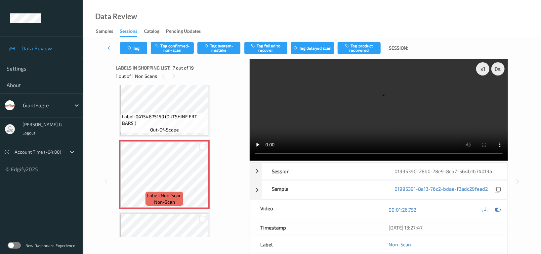
scroll to position [362, 0]
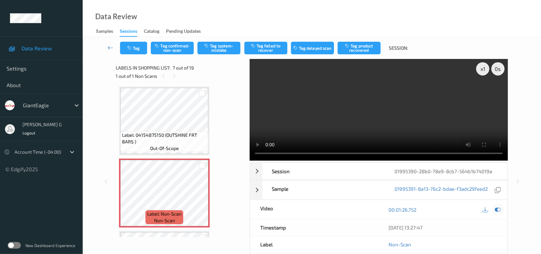
click at [500, 209] on icon at bounding box center [498, 210] width 6 height 6
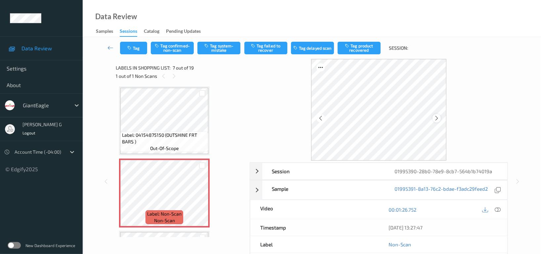
click at [436, 118] on icon at bounding box center [437, 118] width 6 height 6
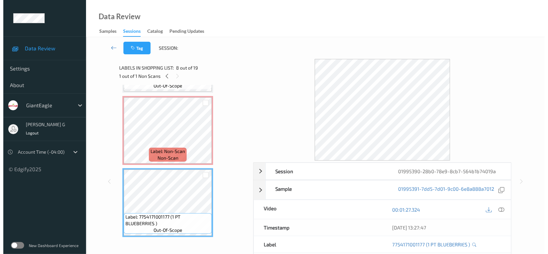
scroll to position [407, 0]
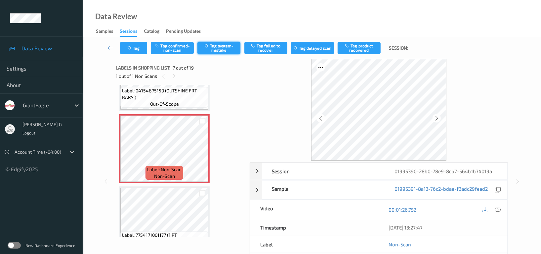
click at [214, 48] on button "Tag system-mistake" at bounding box center [219, 48] width 43 height 13
click at [129, 44] on button "Tag" at bounding box center [133, 48] width 27 height 13
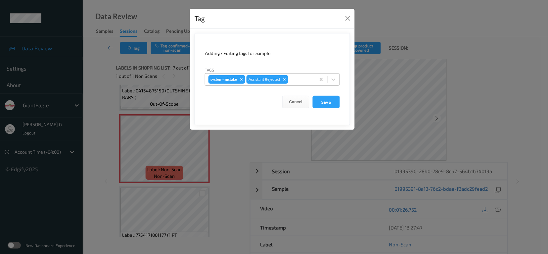
click at [292, 77] on div at bounding box center [301, 79] width 23 height 8
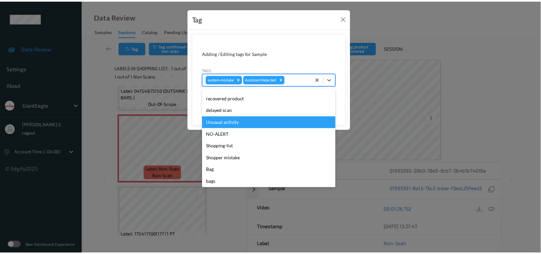
scroll to position [70, 0]
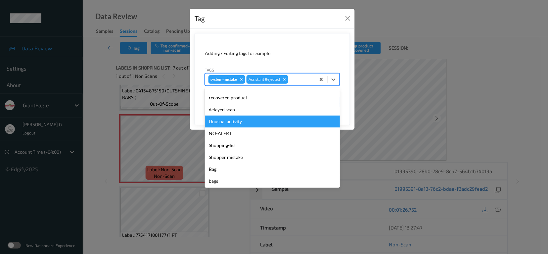
click at [233, 122] on div "Unusual activity" at bounding box center [272, 122] width 135 height 12
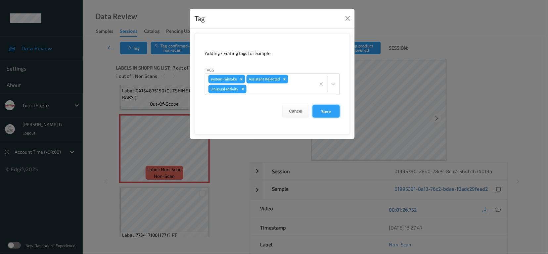
click at [325, 112] on button "Save" at bounding box center [326, 111] width 27 height 13
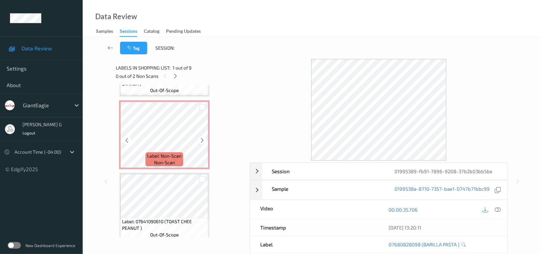
scroll to position [88, 0]
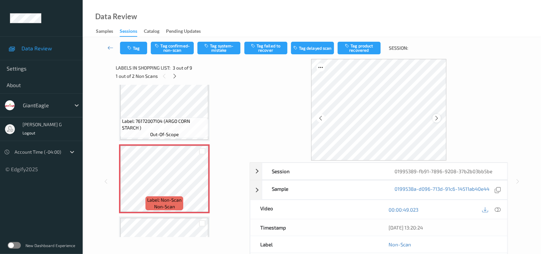
click at [436, 120] on icon at bounding box center [437, 118] width 6 height 6
click at [499, 208] on icon at bounding box center [498, 210] width 6 height 6
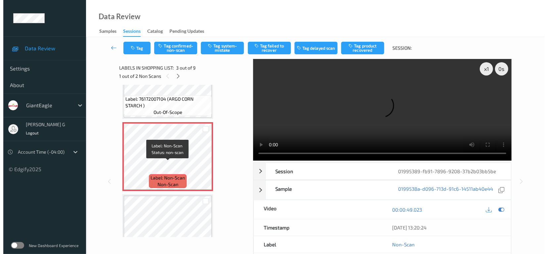
scroll to position [132, 0]
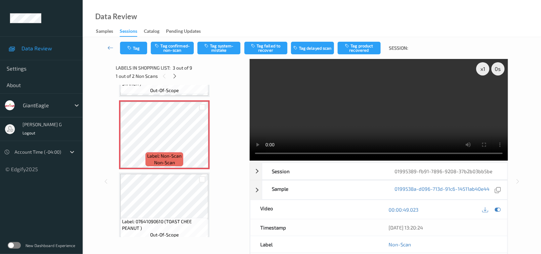
click at [493, 210] on div at bounding box center [492, 209] width 22 height 9
click at [496, 210] on icon at bounding box center [498, 210] width 6 height 6
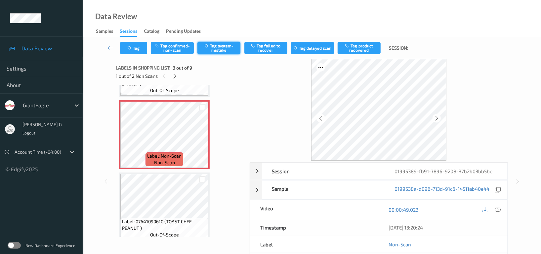
click at [228, 45] on button "Tag system-mistake" at bounding box center [219, 48] width 43 height 13
click at [130, 48] on icon "button" at bounding box center [130, 48] width 6 height 5
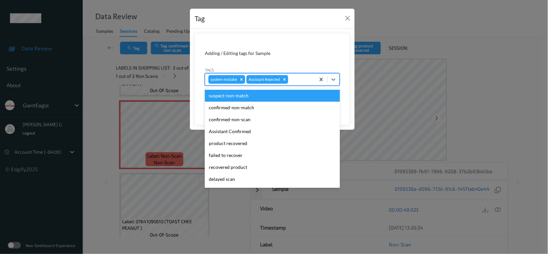
click at [307, 83] on div at bounding box center [301, 79] width 23 height 8
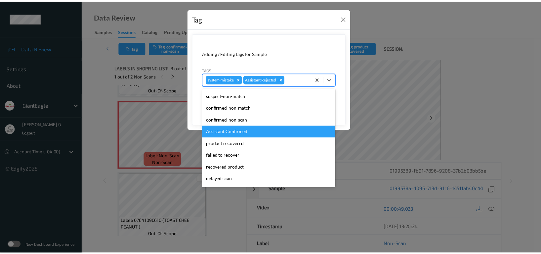
scroll to position [70, 0]
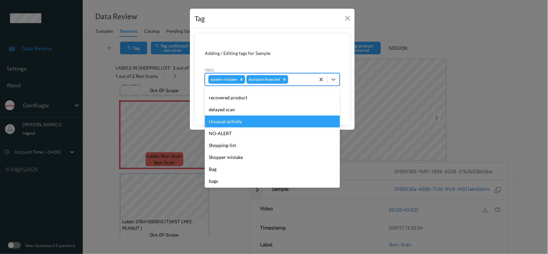
click at [224, 118] on div "Unusual activity" at bounding box center [272, 122] width 135 height 12
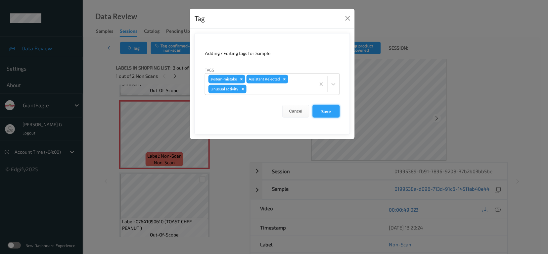
click at [330, 110] on button "Save" at bounding box center [326, 111] width 27 height 13
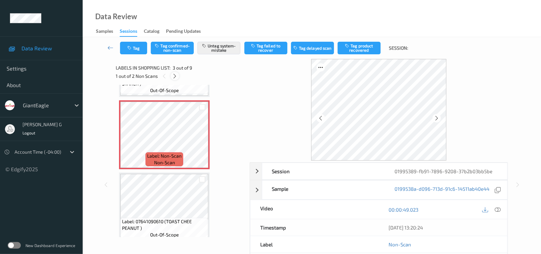
click at [175, 75] on icon at bounding box center [175, 76] width 6 height 6
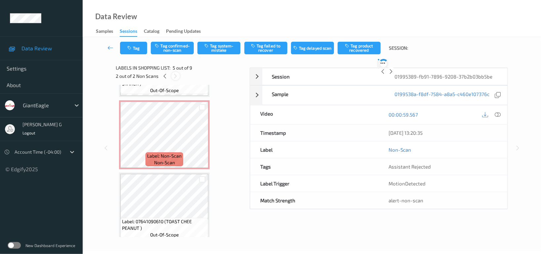
scroll to position [219, 0]
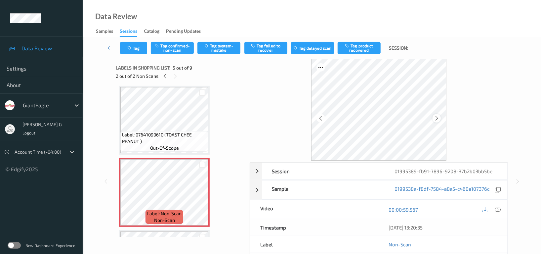
click at [438, 118] on icon at bounding box center [437, 118] width 6 height 6
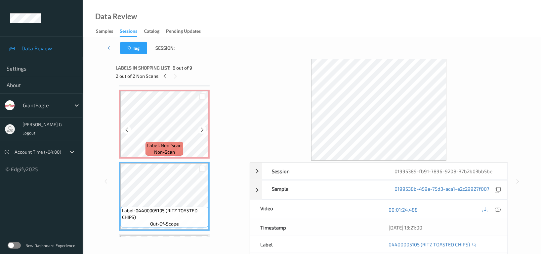
scroll to position [263, 0]
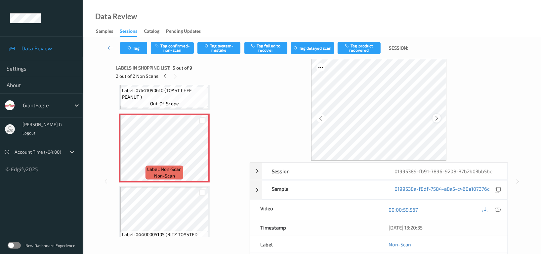
click at [437, 119] on icon at bounding box center [437, 118] width 6 height 6
click at [499, 209] on icon at bounding box center [498, 210] width 6 height 6
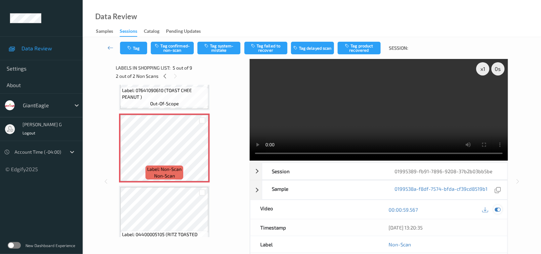
click at [500, 210] on icon at bounding box center [498, 210] width 6 height 6
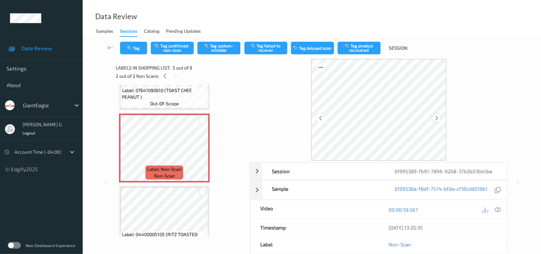
click at [438, 119] on icon at bounding box center [437, 118] width 6 height 6
click at [438, 118] on icon at bounding box center [437, 118] width 6 height 6
click at [435, 119] on icon at bounding box center [437, 118] width 6 height 6
click at [498, 211] on icon at bounding box center [498, 210] width 6 height 6
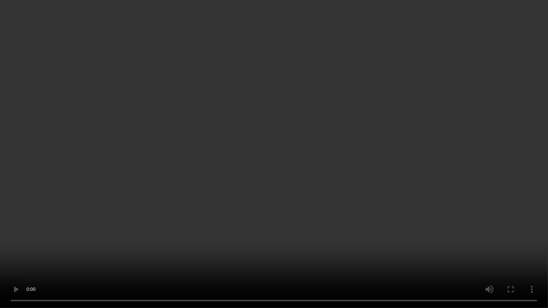
click at [513, 180] on video at bounding box center [274, 154] width 548 height 308
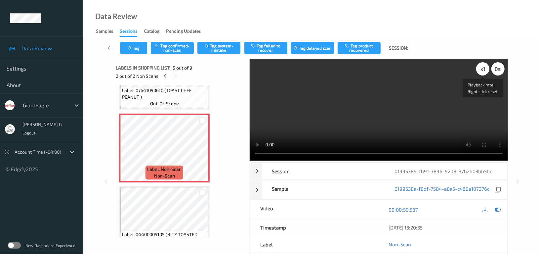
click at [486, 65] on div "x 1" at bounding box center [483, 68] width 13 height 13
click at [483, 67] on div "x 2" at bounding box center [483, 68] width 13 height 13
click at [496, 208] on icon at bounding box center [498, 210] width 6 height 6
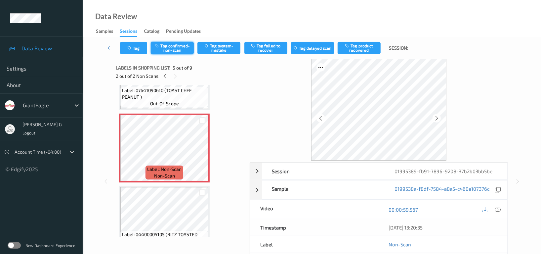
click at [163, 44] on button "Tag confirmed-non-scan" at bounding box center [172, 48] width 43 height 13
click at [258, 46] on button "Tag failed to recover" at bounding box center [266, 48] width 43 height 13
click at [166, 76] on icon at bounding box center [165, 76] width 6 height 6
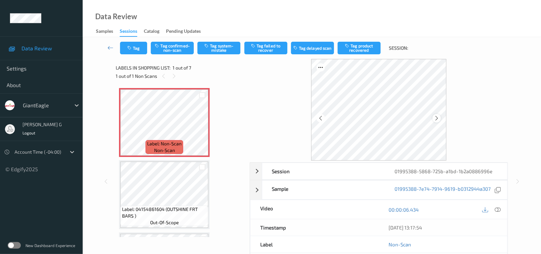
click at [440, 118] on icon at bounding box center [437, 118] width 6 height 6
click at [502, 208] on div at bounding box center [498, 209] width 9 height 9
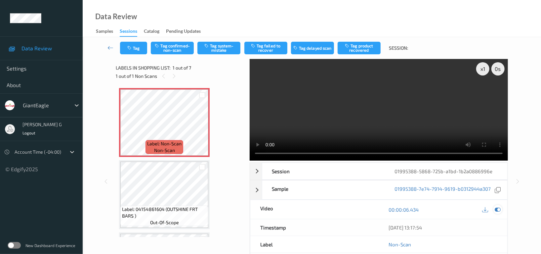
click at [498, 211] on icon at bounding box center [498, 210] width 6 height 6
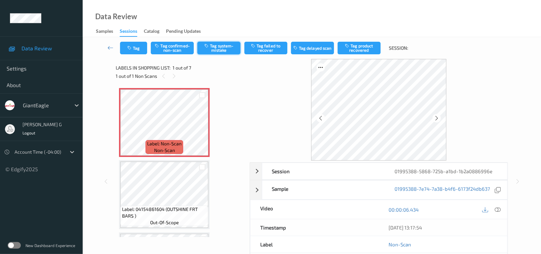
click at [233, 49] on button "Tag system-mistake" at bounding box center [219, 48] width 43 height 13
click at [132, 43] on button "Tag" at bounding box center [133, 48] width 27 height 13
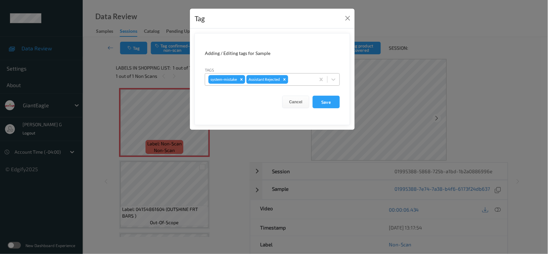
click at [298, 78] on div at bounding box center [301, 79] width 23 height 8
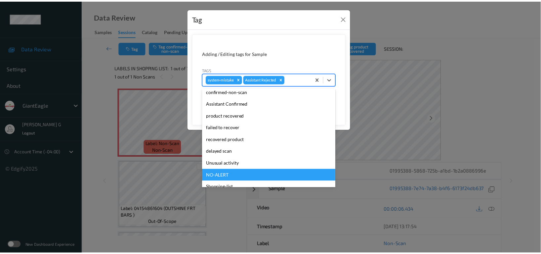
scroll to position [70, 0]
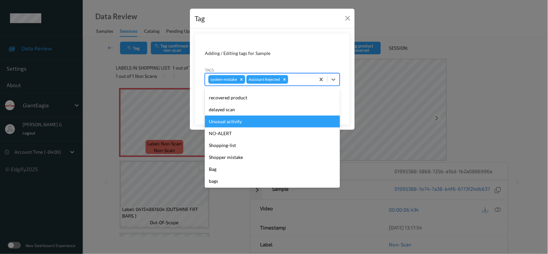
click at [228, 121] on div "Unusual activity" at bounding box center [272, 122] width 135 height 12
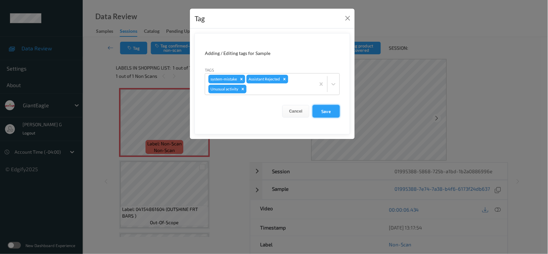
click at [324, 111] on button "Save" at bounding box center [326, 111] width 27 height 13
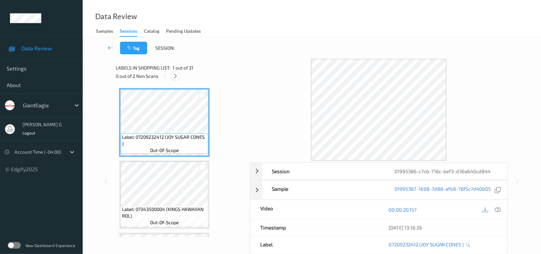
click at [177, 74] on icon at bounding box center [176, 76] width 6 height 6
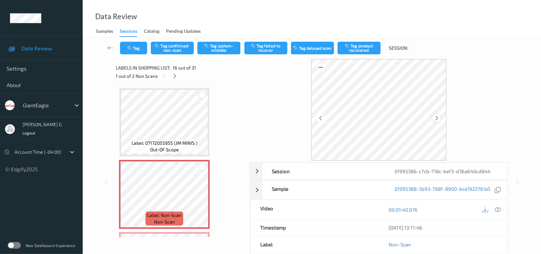
click at [437, 115] on icon at bounding box center [437, 118] width 6 height 6
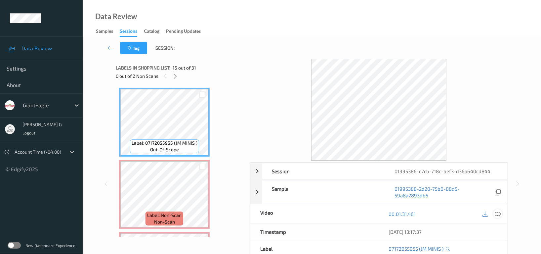
click at [501, 211] on icon at bounding box center [498, 214] width 6 height 6
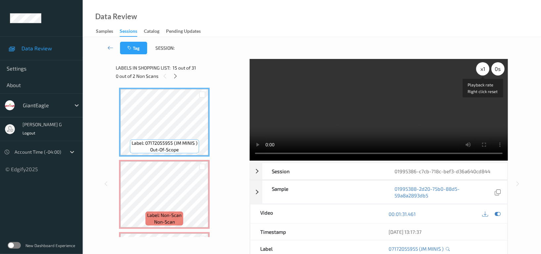
click at [482, 68] on div "x 1" at bounding box center [483, 68] width 13 height 13
click at [482, 68] on div "x 2" at bounding box center [483, 68] width 13 height 13
click at [499, 211] on icon at bounding box center [498, 214] width 6 height 6
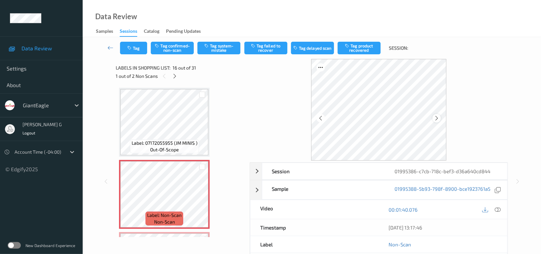
click at [439, 119] on icon at bounding box center [437, 118] width 6 height 6
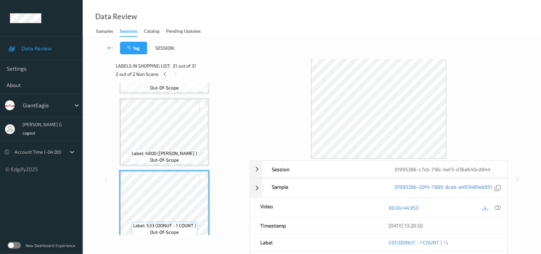
scroll to position [0, 0]
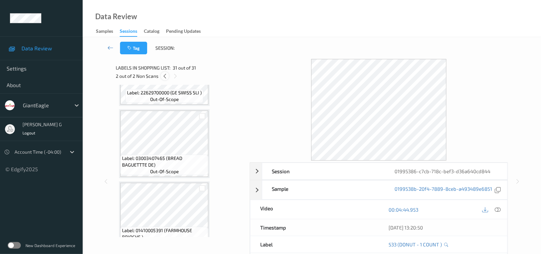
click at [165, 74] on icon at bounding box center [165, 76] width 6 height 6
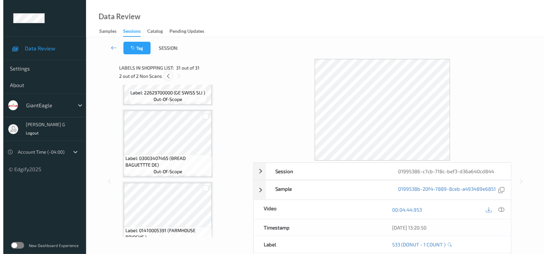
scroll to position [1082, 0]
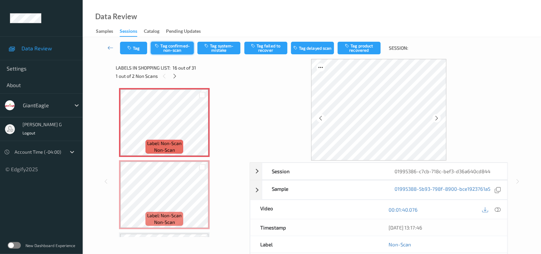
click at [172, 46] on button "Tag confirmed-non-scan" at bounding box center [172, 48] width 43 height 13
click at [270, 49] on button "Tag failed to recover" at bounding box center [266, 48] width 43 height 13
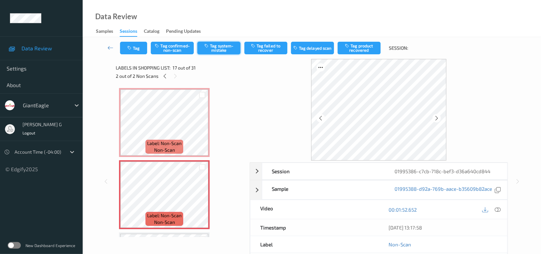
click at [220, 49] on button "Tag system-mistake" at bounding box center [219, 48] width 43 height 13
click at [133, 54] on div "Tag Tag confirmed-non-scan Untag system-mistake Tag failed to recover Tag delay…" at bounding box center [312, 48] width 432 height 22
click at [139, 44] on button "Tag" at bounding box center [133, 48] width 27 height 13
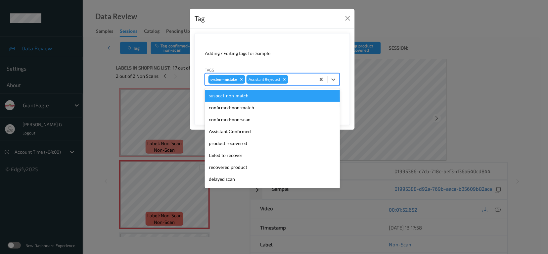
click at [301, 80] on div at bounding box center [301, 79] width 23 height 8
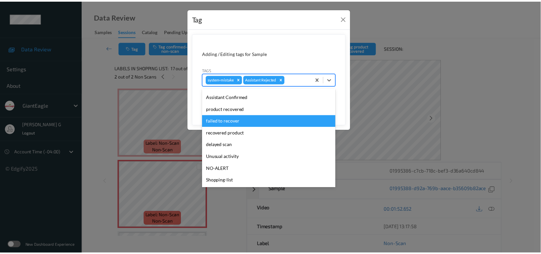
scroll to position [70, 0]
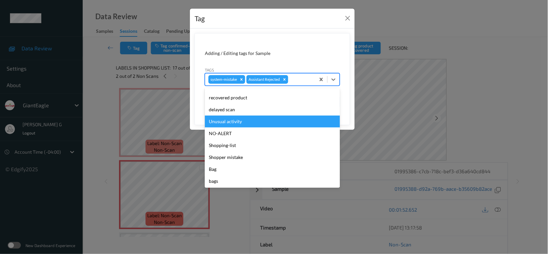
click at [228, 120] on div "Unusual activity" at bounding box center [272, 122] width 135 height 12
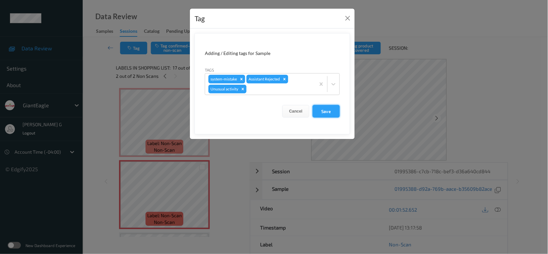
click at [326, 107] on button "Save" at bounding box center [326, 111] width 27 height 13
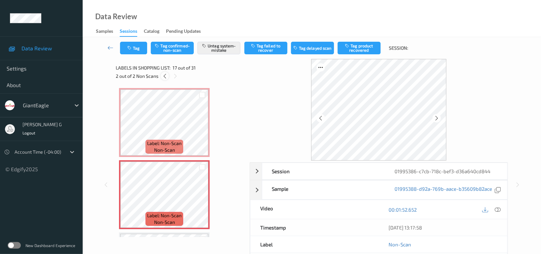
click at [168, 76] on div at bounding box center [165, 76] width 8 height 8
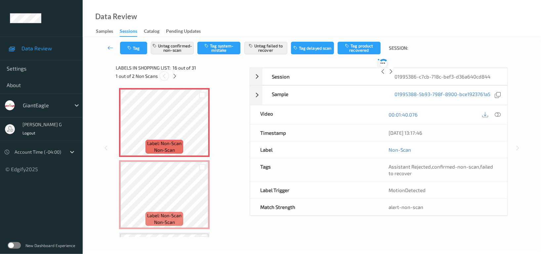
scroll to position [1010, 0]
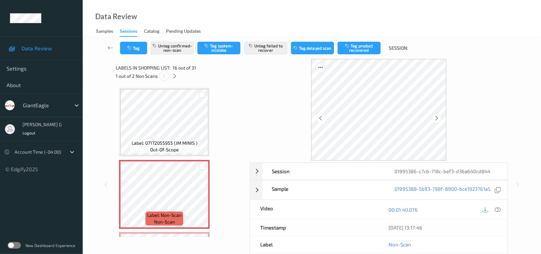
click at [168, 76] on div "1 out of 2 Non Scans" at bounding box center [180, 76] width 129 height 8
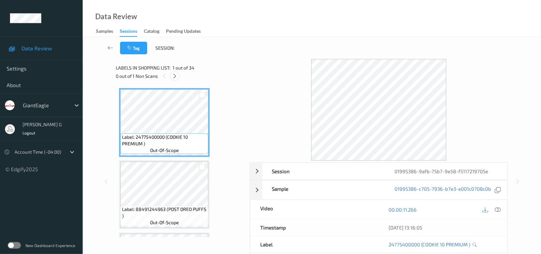
click at [171, 76] on div at bounding box center [175, 76] width 8 height 8
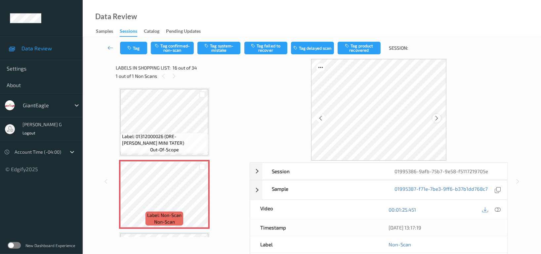
click at [436, 118] on icon at bounding box center [437, 118] width 6 height 6
click at [498, 211] on icon at bounding box center [498, 210] width 6 height 6
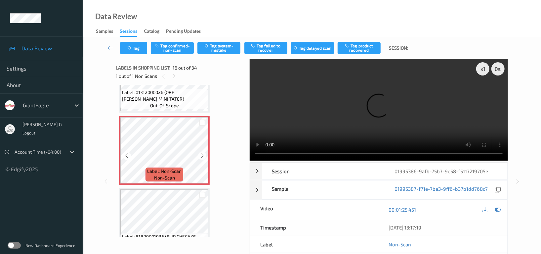
scroll to position [1098, 0]
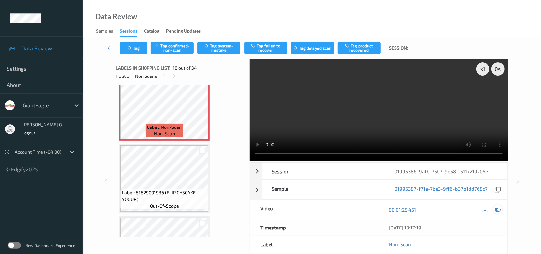
click at [497, 207] on icon at bounding box center [498, 210] width 6 height 6
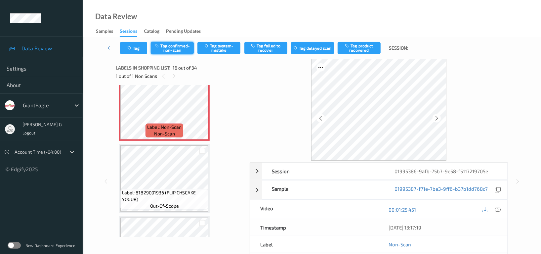
click at [176, 49] on button "Tag confirmed-non-scan" at bounding box center [172, 48] width 43 height 13
click at [360, 44] on button "Tag product recovered" at bounding box center [359, 48] width 43 height 13
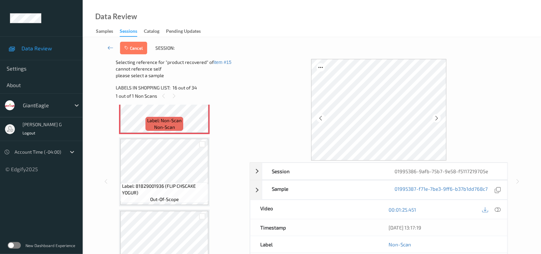
scroll to position [1143, 0]
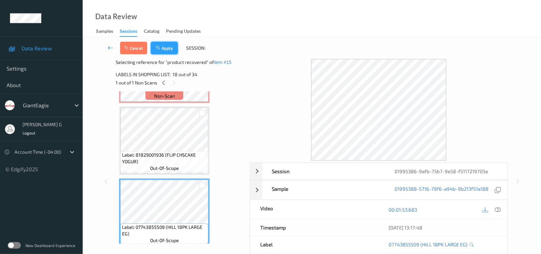
click at [166, 49] on button "Apply" at bounding box center [164, 48] width 27 height 13
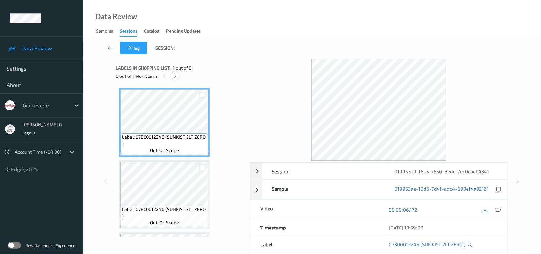
click at [175, 75] on icon at bounding box center [175, 76] width 6 height 6
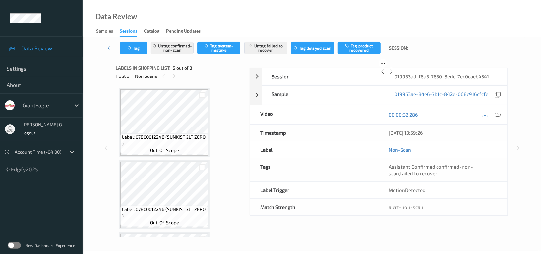
scroll to position [219, 0]
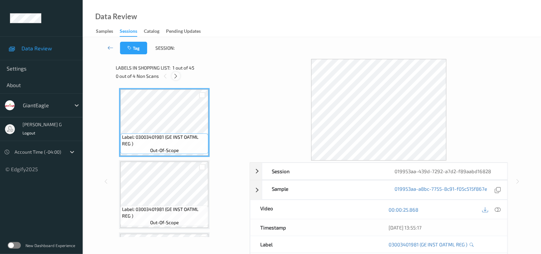
click at [175, 77] on icon at bounding box center [176, 76] width 6 height 6
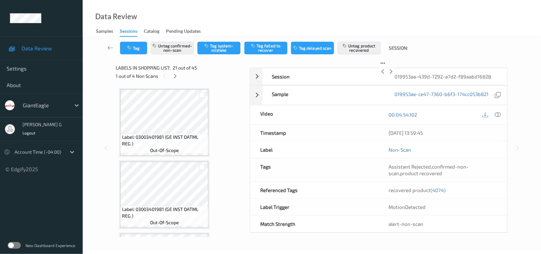
scroll to position [1370, 0]
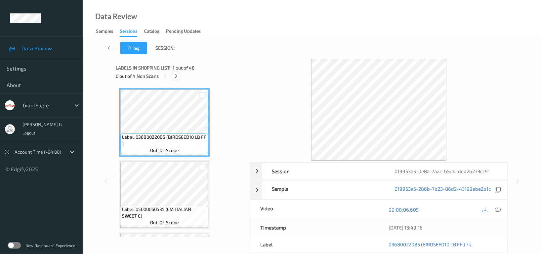
click at [178, 77] on icon at bounding box center [176, 76] width 6 height 6
click at [174, 76] on icon at bounding box center [175, 76] width 6 height 6
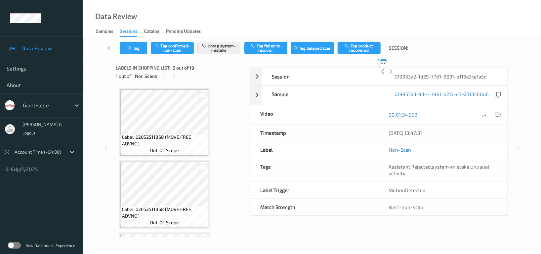
scroll to position [219, 0]
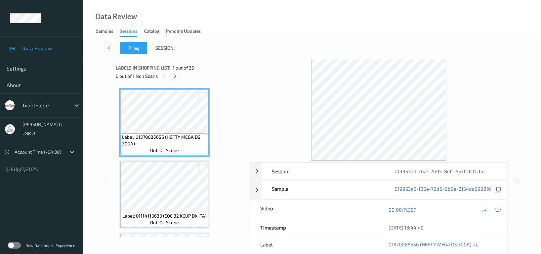
click at [175, 76] on icon at bounding box center [175, 76] width 6 height 6
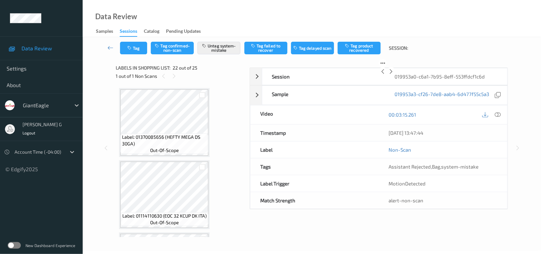
scroll to position [1441, 0]
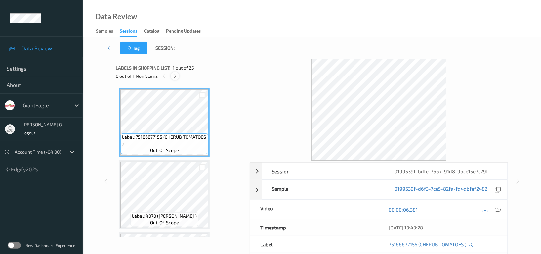
click at [175, 78] on icon at bounding box center [175, 76] width 6 height 6
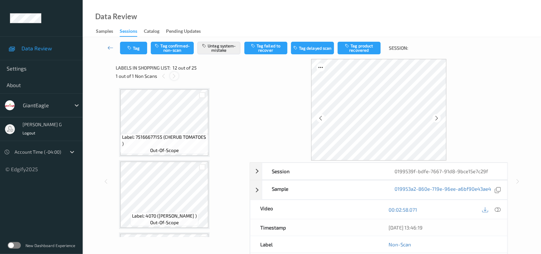
scroll to position [723, 0]
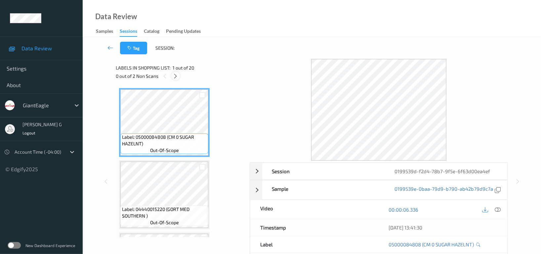
click at [174, 78] on icon at bounding box center [176, 76] width 6 height 6
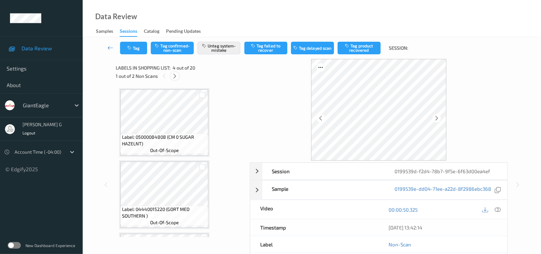
scroll to position [147, 0]
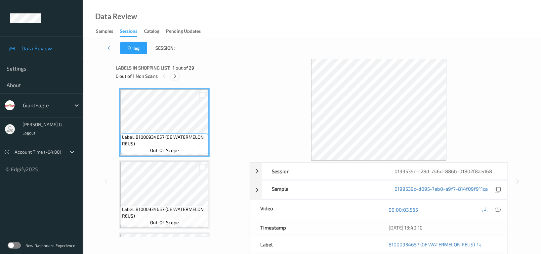
click at [174, 75] on icon at bounding box center [175, 76] width 6 height 6
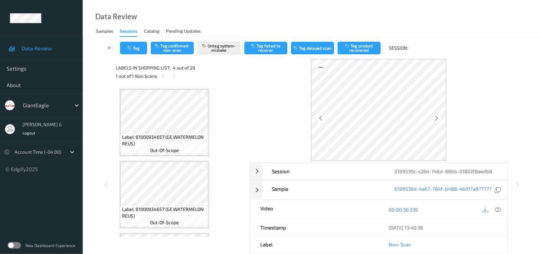
scroll to position [147, 0]
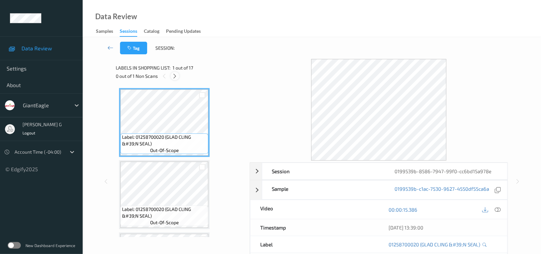
click at [175, 77] on icon at bounding box center [175, 76] width 6 height 6
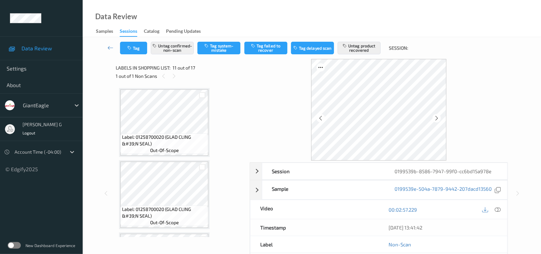
scroll to position [650, 0]
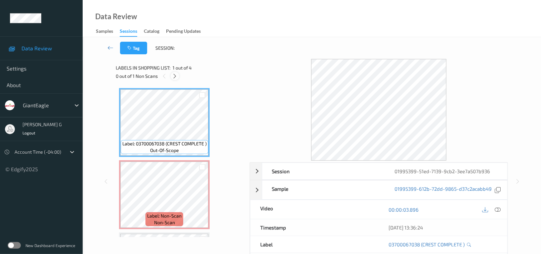
click at [175, 76] on icon at bounding box center [175, 76] width 6 height 6
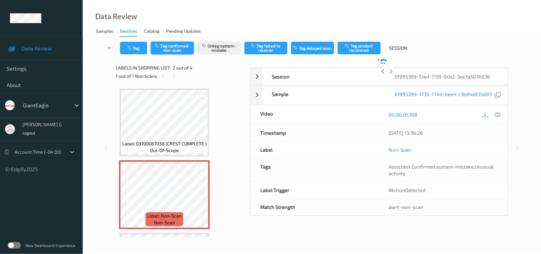
scroll to position [3, 0]
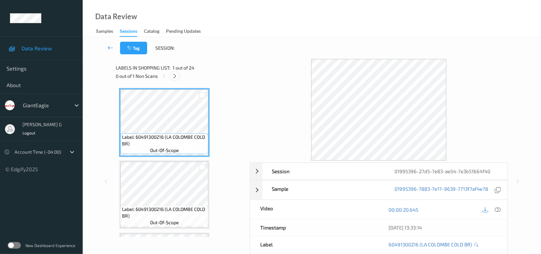
click at [173, 78] on icon at bounding box center [175, 76] width 6 height 6
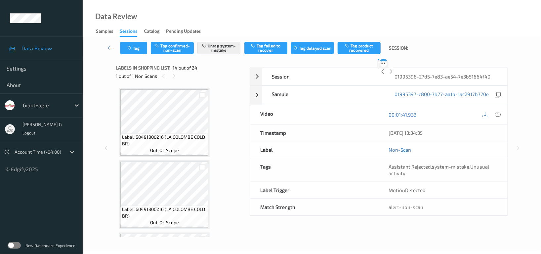
scroll to position [866, 0]
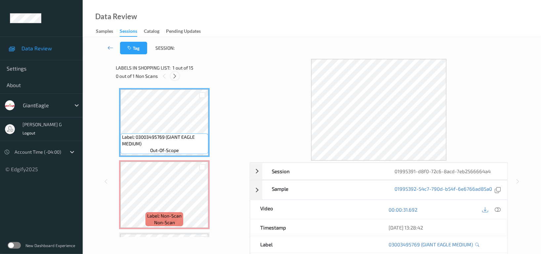
click at [177, 79] on div at bounding box center [175, 76] width 8 height 8
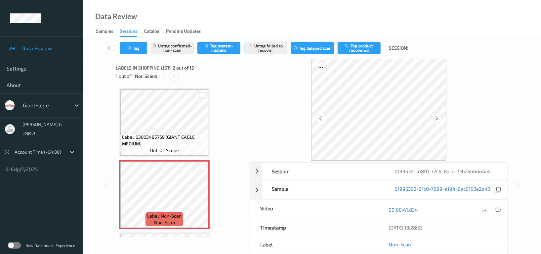
scroll to position [3, 0]
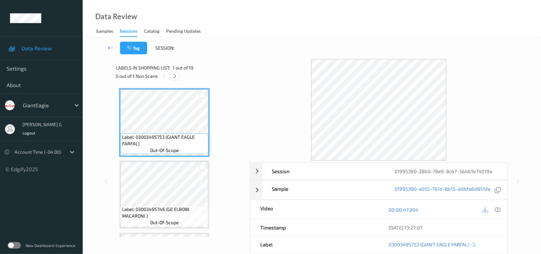
click at [175, 78] on icon at bounding box center [175, 76] width 6 height 6
